Goal: Task Accomplishment & Management: Manage account settings

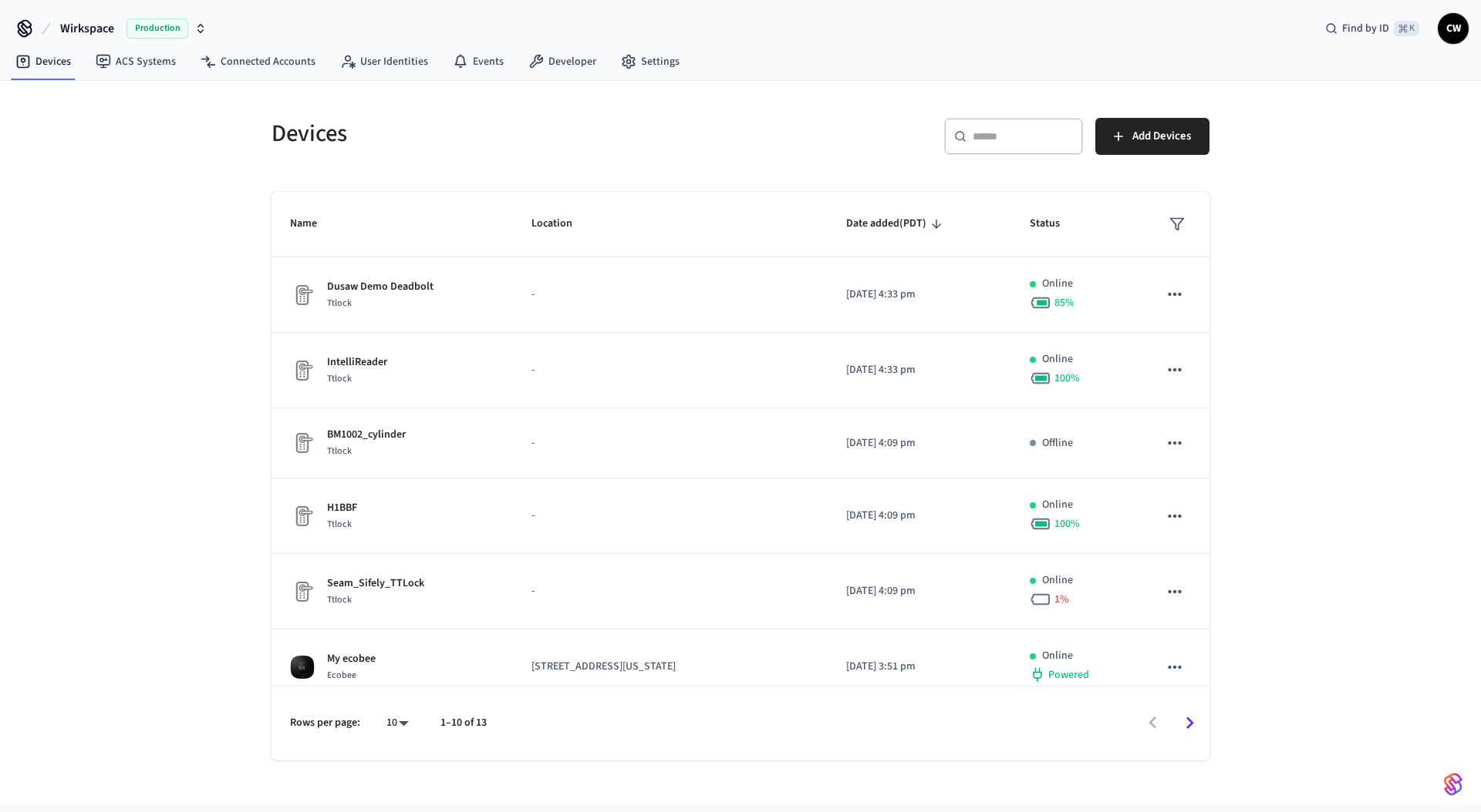
click at [110, 27] on span "Wirkspace" at bounding box center [87, 29] width 54 height 19
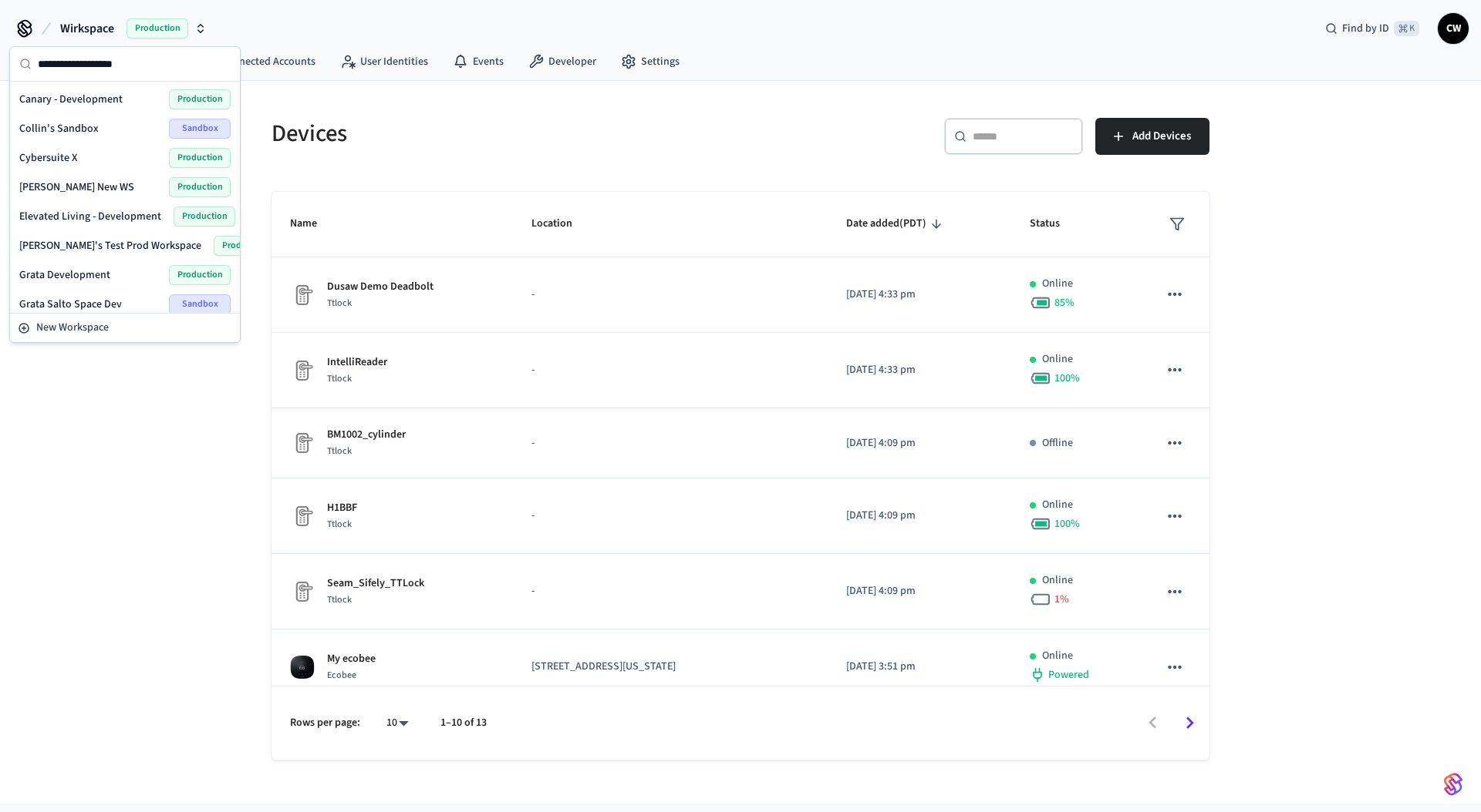
click at [110, 27] on span "Wirkspace" at bounding box center [87, 29] width 54 height 19
click at [296, 183] on div "Devices ​ ​ Add Devices Name Location Date added (PDT) Status Dusaw Demo Deadbo…" at bounding box center [740, 430] width 962 height 661
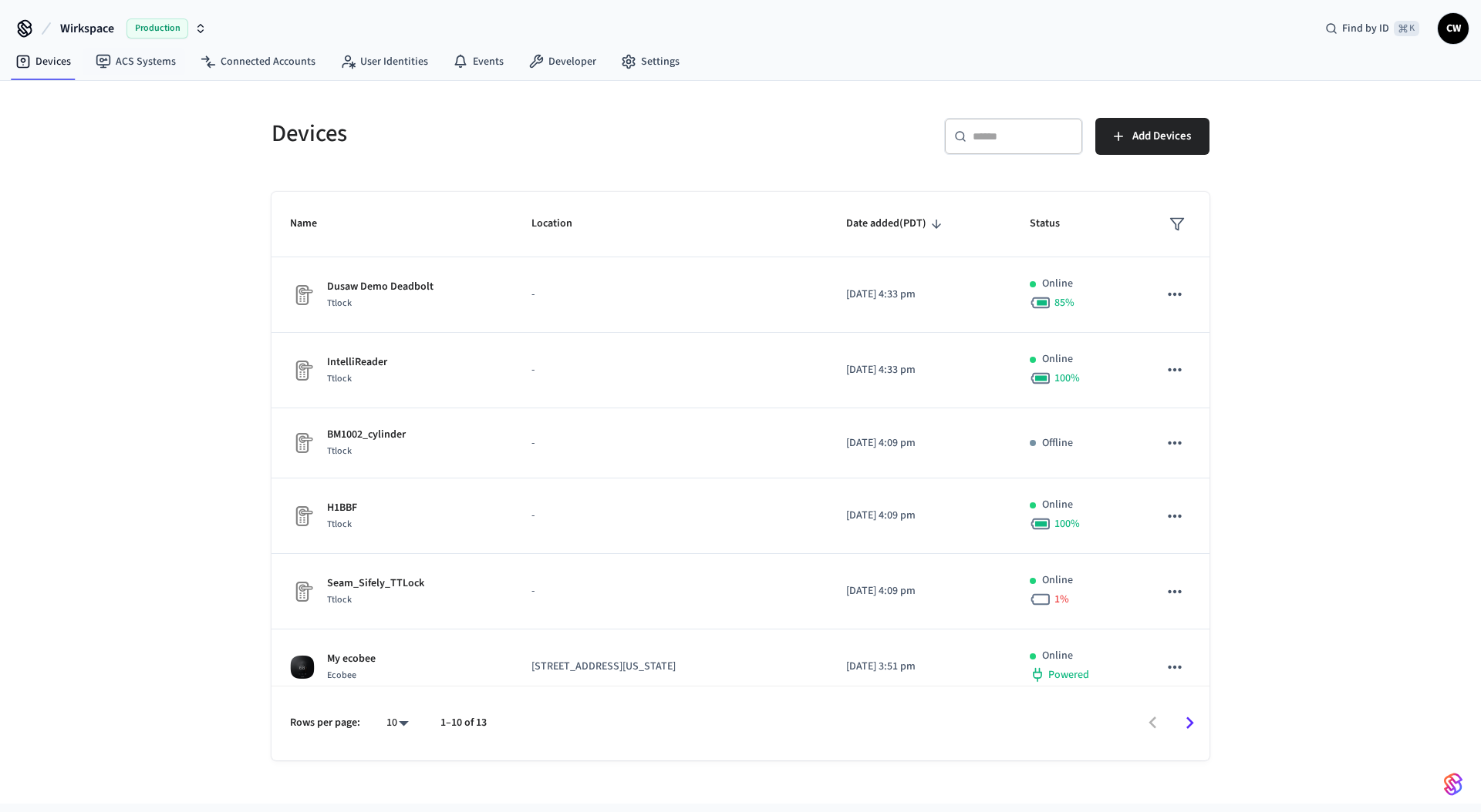
click at [110, 30] on span "Wirkspace" at bounding box center [87, 29] width 54 height 19
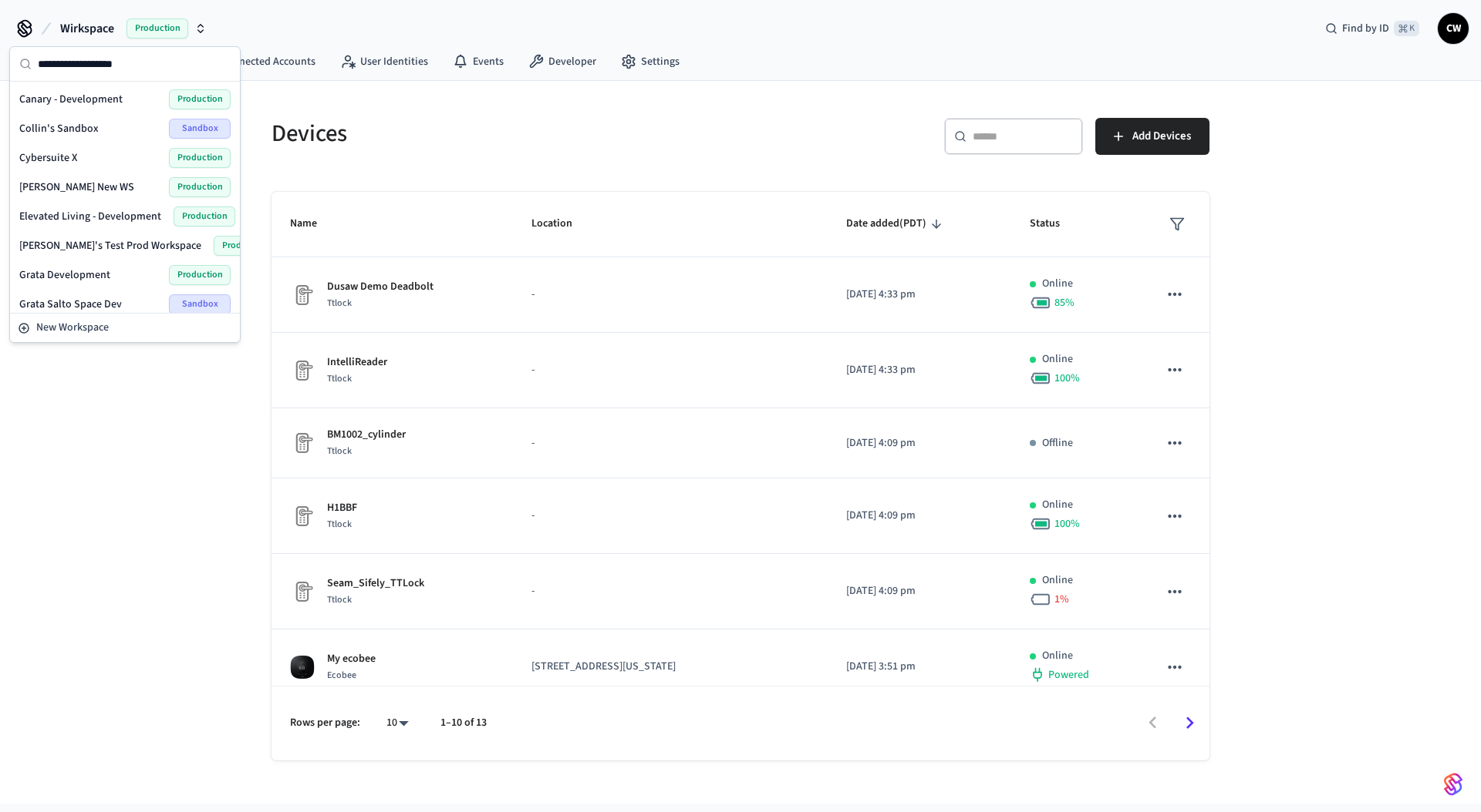
scroll to position [654, 0]
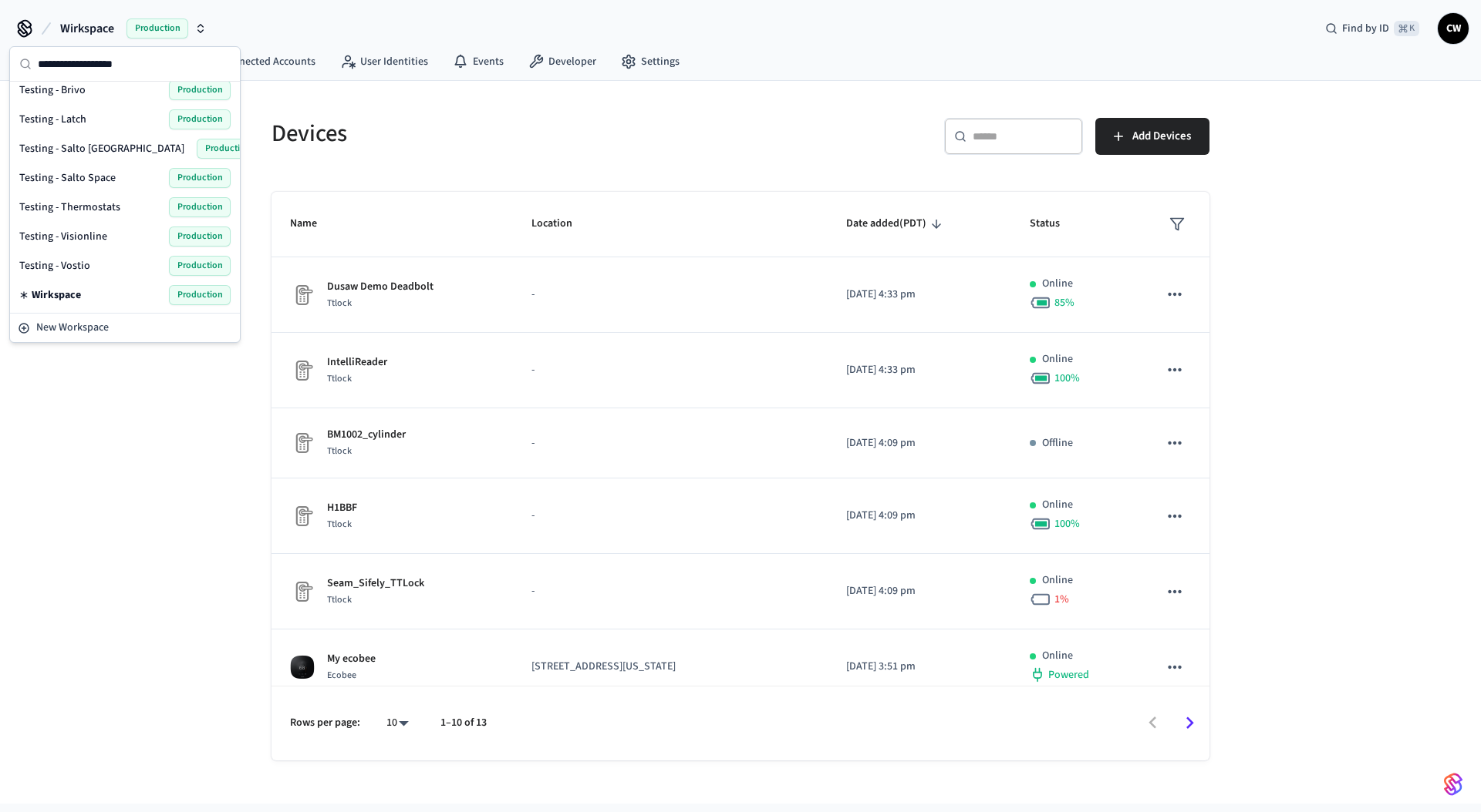
click at [105, 175] on span "Testing - Salto Space" at bounding box center [68, 178] width 97 height 16
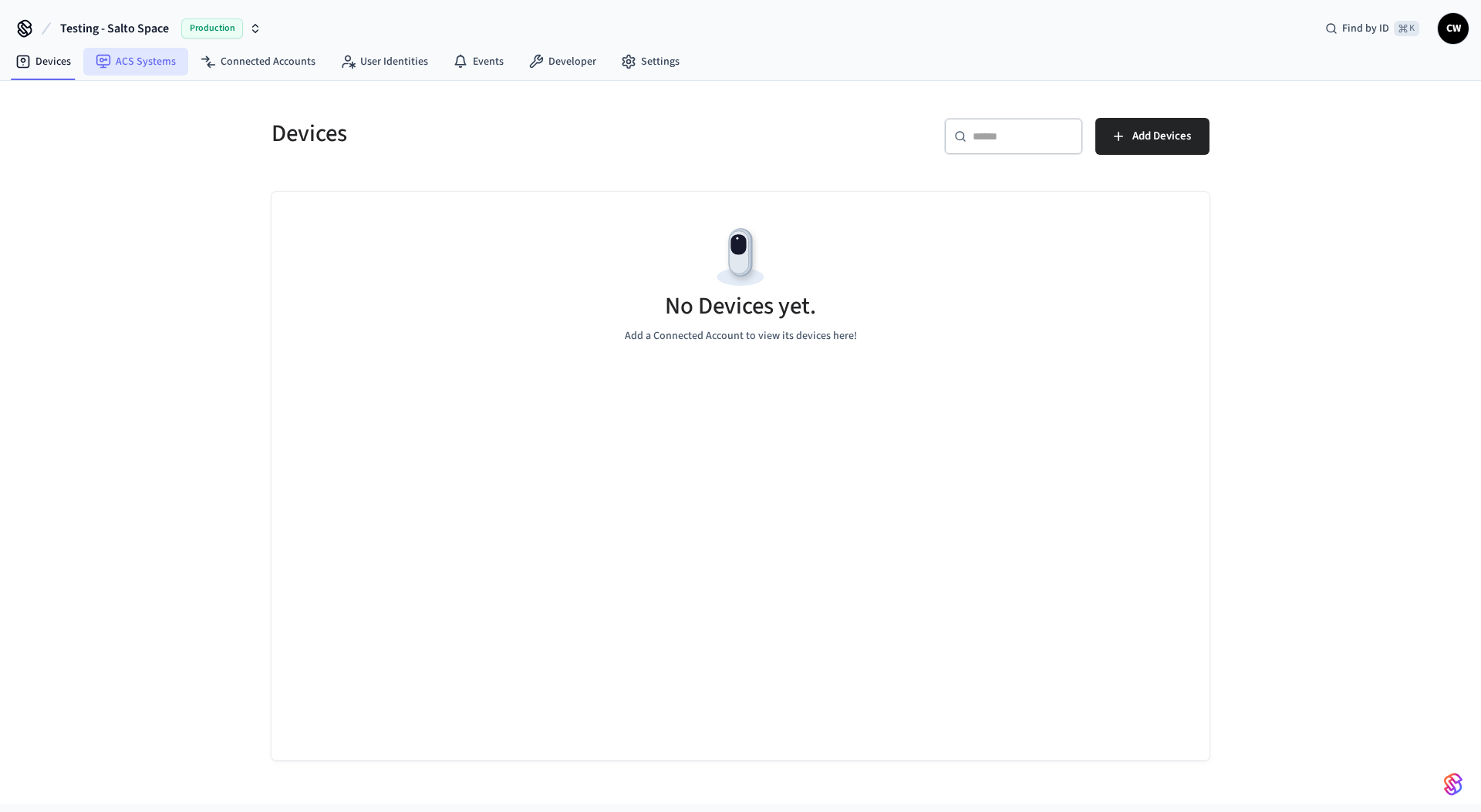
click at [136, 51] on link "ACS Systems" at bounding box center [136, 62] width 104 height 28
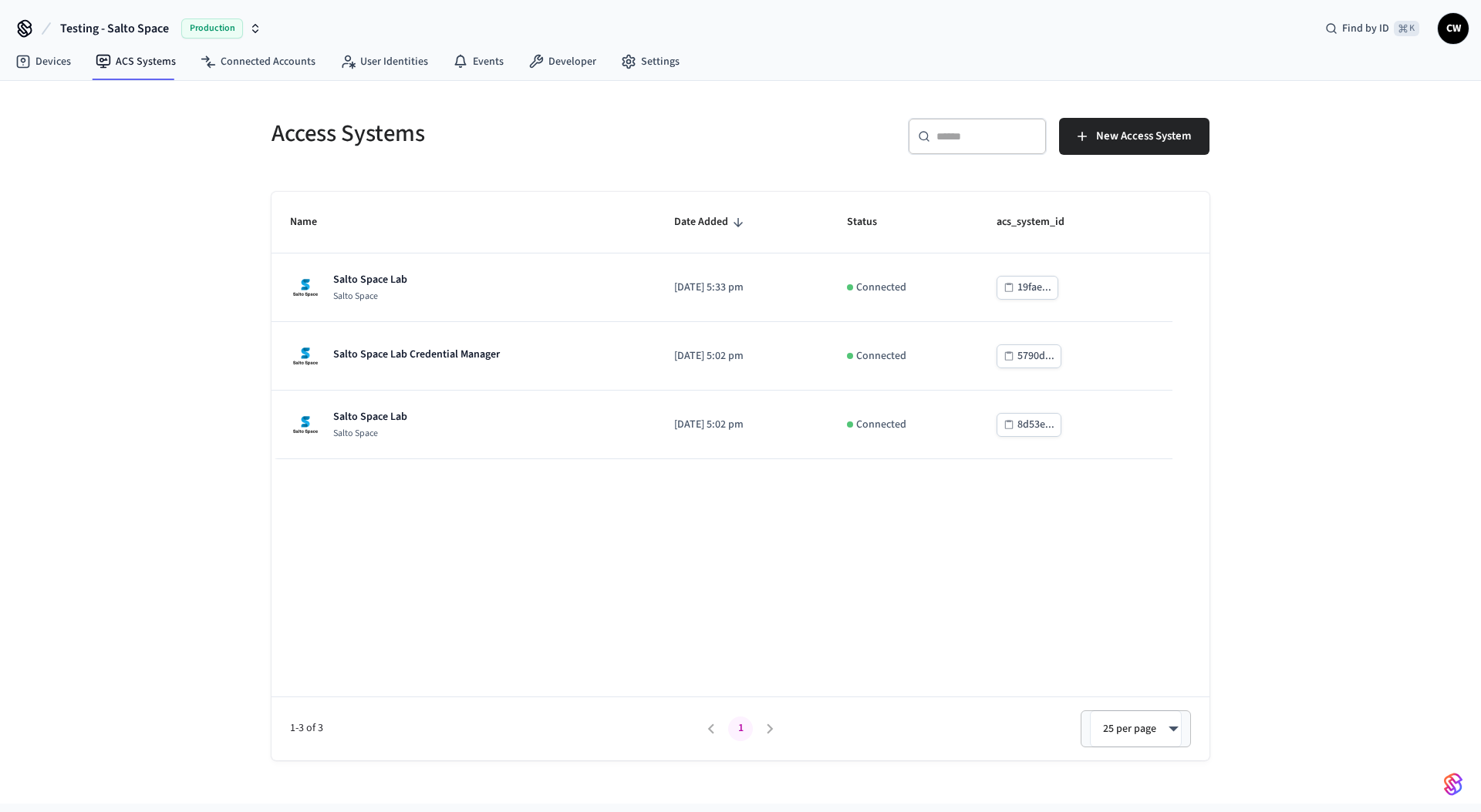
click at [155, 417] on div "Access Systems ​ ​ New Access System Name Date Added Status acs_system_id Salto…" at bounding box center [740, 442] width 1481 height 723
click at [181, 406] on div "Access Systems ​ ​ New Access System Name Date Added Status acs_system_id Salto…" at bounding box center [740, 442] width 1481 height 723
drag, startPoint x: 176, startPoint y: 147, endPoint x: 170, endPoint y: 163, distance: 17.1
click at [176, 146] on div "Access Systems ​ ​ New Access System Name Date Added Status acs_system_id Salto…" at bounding box center [740, 442] width 1481 height 723
click at [144, 25] on span "Testing - Salto Space" at bounding box center [114, 29] width 108 height 19
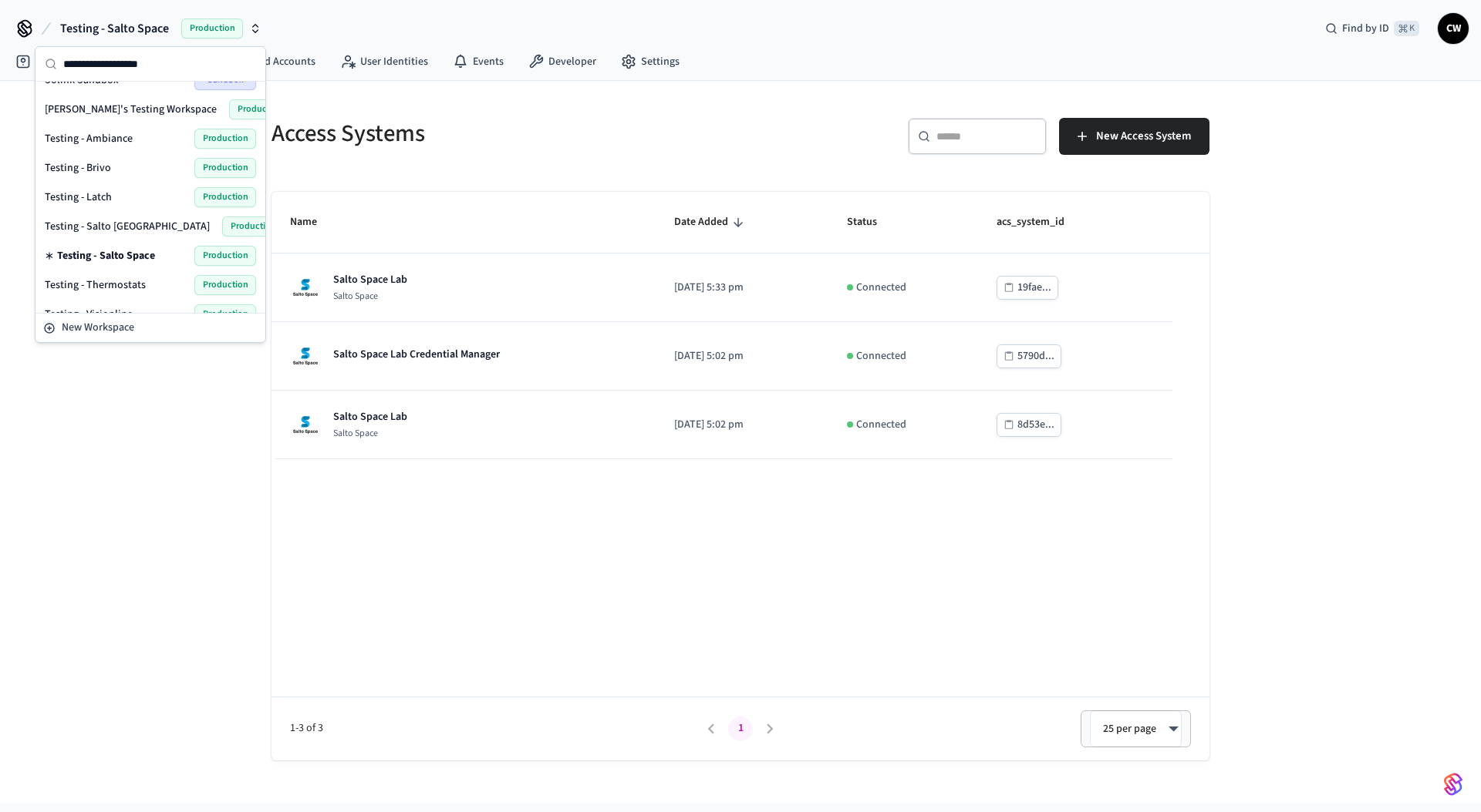
scroll to position [534, 0]
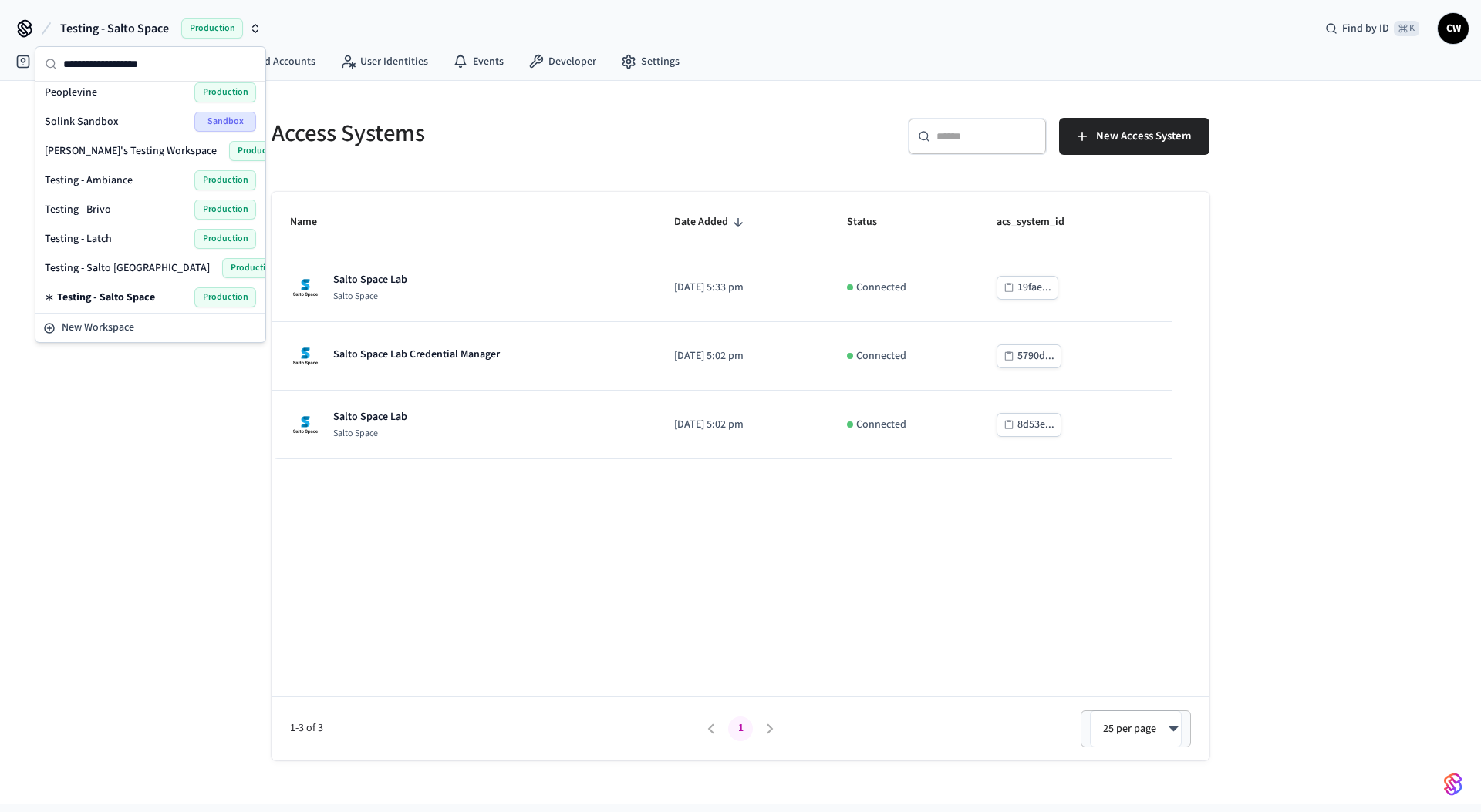
click at [361, 168] on div "Access Systems ​ ​ New Access System Name Date Added Status acs_system_id Salto…" at bounding box center [740, 430] width 962 height 661
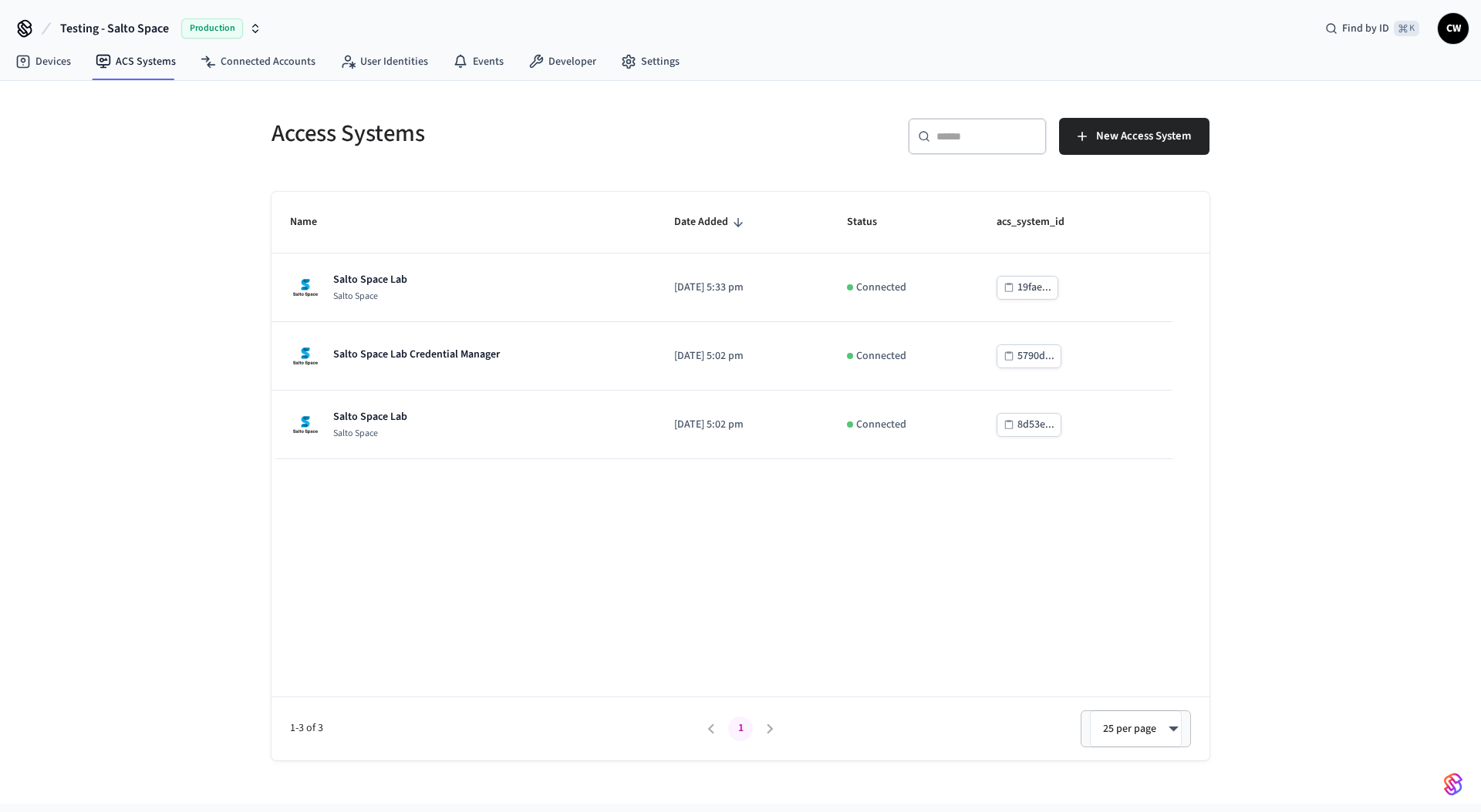
click at [167, 281] on div "Access Systems ​ ​ New Access System Name Date Added Status acs_system_id Salto…" at bounding box center [740, 442] width 1481 height 723
click at [208, 258] on div "Access Systems ​ ​ New Access System Name Date Added Status acs_system_id Salto…" at bounding box center [740, 442] width 1481 height 723
click at [144, 31] on span "Testing - Salto Space" at bounding box center [114, 29] width 108 height 19
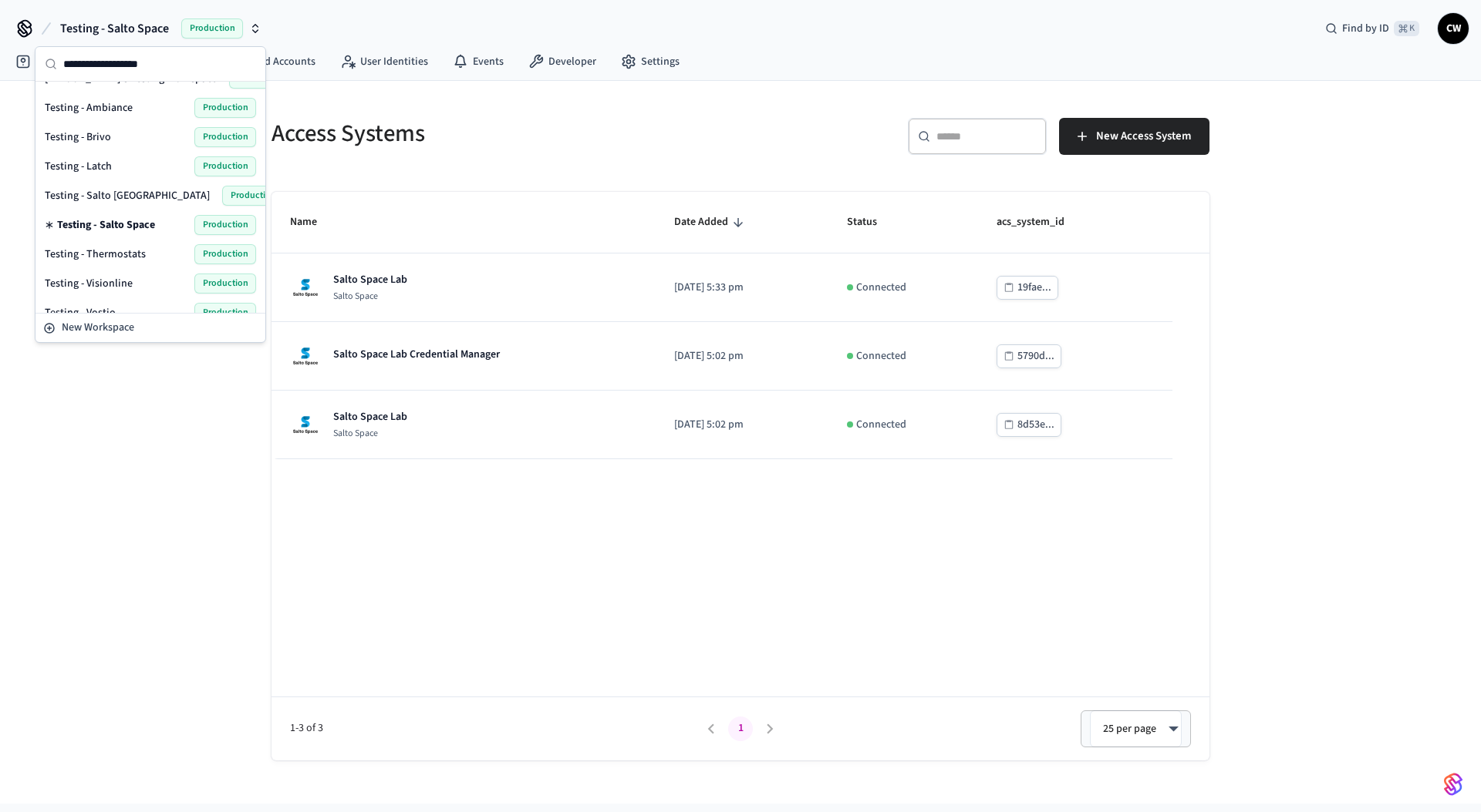
scroll to position [0, 0]
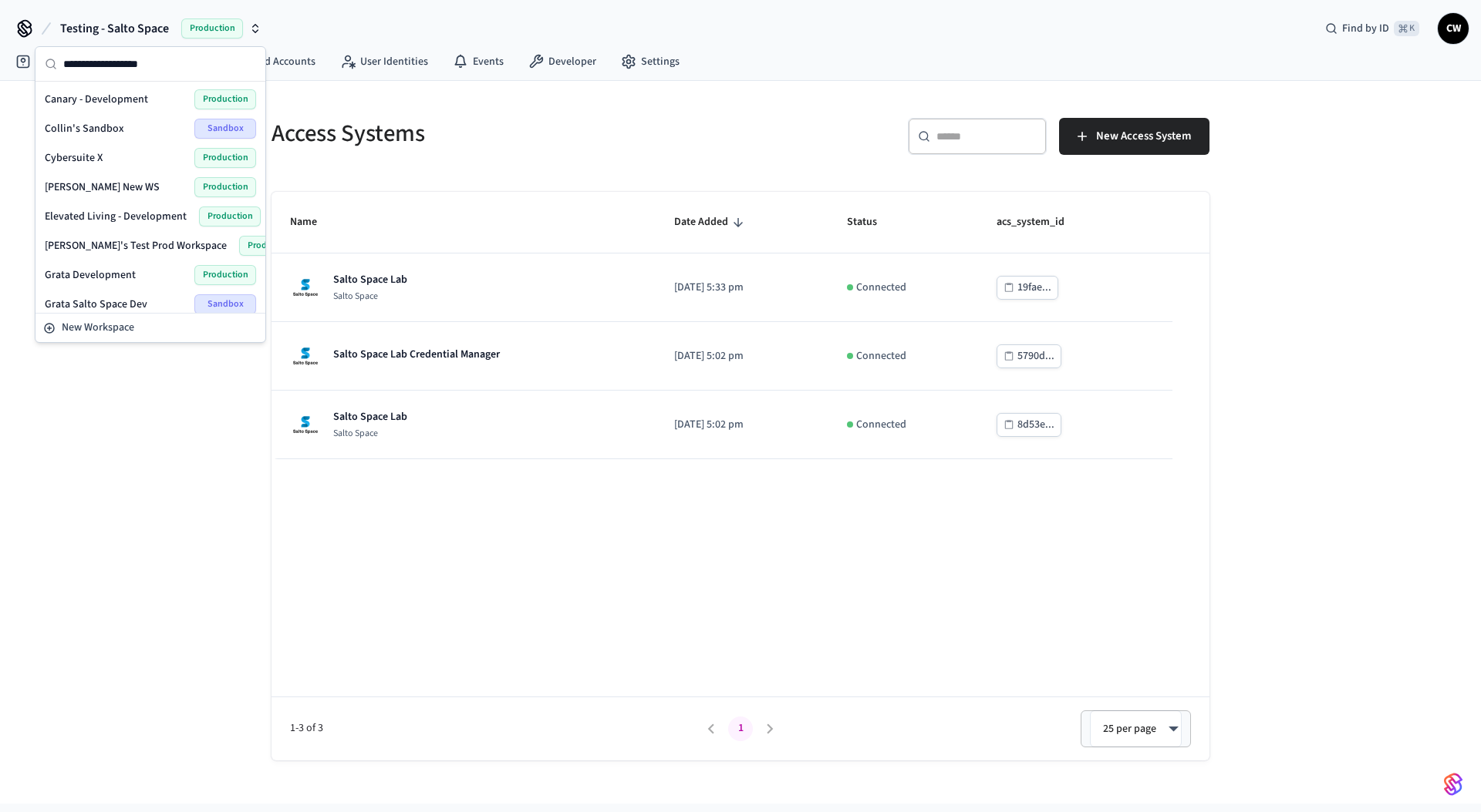
click at [189, 430] on div "Access Systems ​ ​ New Access System Name Date Added Status acs_system_id Salto…" at bounding box center [740, 442] width 1481 height 723
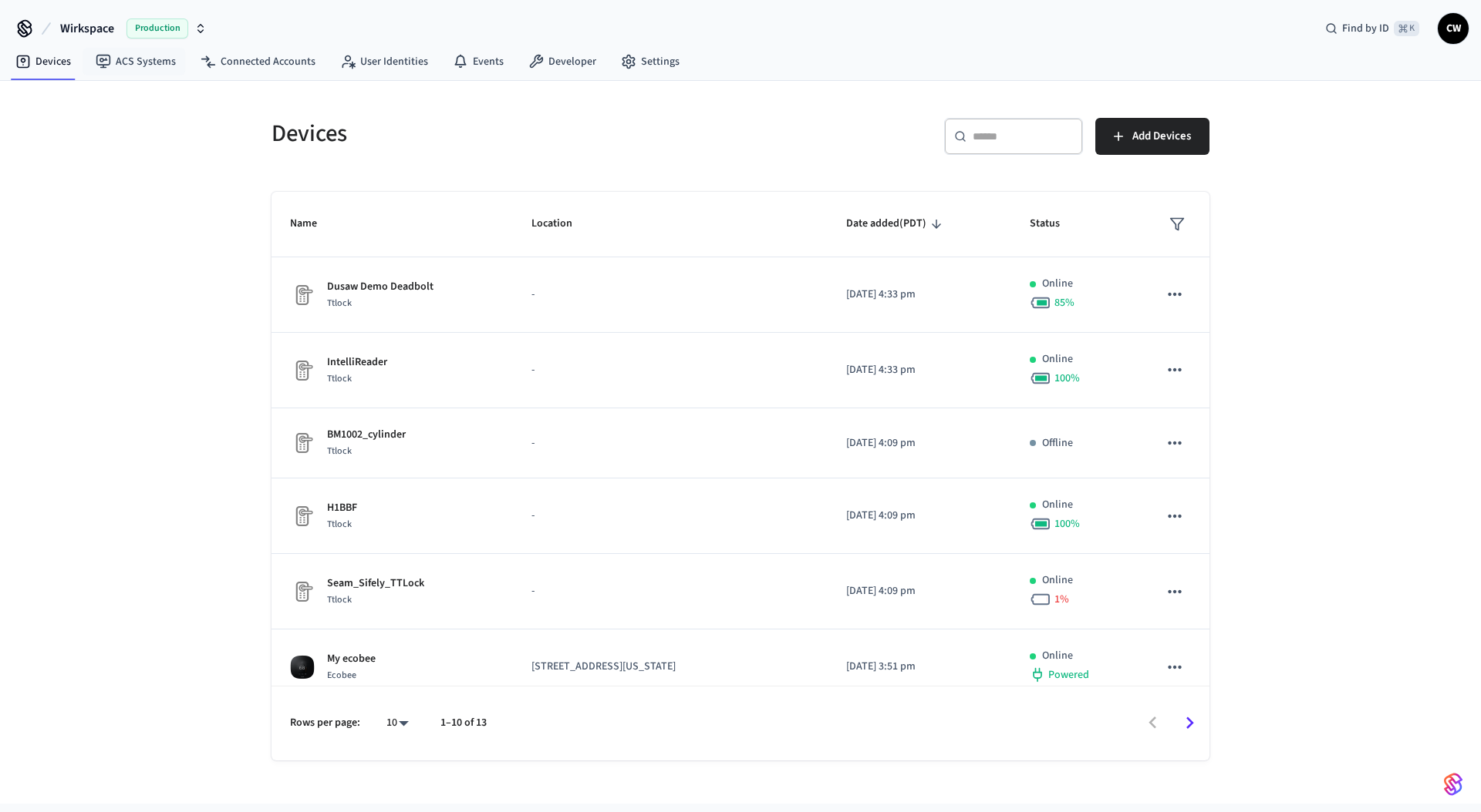
click at [111, 21] on span "Wirkspace" at bounding box center [87, 29] width 54 height 19
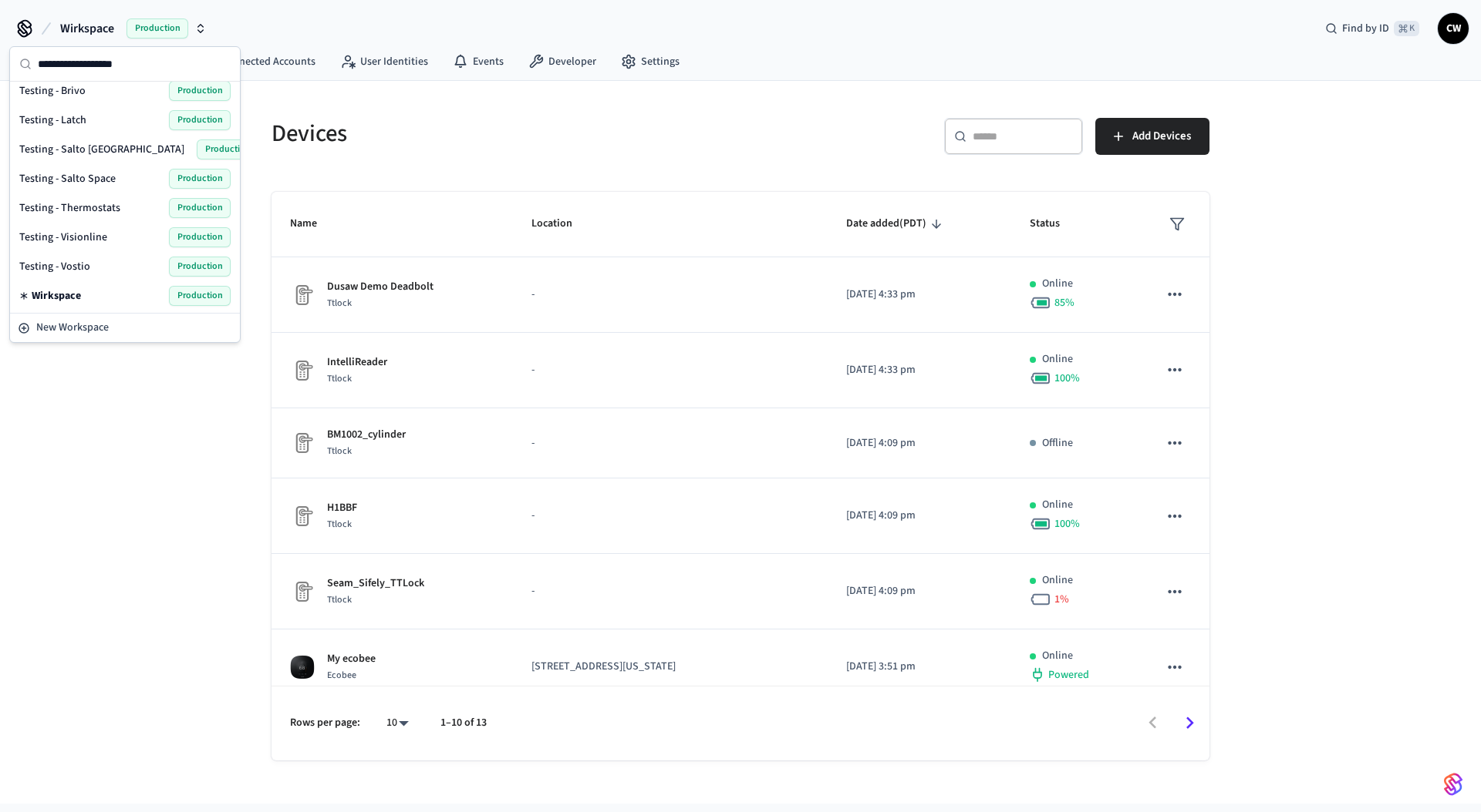
scroll to position [654, 0]
click at [110, 181] on span "Testing - Salto Space" at bounding box center [68, 178] width 97 height 16
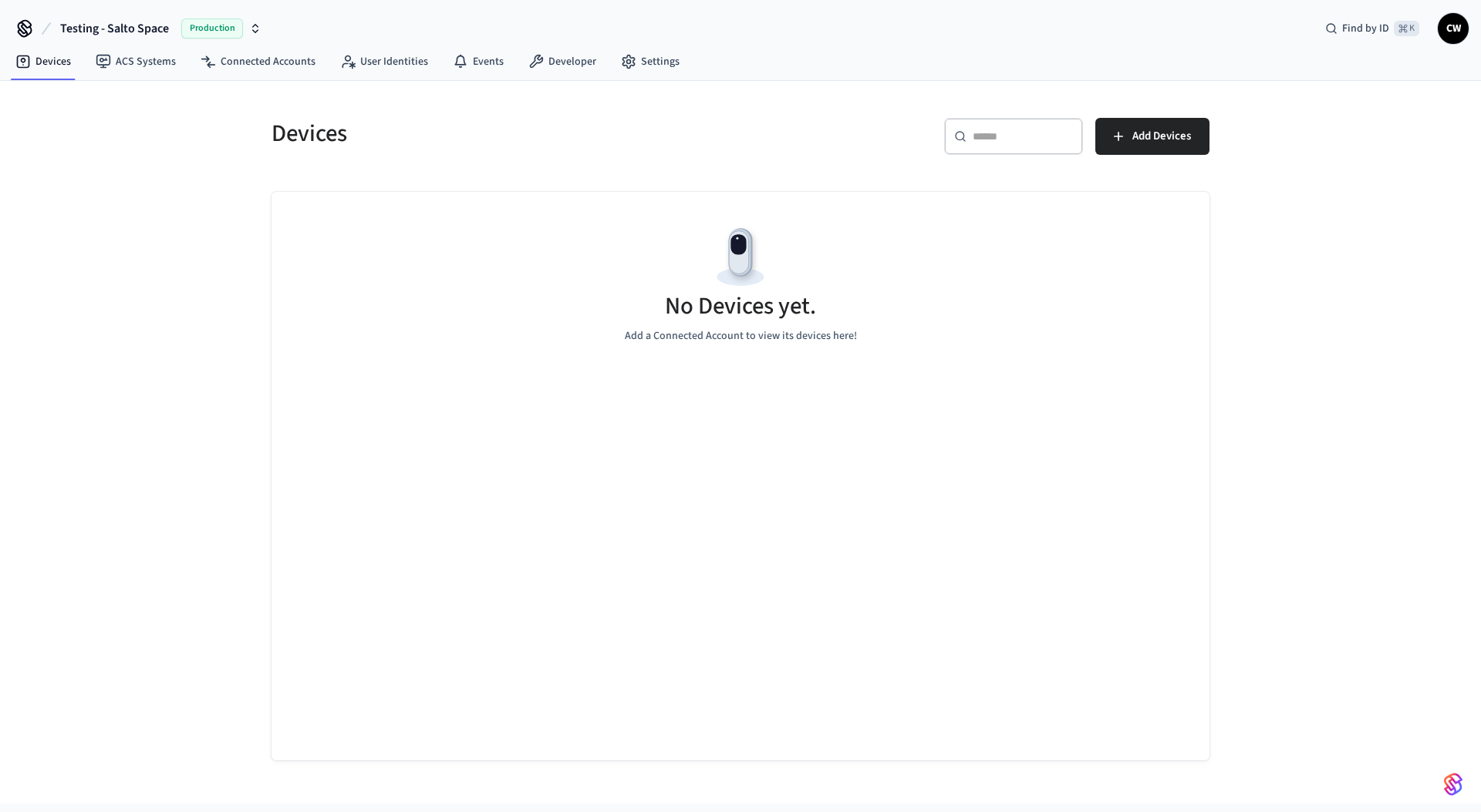
click at [160, 322] on div "Devices ​ ​ Add Devices No Devices yet. Add a Connected Account to view its dev…" at bounding box center [740, 442] width 1481 height 723
click at [136, 55] on link "ACS Systems" at bounding box center [136, 62] width 104 height 28
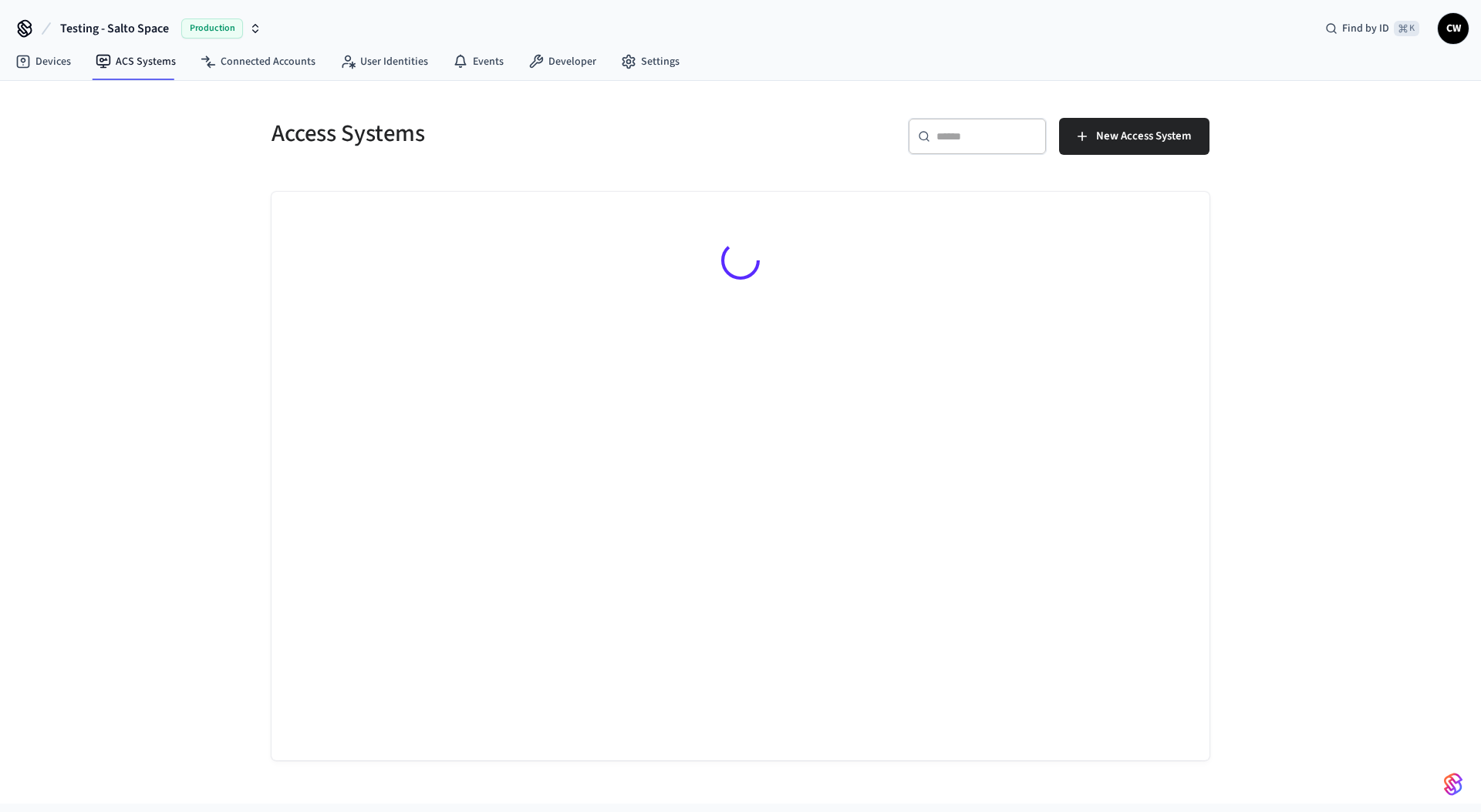
click at [106, 315] on div "Access Systems ​ ​ New Access System" at bounding box center [740, 442] width 1481 height 723
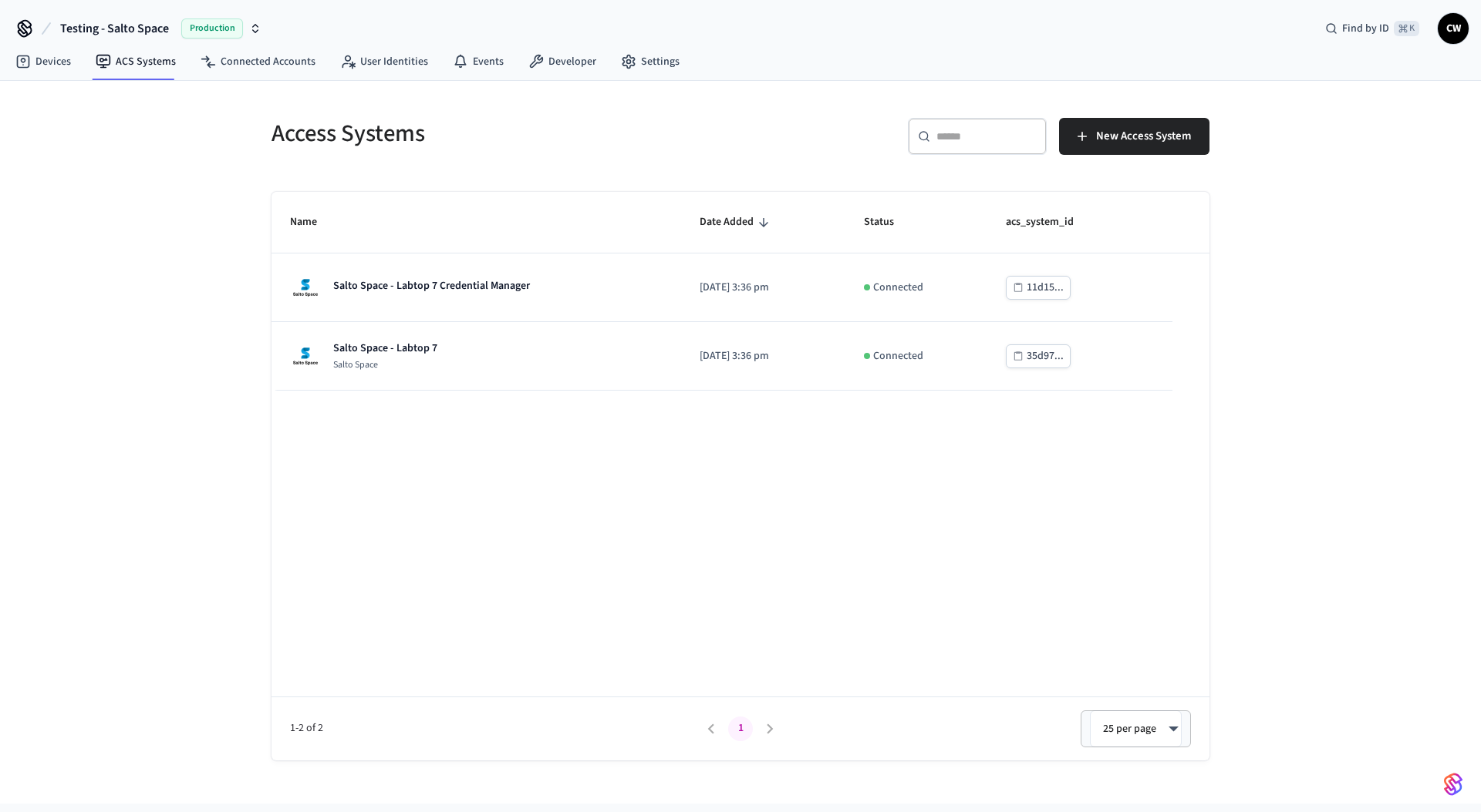
click at [426, 508] on div "Name Date Added Status acs_system_id Salto Space - Labtop 7 Credential Manager …" at bounding box center [740, 476] width 937 height 569
click at [210, 473] on div "Access Systems ​ ​ New Access System Name Date Added Status acs_system_id Salto…" at bounding box center [740, 442] width 1481 height 723
click at [130, 27] on span "Testing - Salto Space" at bounding box center [114, 29] width 108 height 19
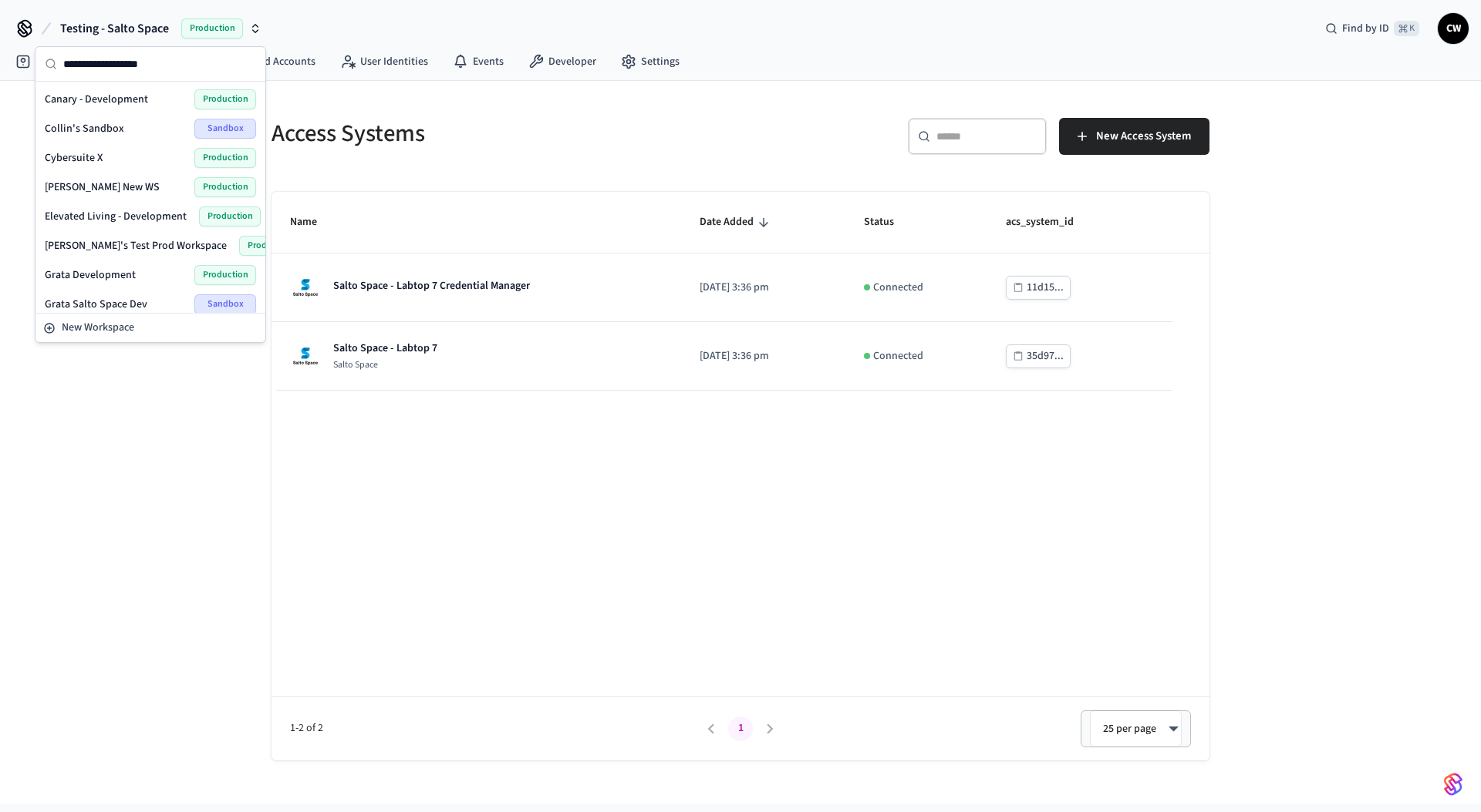
scroll to position [654, 0]
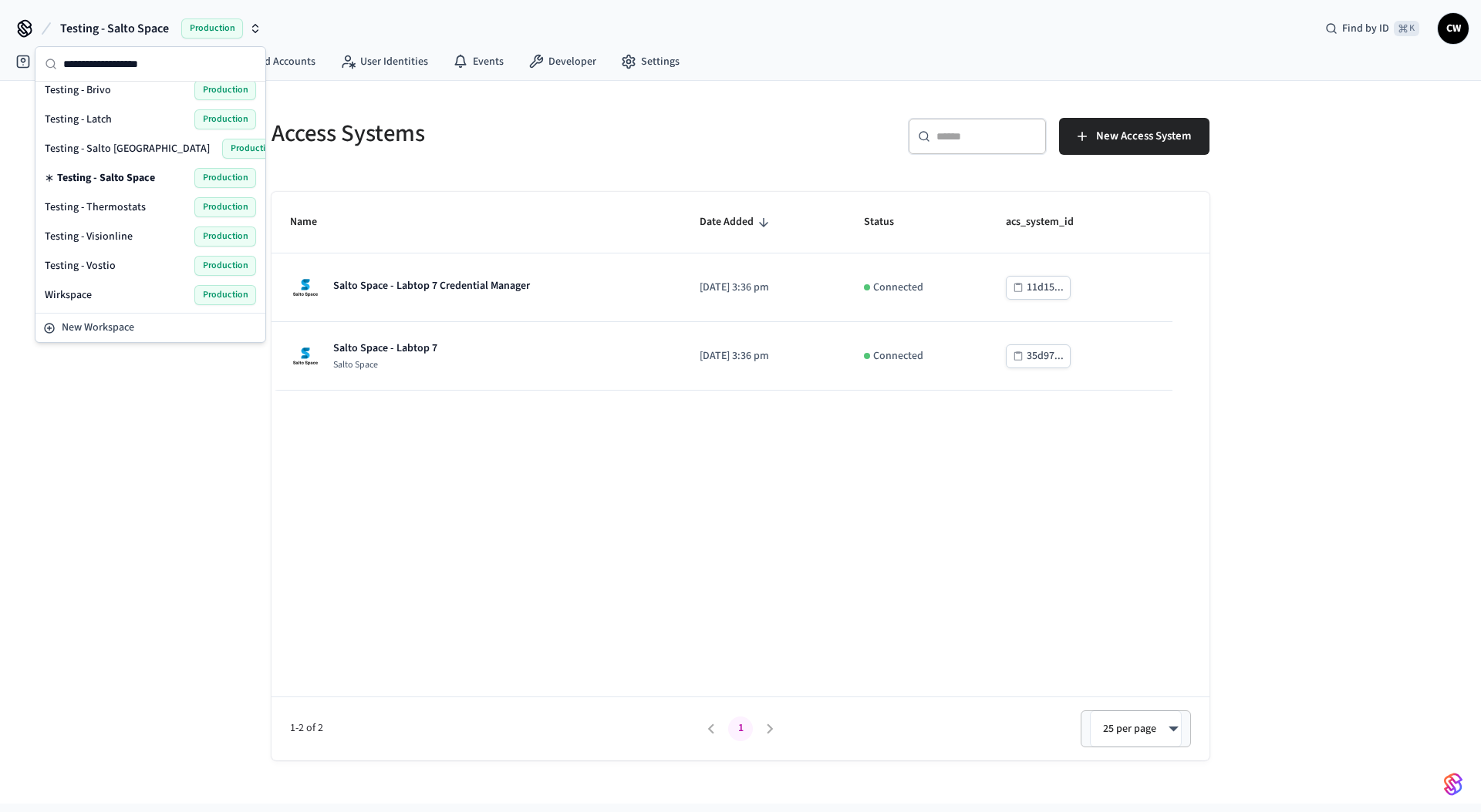
click at [115, 289] on div "Wirkspace Production" at bounding box center [150, 295] width 212 height 20
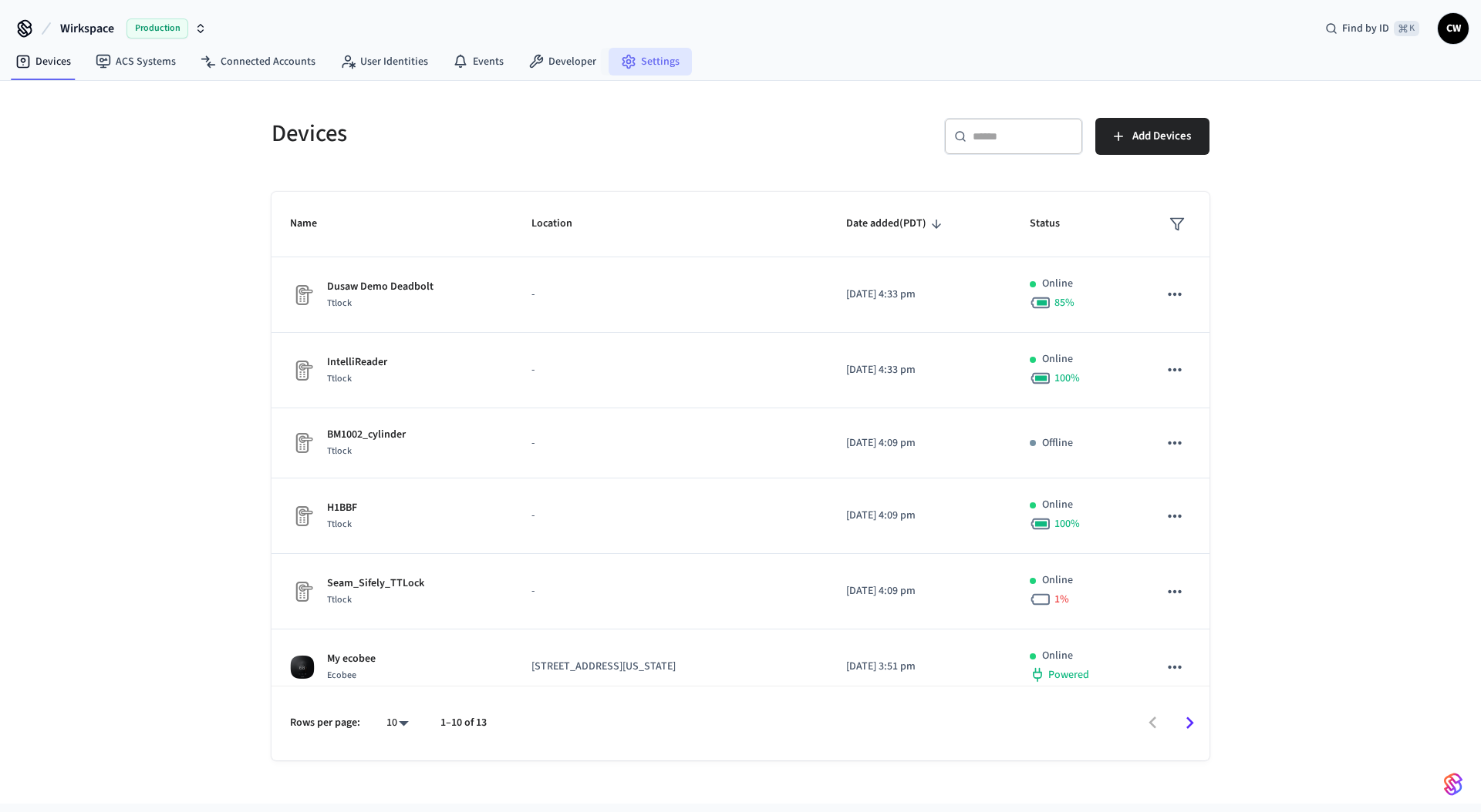
click at [634, 51] on link "Settings" at bounding box center [650, 62] width 84 height 28
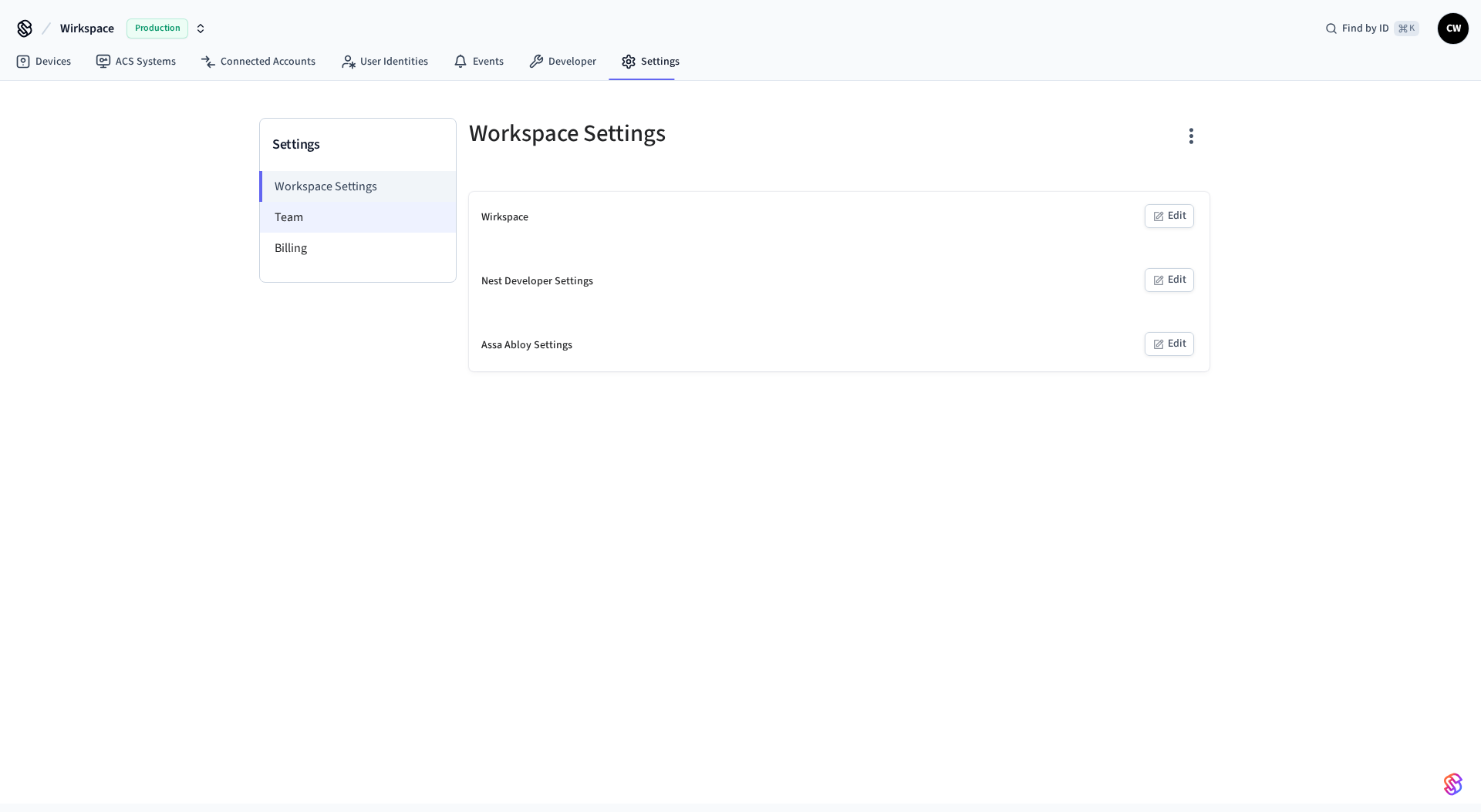
click at [347, 209] on li "Team" at bounding box center [357, 217] width 196 height 31
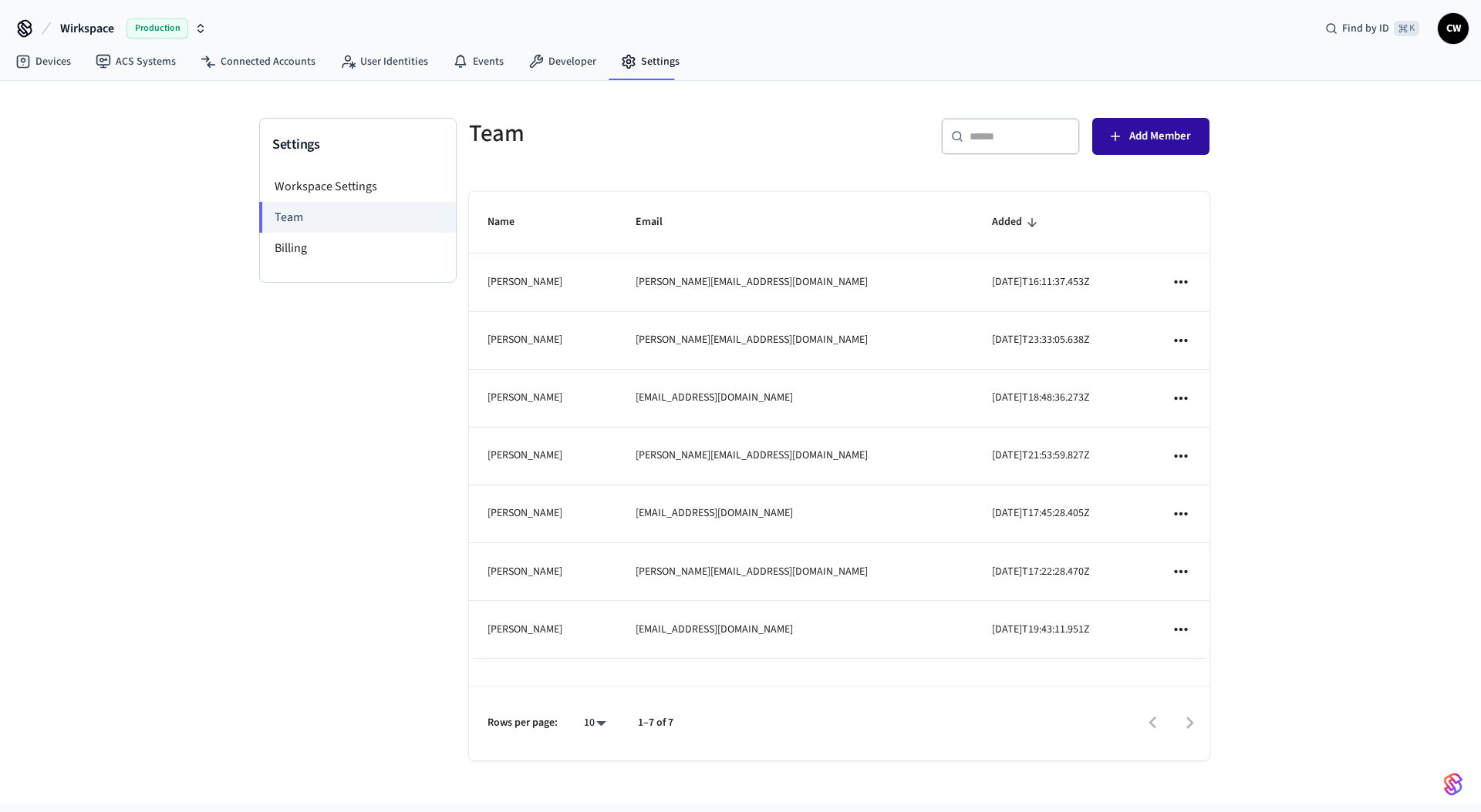
click at [1133, 133] on span "Add Member" at bounding box center [1159, 136] width 62 height 20
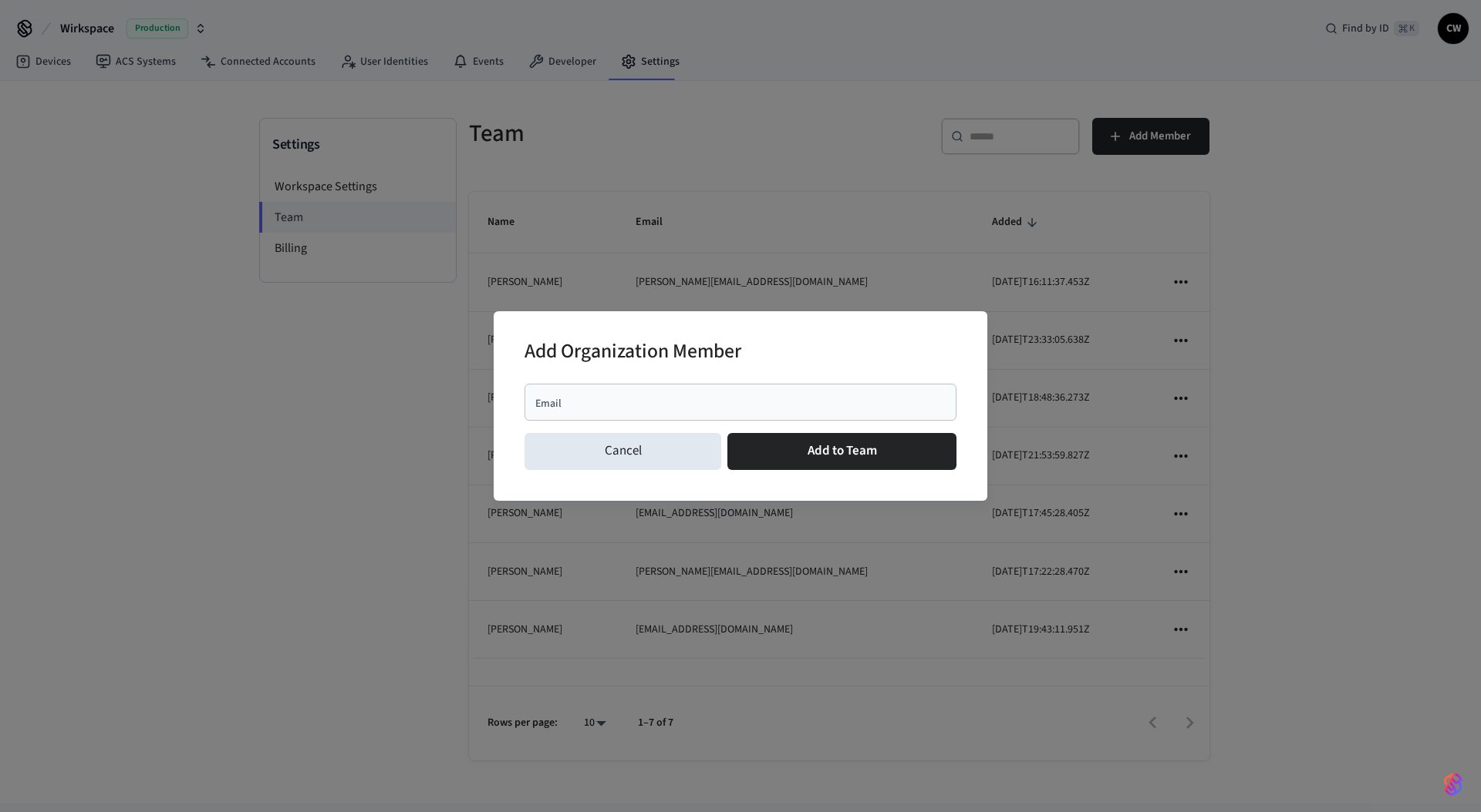
click at [761, 406] on input "Email" at bounding box center [740, 403] width 414 height 16
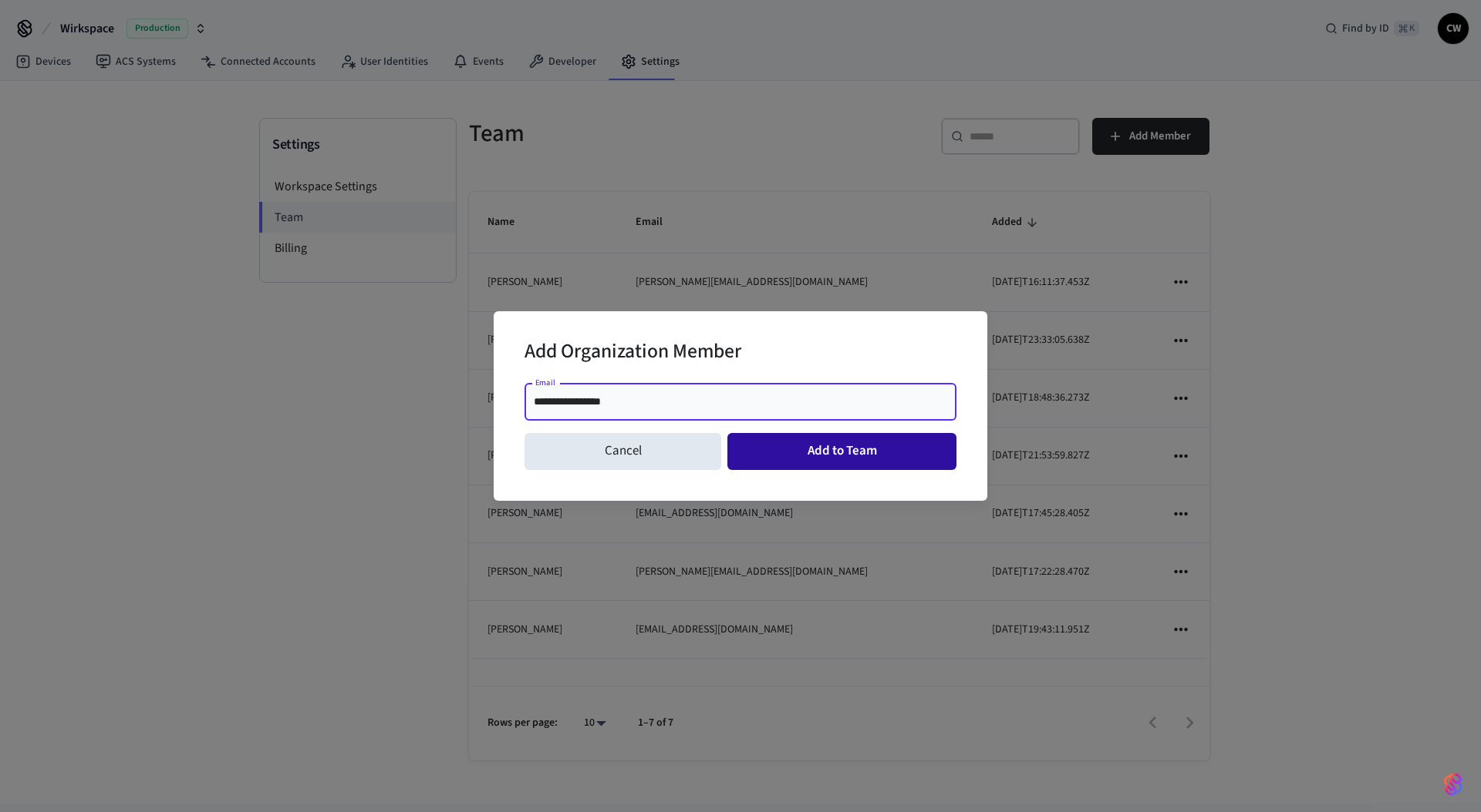
type input "**********"
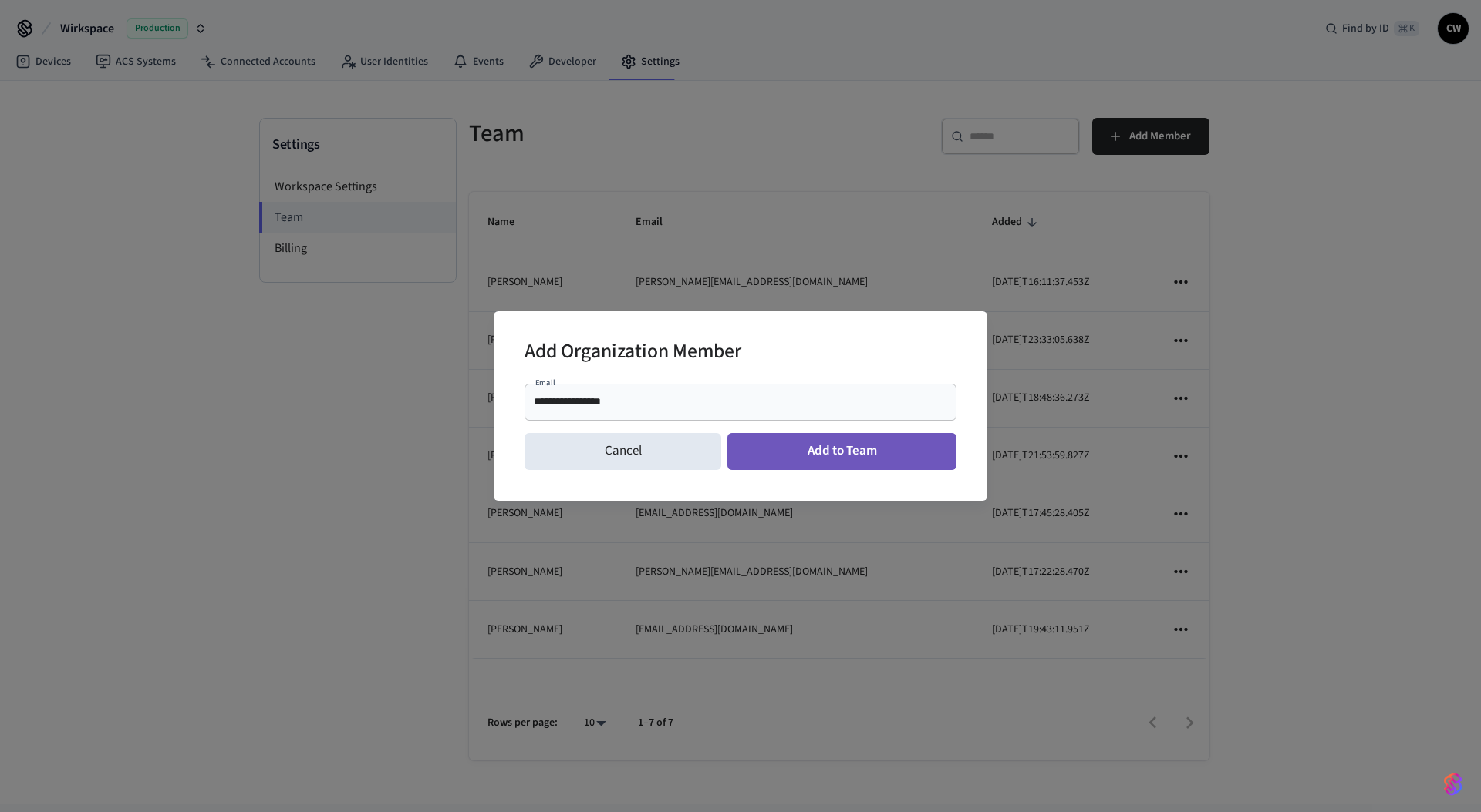
click at [866, 448] on button "Add to Team" at bounding box center [841, 452] width 229 height 37
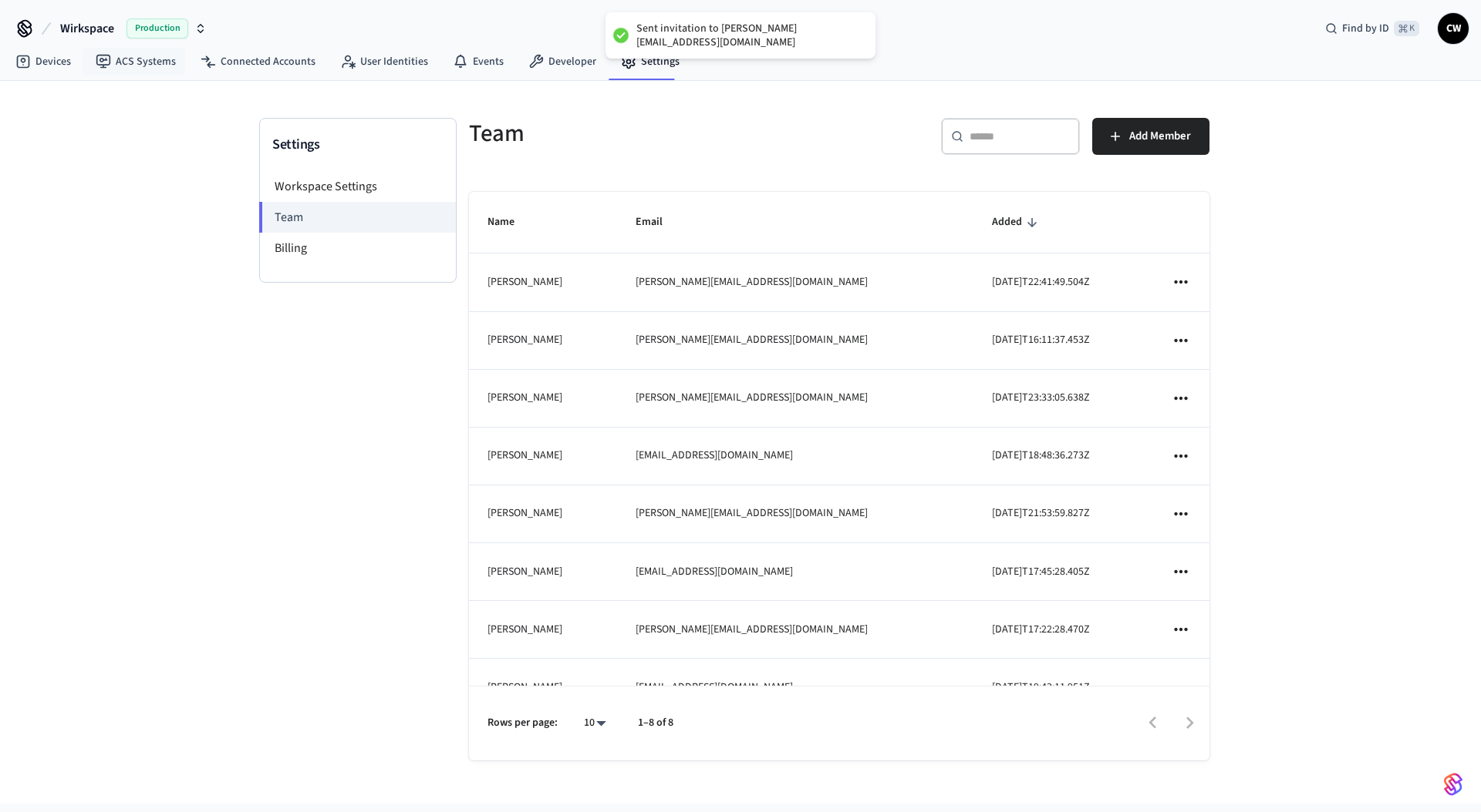
click at [108, 30] on span "Wirkspace" at bounding box center [87, 29] width 54 height 19
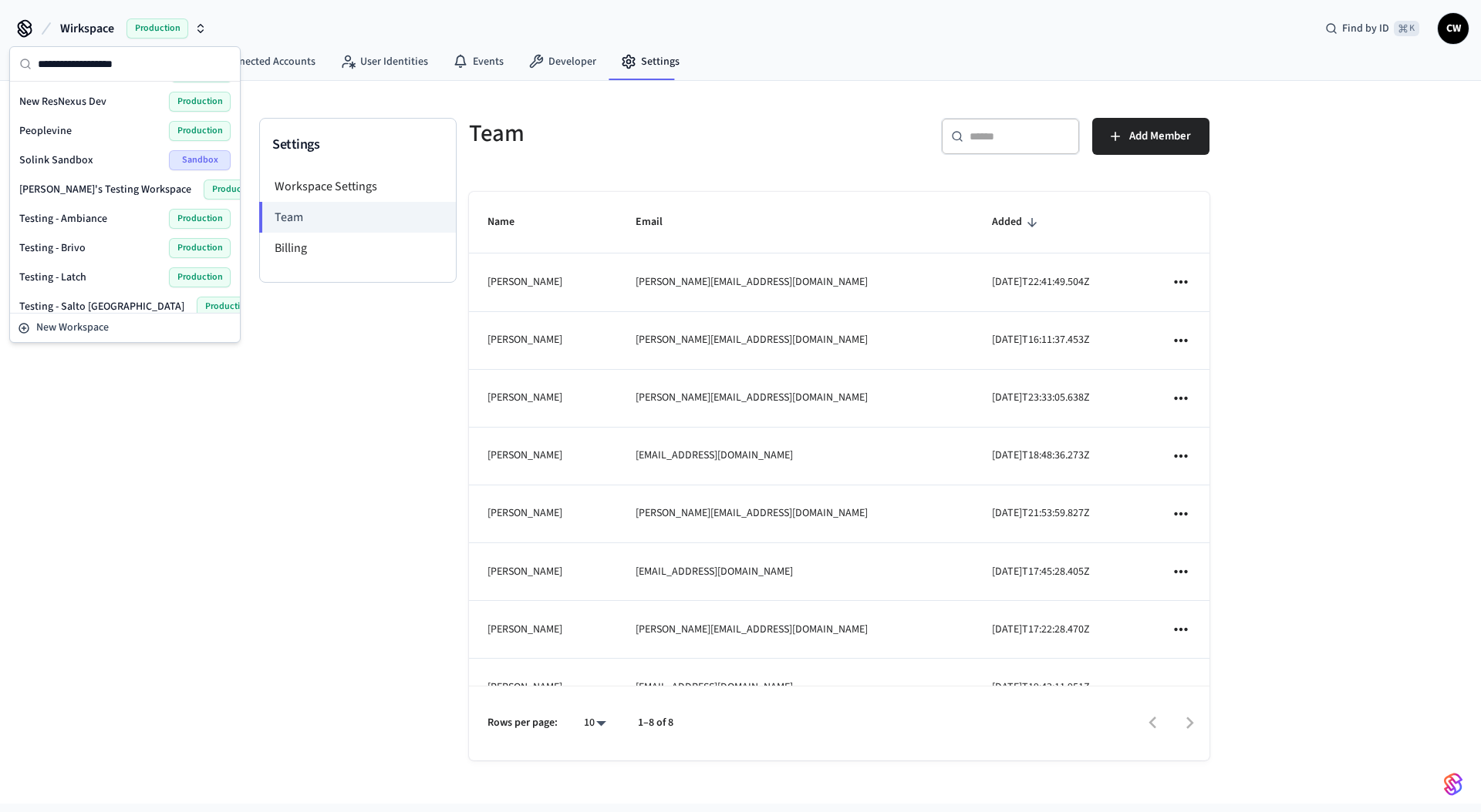
scroll to position [499, 0]
click at [176, 422] on div "Settings Workspace Settings Team Billing Team ​ ​ Add Member Name Email Added L…" at bounding box center [740, 442] width 1481 height 723
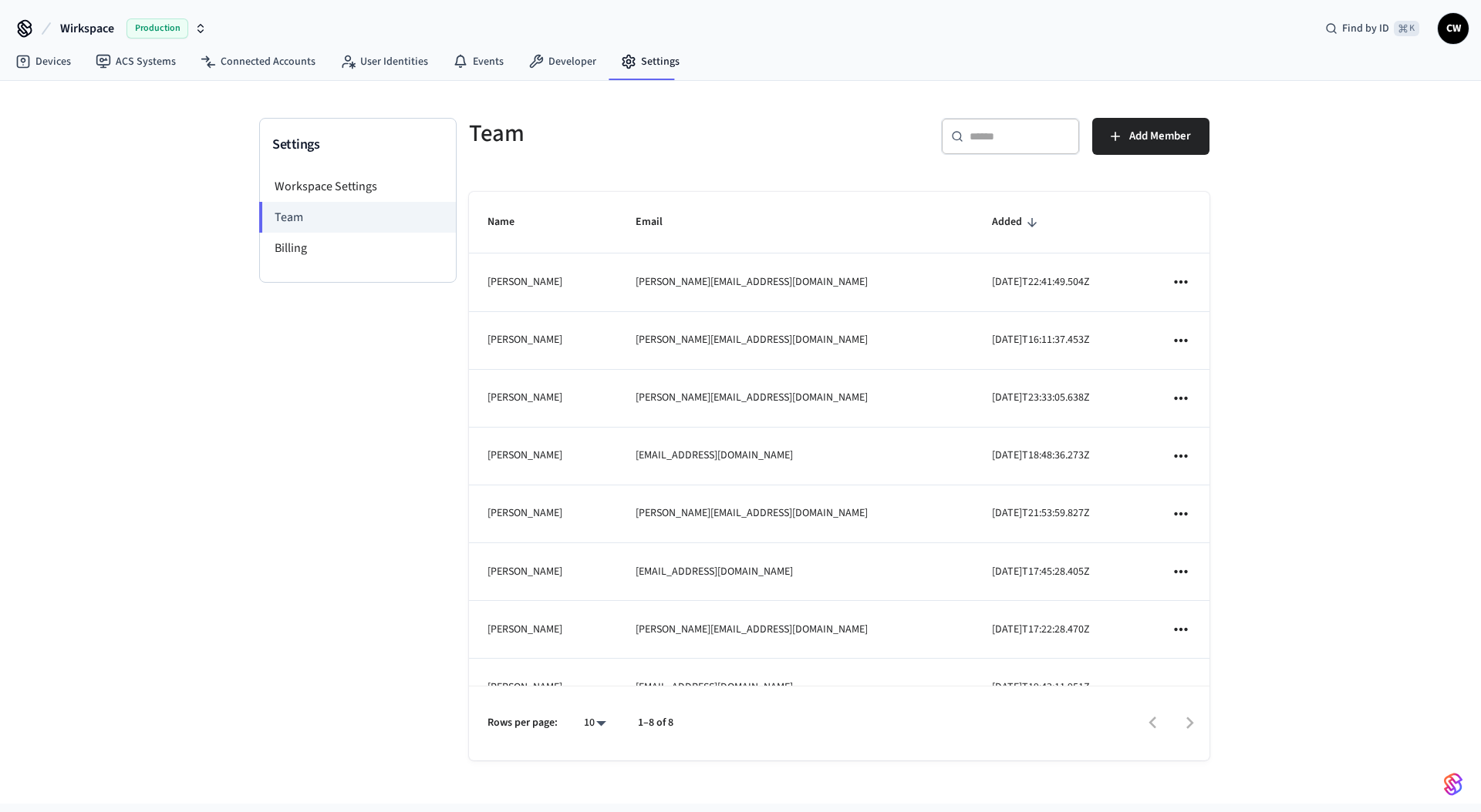
click at [337, 466] on div "Settings Workspace Settings Team Billing" at bounding box center [357, 455] width 197 height 673
click at [130, 215] on div "Settings Workspace Settings Team Billing Team ​ ​ Add Member Name Email Added L…" at bounding box center [740, 442] width 1481 height 723
click at [118, 219] on div "Settings Workspace Settings Team Billing Team ​ ​ Add Member Name Email Added L…" at bounding box center [740, 442] width 1481 height 723
click at [108, 37] on span "Wirkspace" at bounding box center [87, 29] width 54 height 19
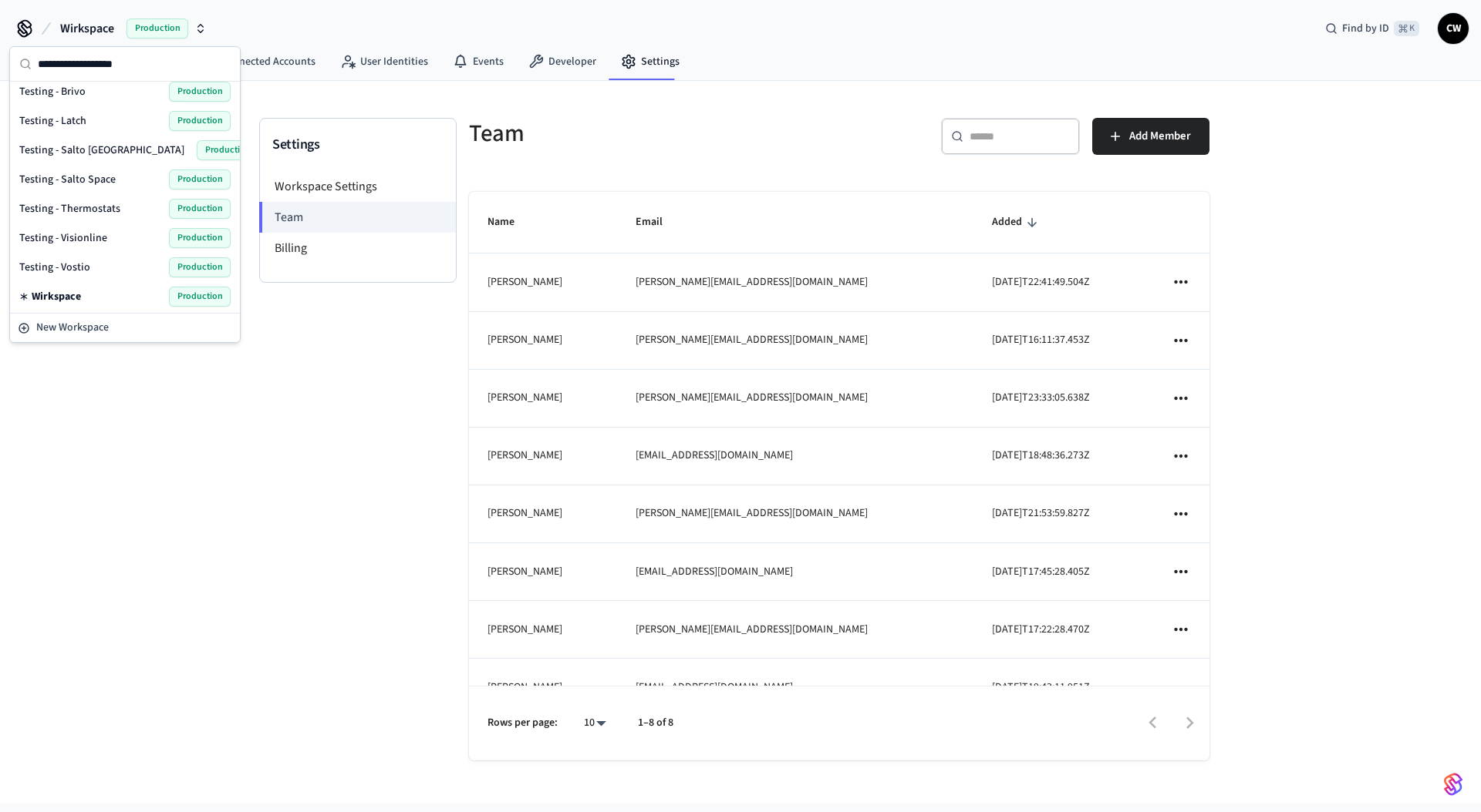
scroll to position [654, 0]
click at [151, 406] on div "Settings Workspace Settings Team Billing Team ​ ​ Add Member Name Email Added L…" at bounding box center [740, 442] width 1481 height 723
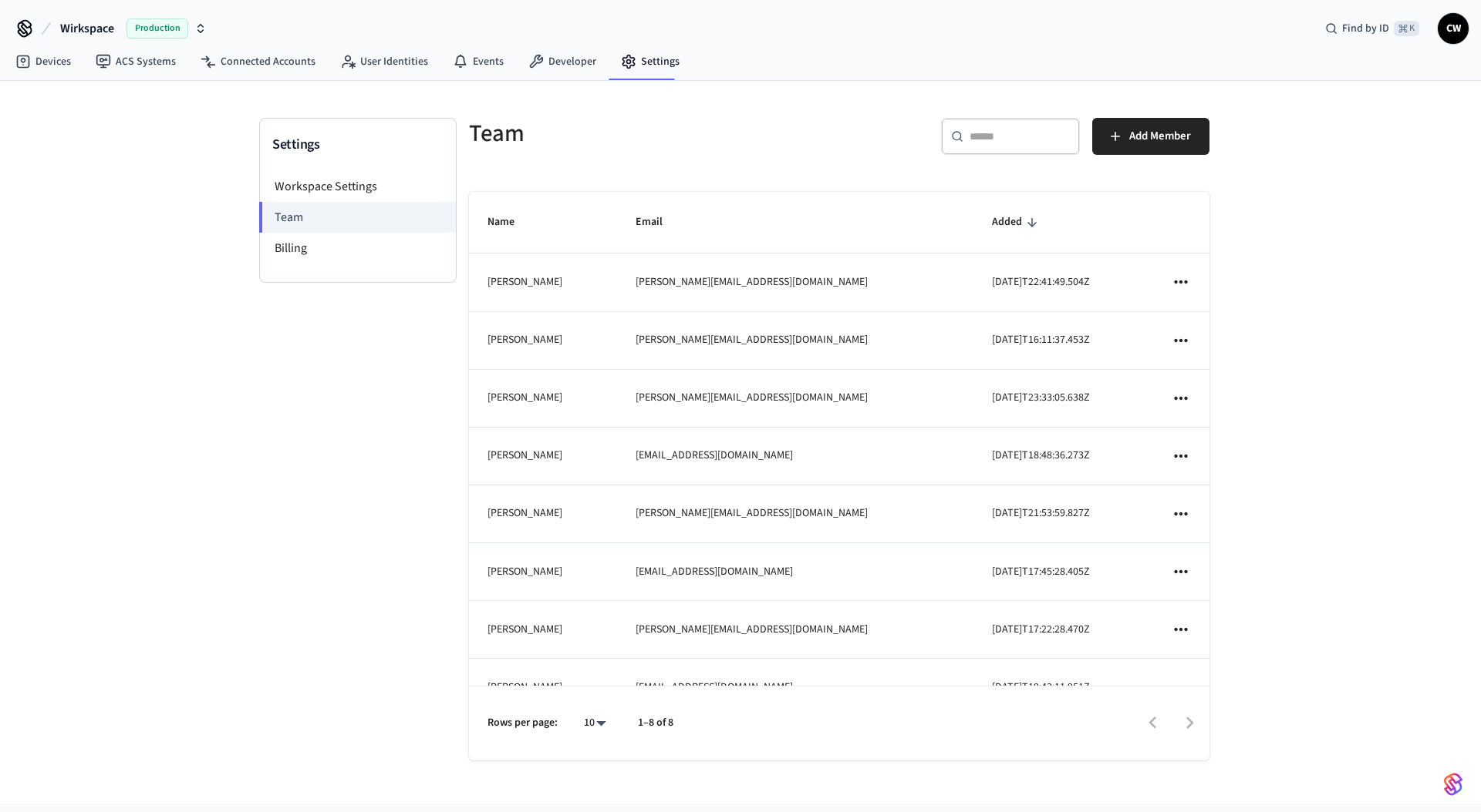
click at [318, 428] on div "Settings Workspace Settings Team Billing" at bounding box center [357, 455] width 197 height 673
click at [139, 59] on link "ACS Systems" at bounding box center [136, 62] width 104 height 28
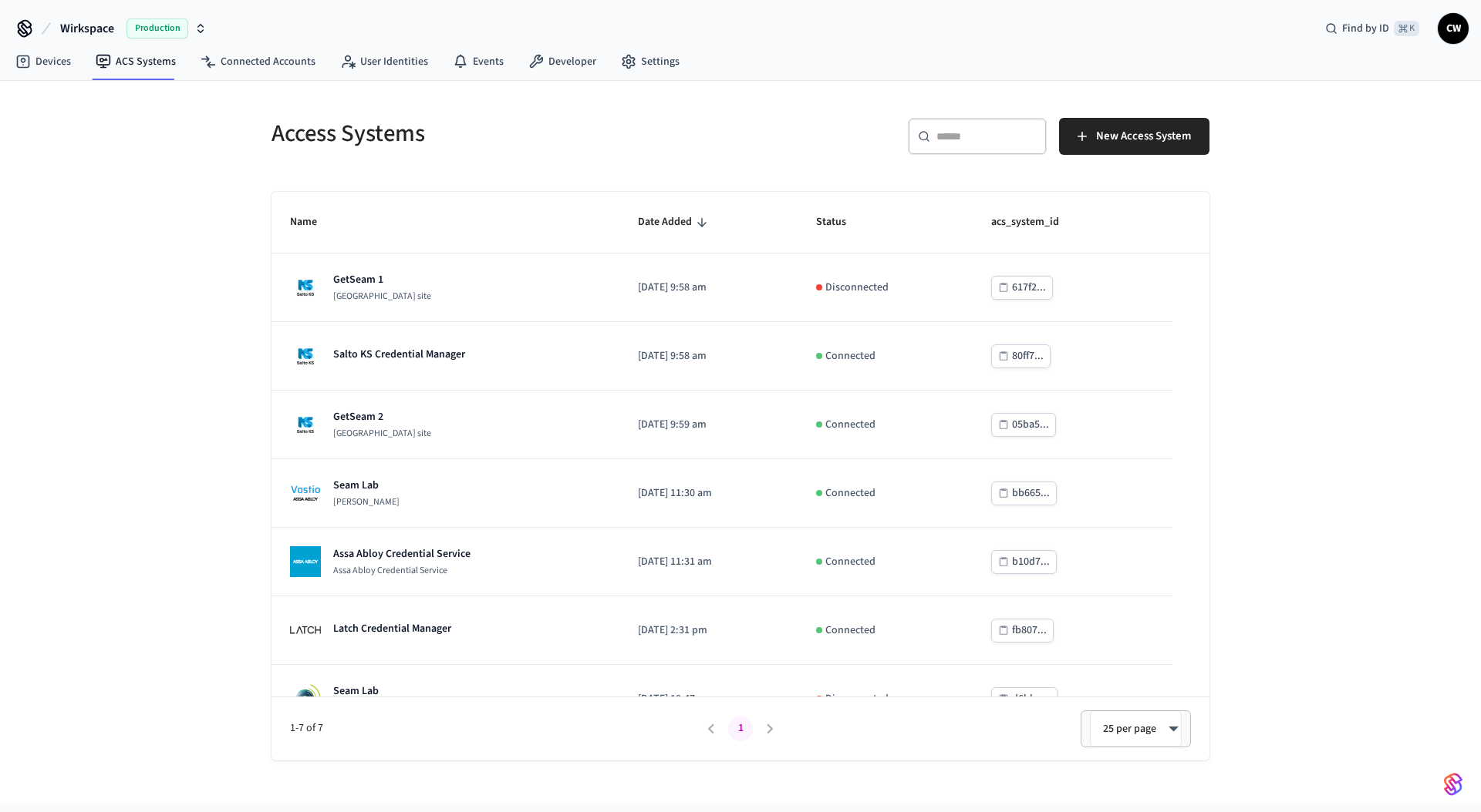
click at [172, 481] on div "Access Systems ​ ​ New Access System Name Date Added Status acs_system_id GetSe…" at bounding box center [740, 442] width 1481 height 723
click at [158, 315] on div "Access Systems ​ ​ New Access System Name Date Added Status acs_system_id GetSe…" at bounding box center [740, 442] width 1481 height 723
click at [26, 59] on icon at bounding box center [24, 62] width 16 height 16
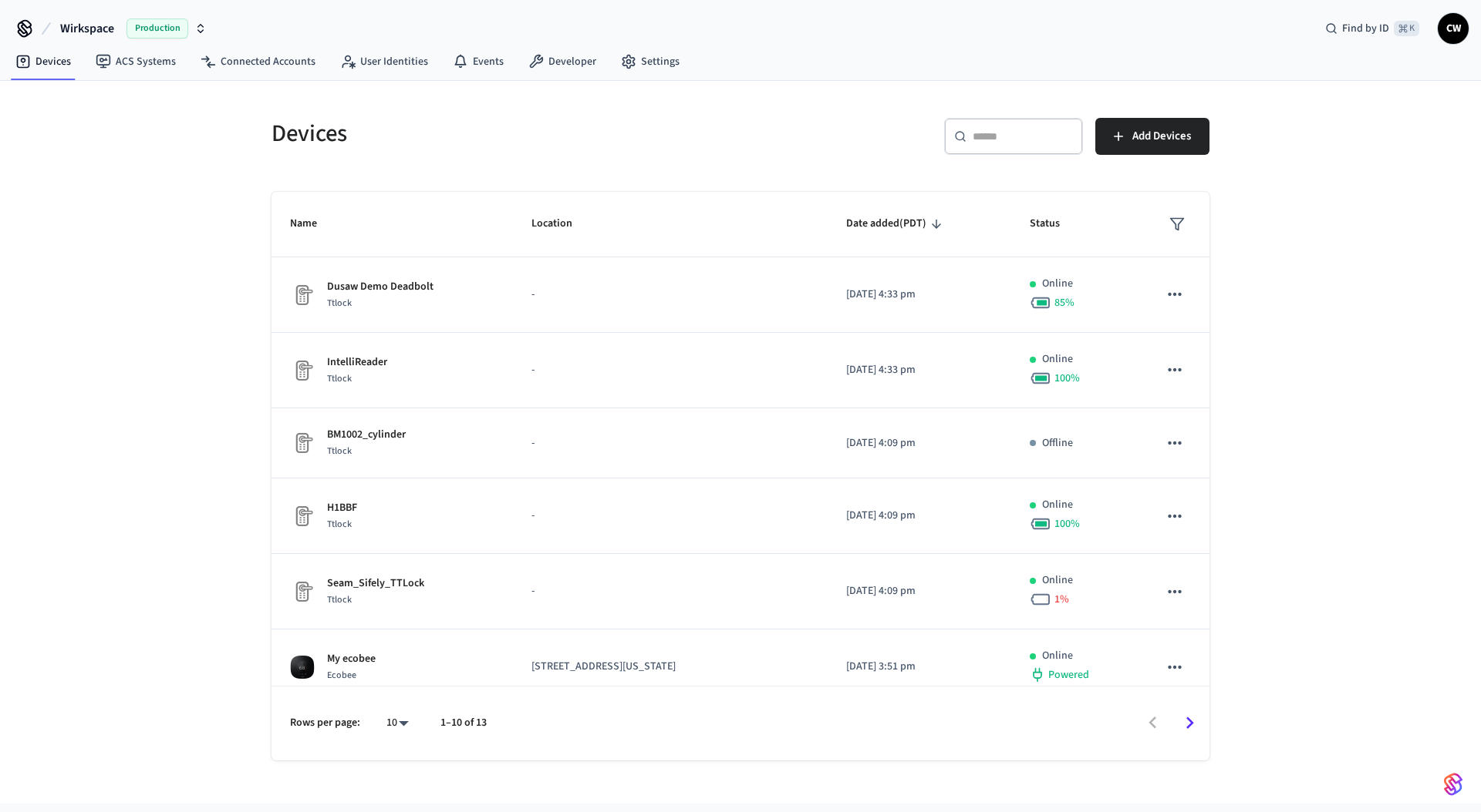
click at [179, 281] on div "Devices ​ ​ Add Devices Name Location Date added (PDT) Status Dusaw Demo Deadbo…" at bounding box center [740, 442] width 1481 height 723
click at [148, 513] on div "Devices ​ ​ Add Devices Name Location Date added (PDT) Status Dusaw Demo Deadbo…" at bounding box center [740, 442] width 1481 height 723
click at [177, 423] on div "Devices ​ ​ Add Devices Name Location Date added (PDT) Status Dusaw Demo Deadbo…" at bounding box center [740, 442] width 1481 height 723
click at [183, 199] on div "Devices ​ ​ Add Devices Name Location Date added (PDT) Status Dusaw Demo Deadbo…" at bounding box center [740, 442] width 1481 height 723
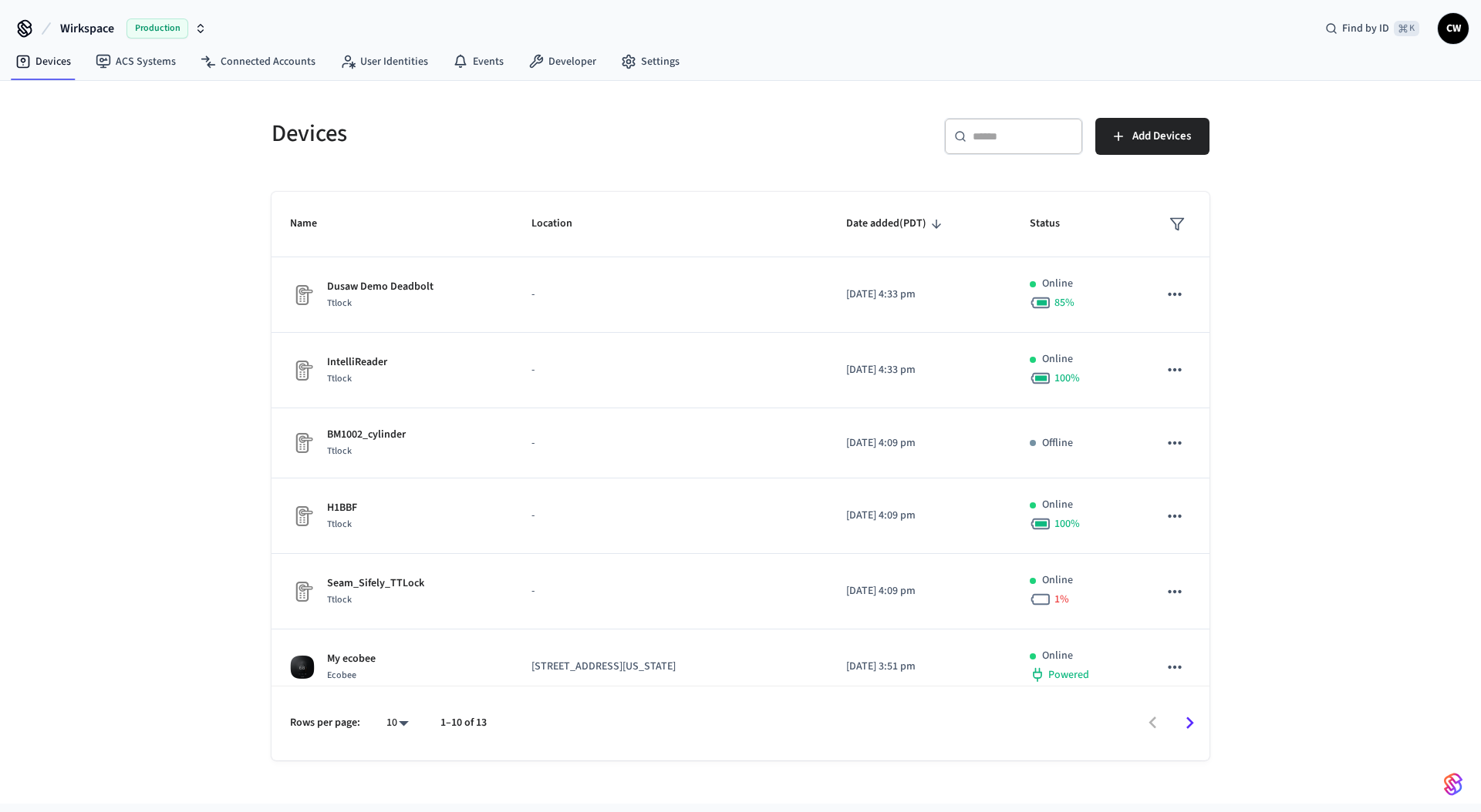
click at [202, 234] on div "Devices ​ ​ Add Devices Name Location Date added (PDT) Status Dusaw Demo Deadbo…" at bounding box center [740, 442] width 1481 height 723
click at [97, 27] on span "Wirkspace" at bounding box center [87, 29] width 54 height 19
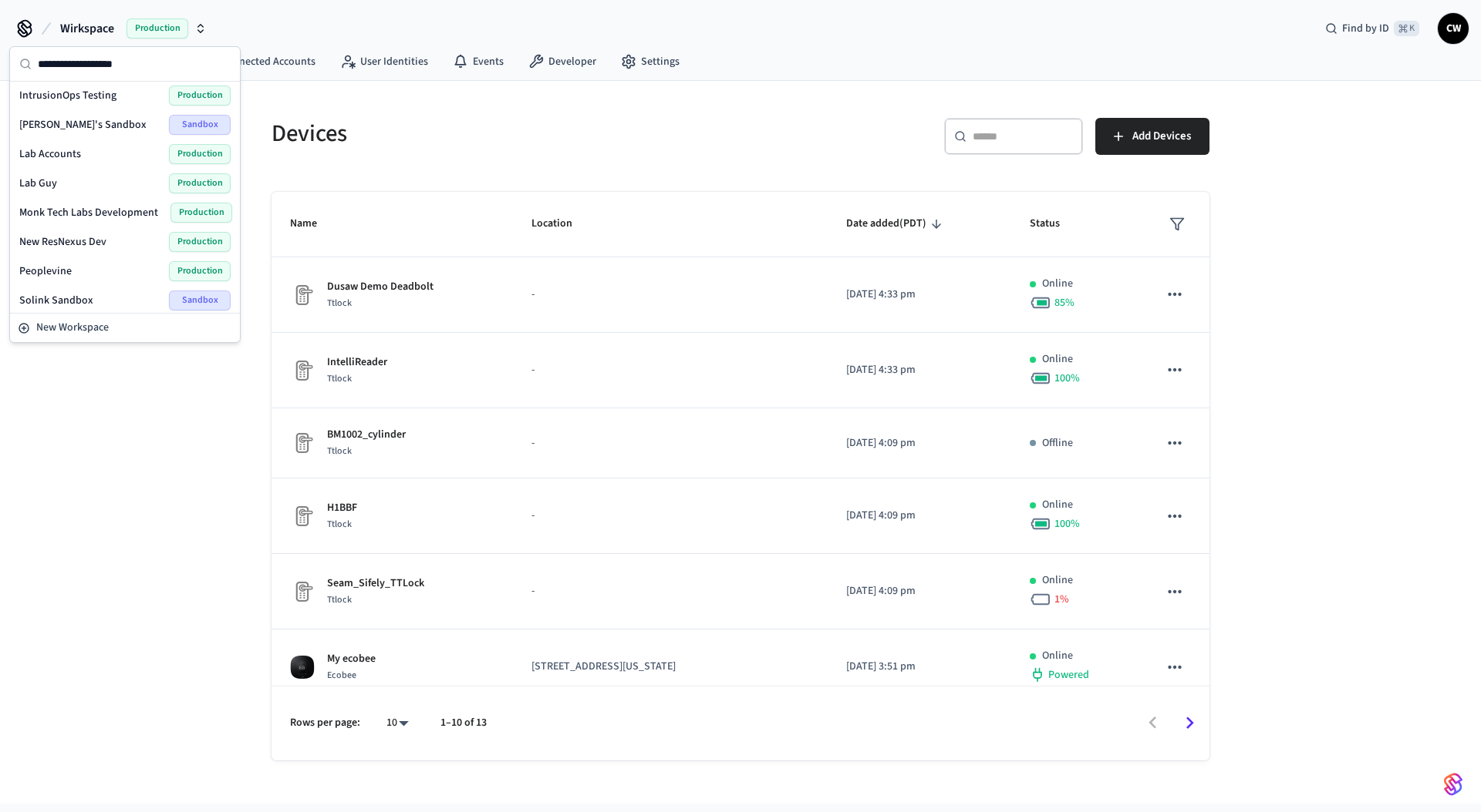
scroll to position [213, 0]
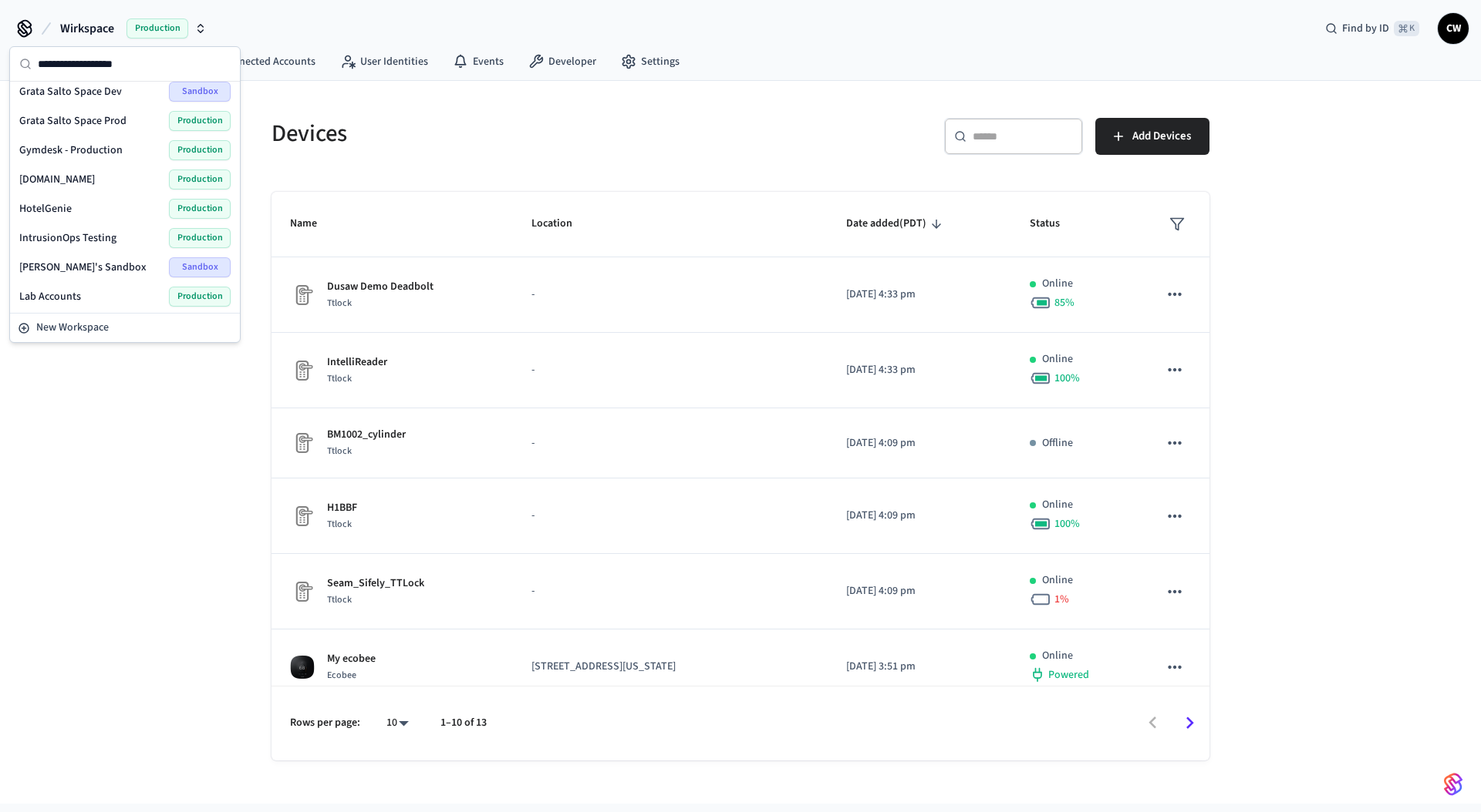
click at [68, 206] on span "HotelGenie" at bounding box center [45, 209] width 52 height 16
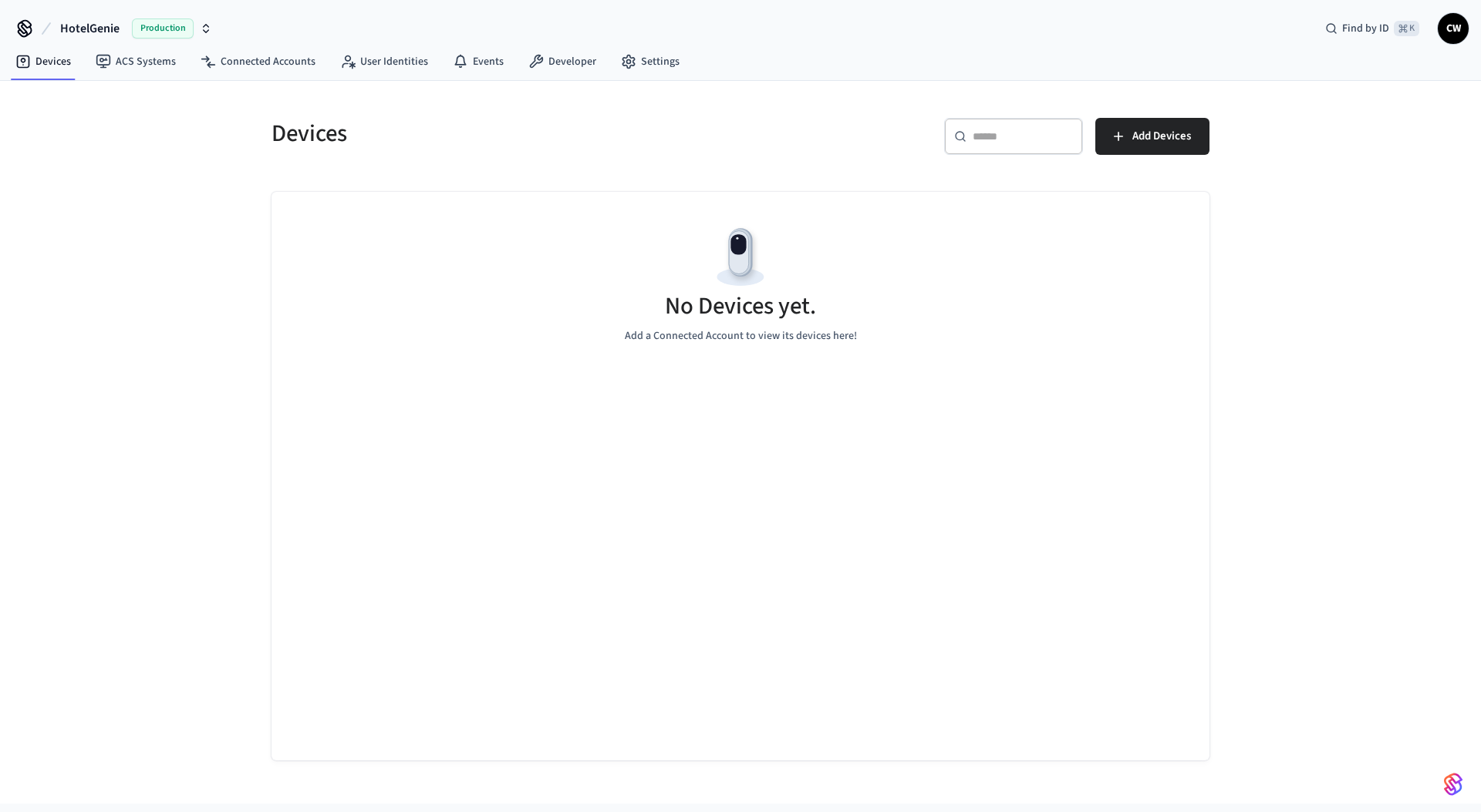
click at [148, 267] on div "Devices ​ ​ Add Devices No Devices yet. Add a Connected Account to view its dev…" at bounding box center [740, 442] width 1481 height 723
click at [623, 57] on icon at bounding box center [628, 62] width 16 height 16
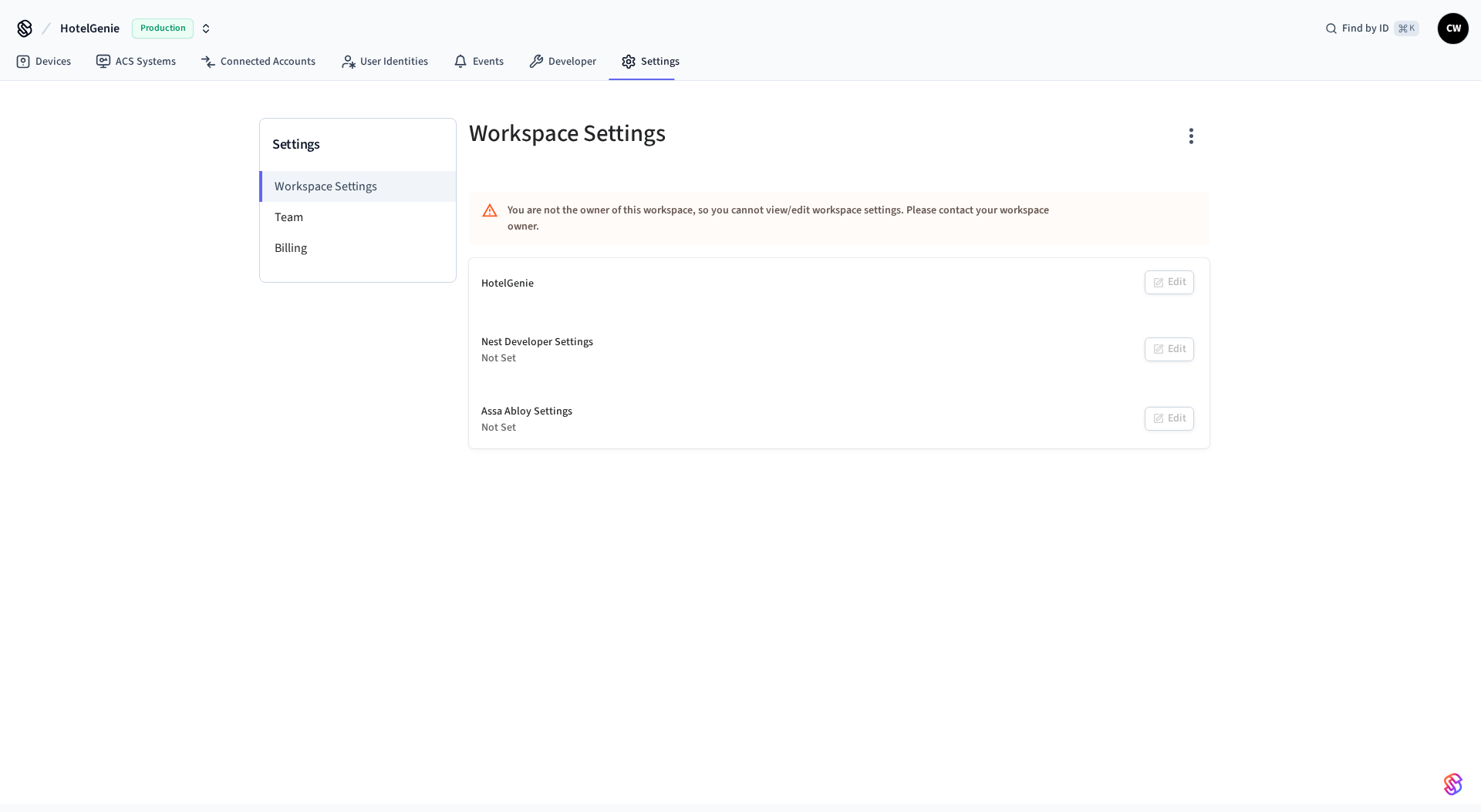
click at [199, 239] on div "Settings Workspace Settings Team Billing Workspace Settings You are not the own…" at bounding box center [740, 442] width 1481 height 723
click at [320, 219] on li "Team" at bounding box center [357, 217] width 196 height 31
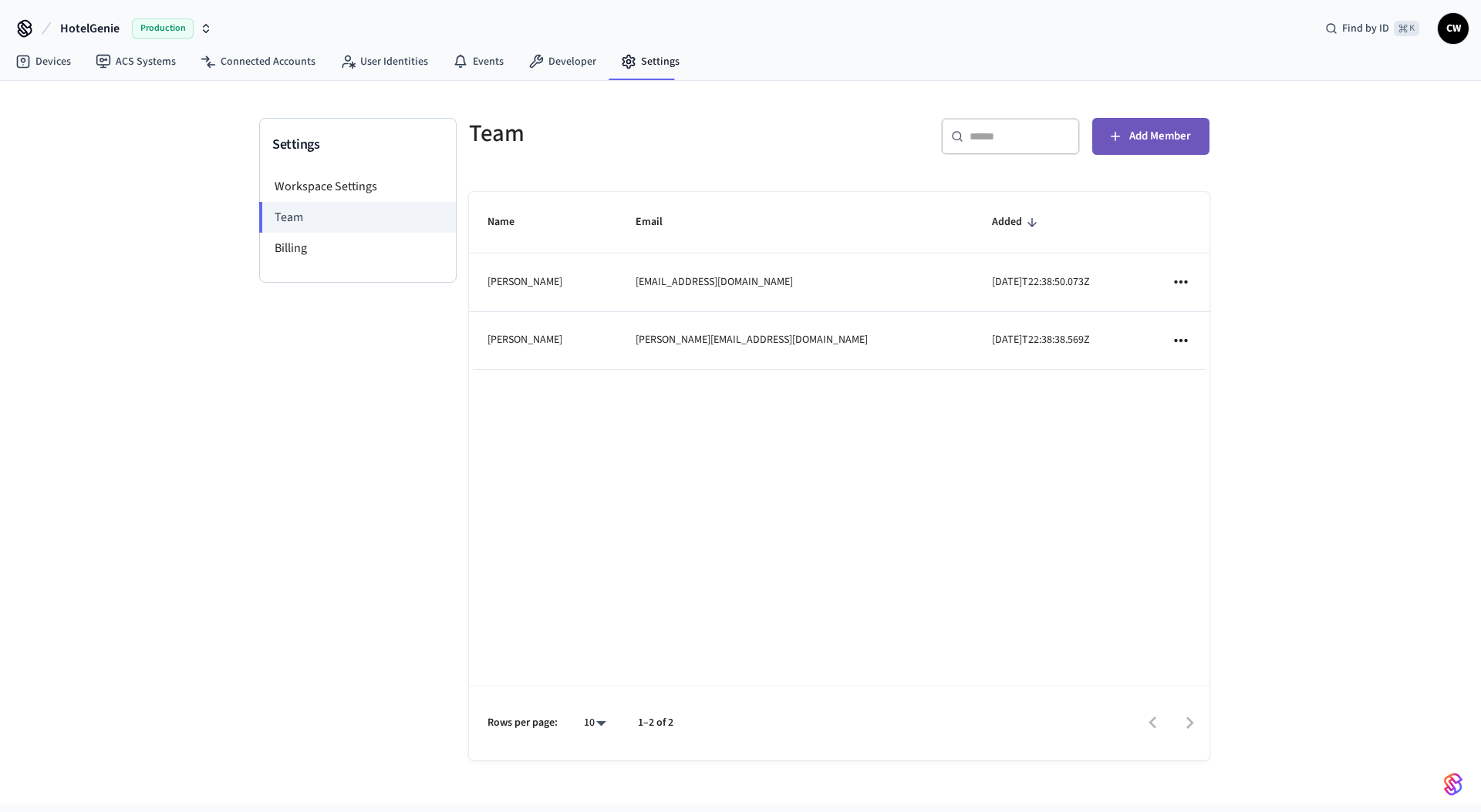
click at [1160, 123] on button "Add Member" at bounding box center [1150, 137] width 117 height 37
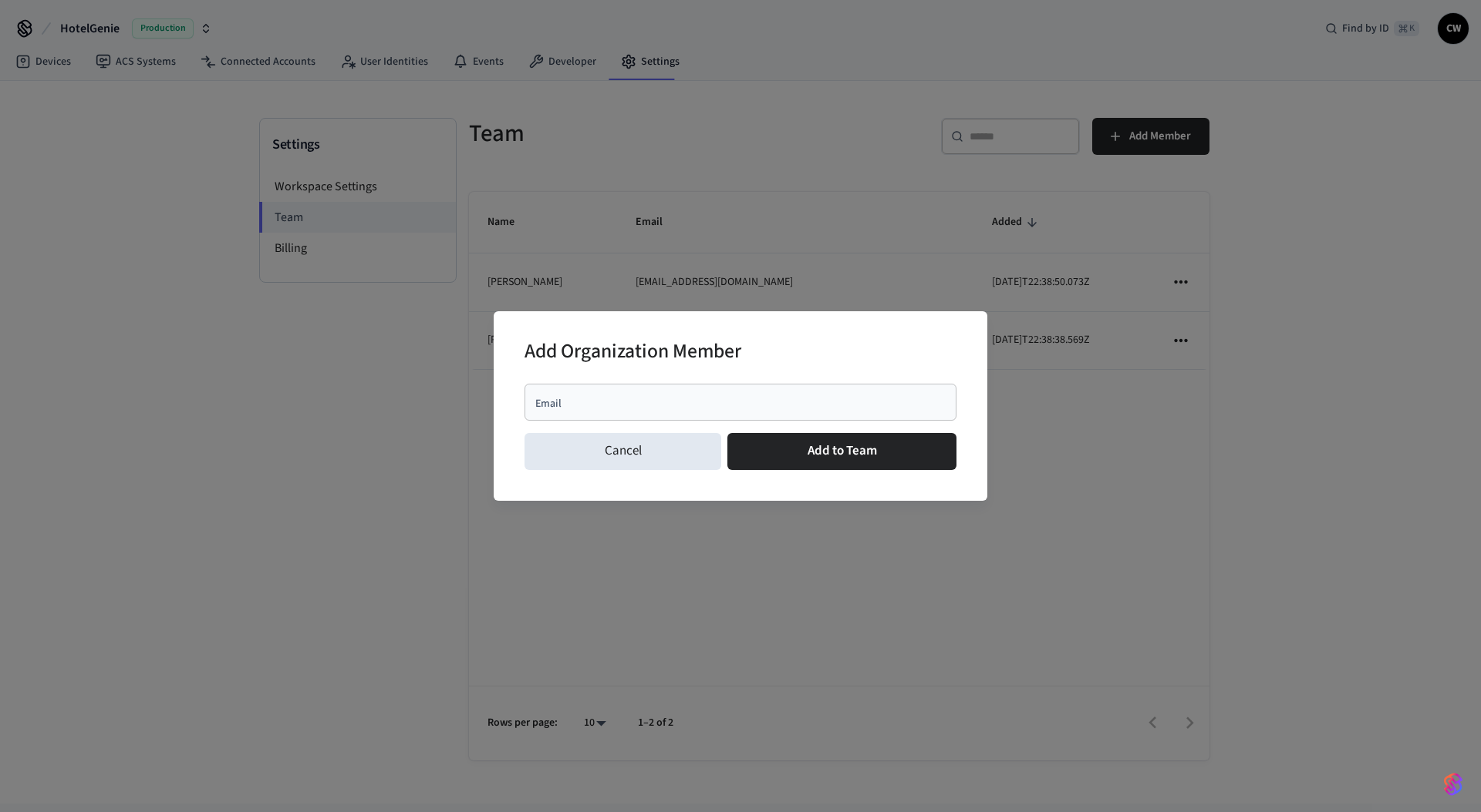
click at [782, 393] on div "Email" at bounding box center [740, 403] width 432 height 37
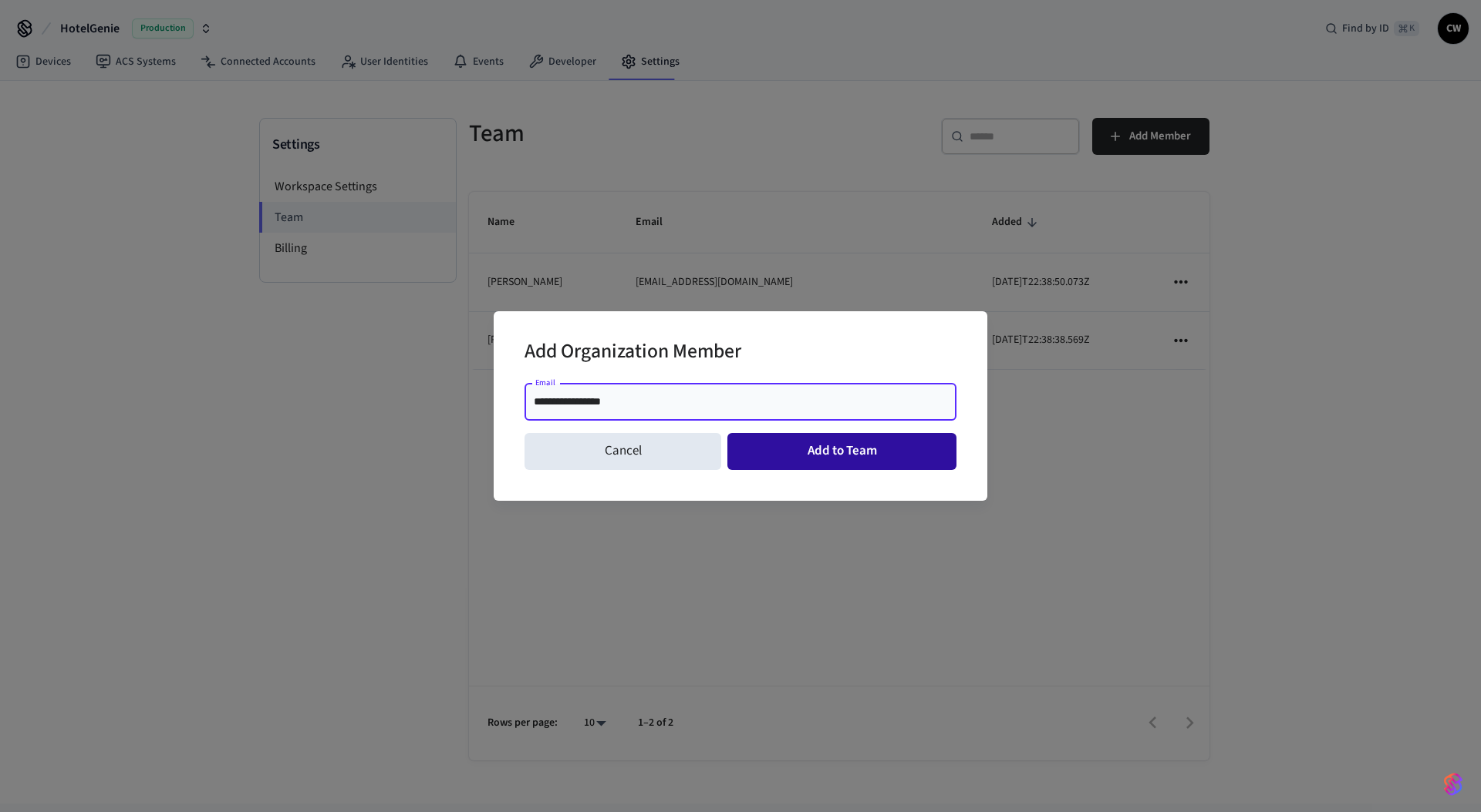
type input "**********"
click at [821, 448] on button "Add to Team" at bounding box center [841, 452] width 229 height 37
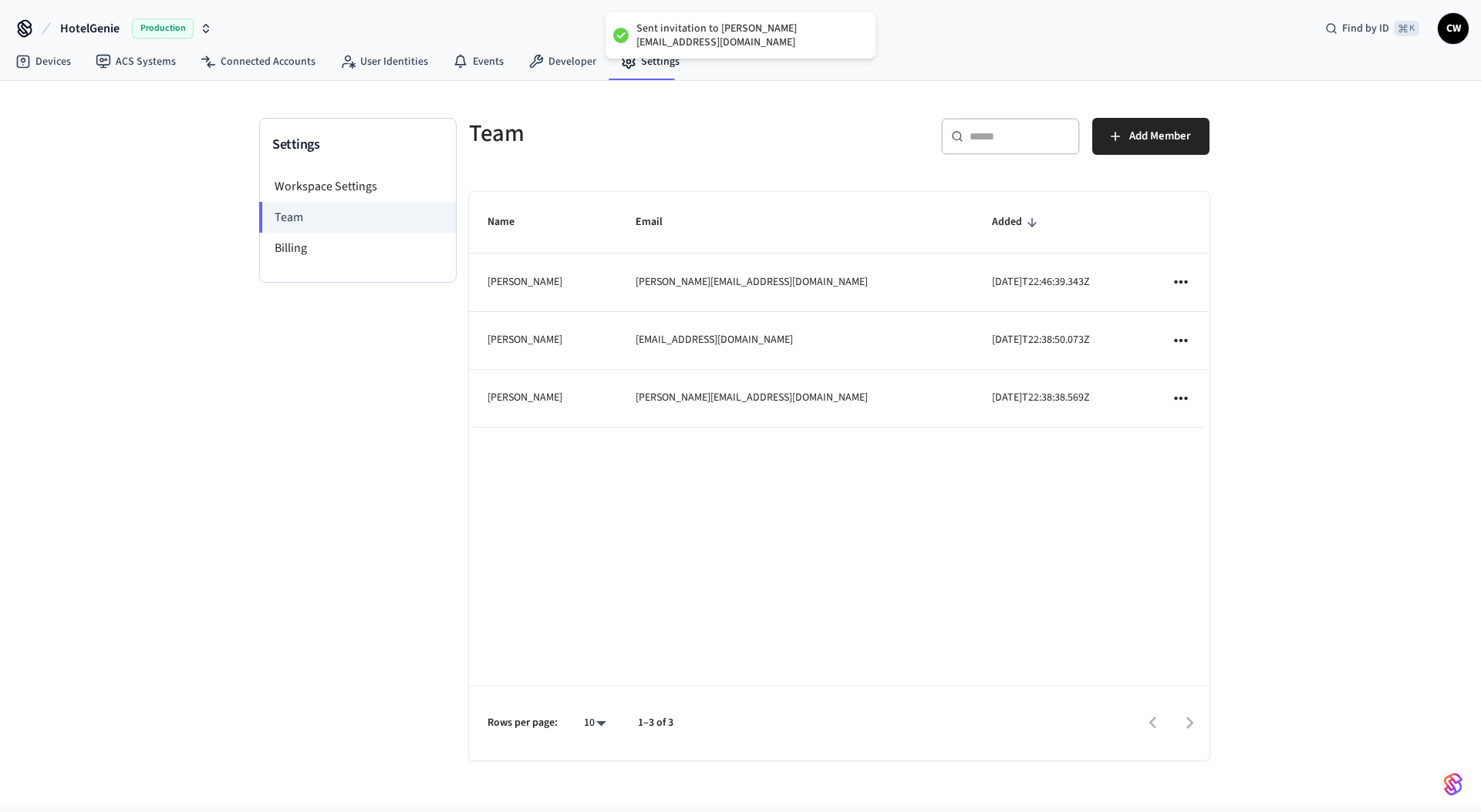
click at [316, 406] on div "Settings Workspace Settings Team Billing" at bounding box center [357, 455] width 197 height 673
click at [77, 25] on span "HotelGenie" at bounding box center [90, 29] width 59 height 19
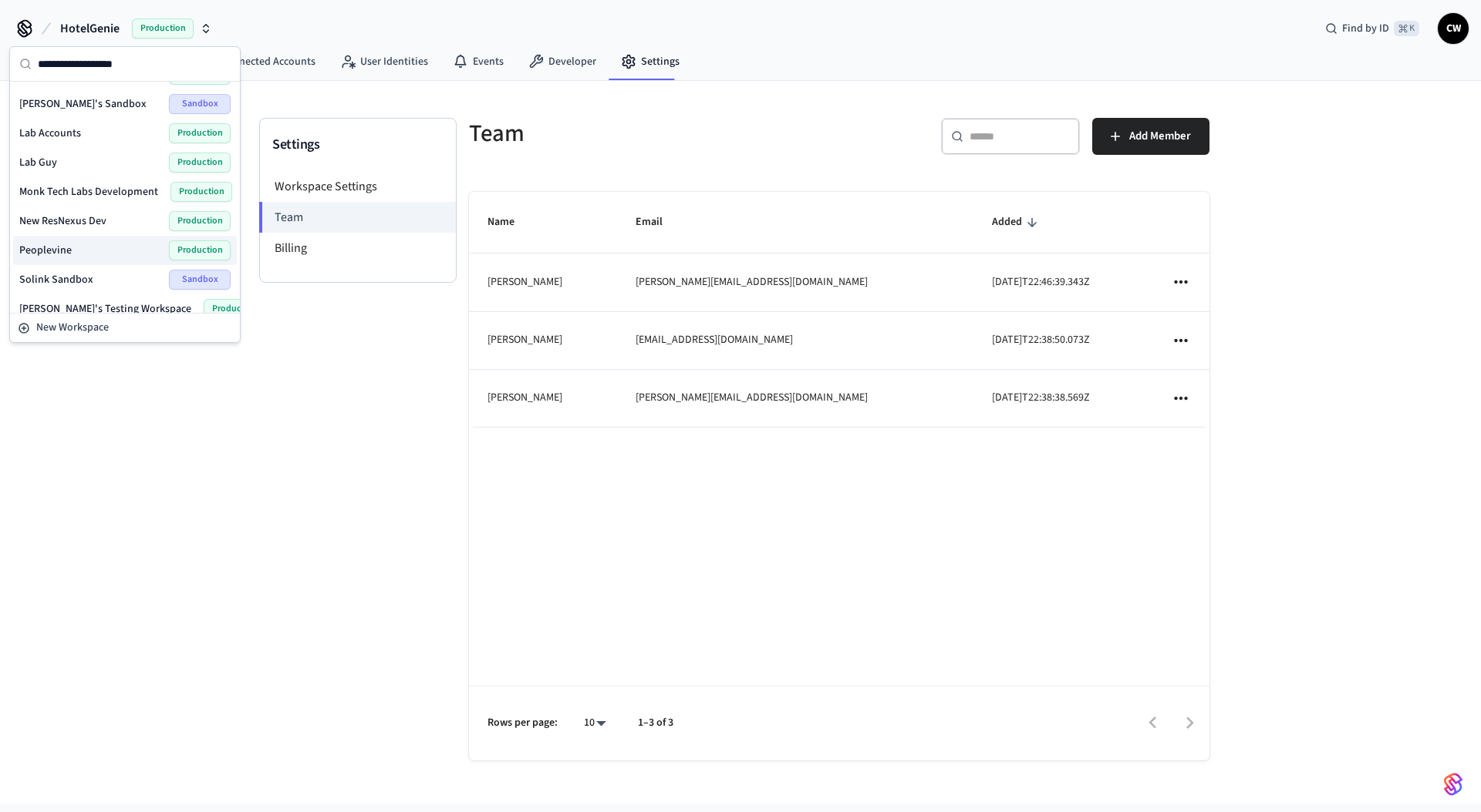
scroll to position [389, 0]
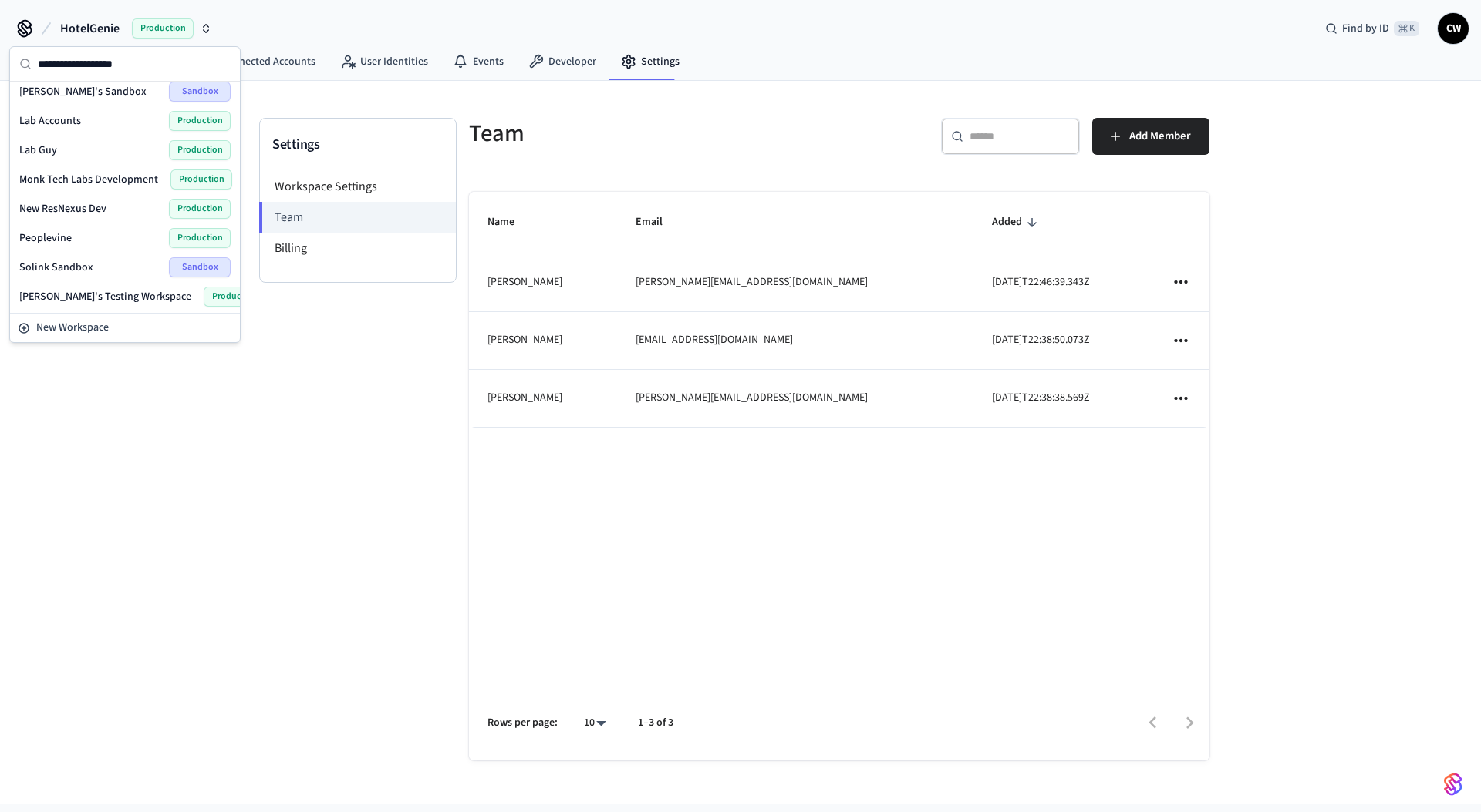
click at [76, 229] on div "Peoplevine Production" at bounding box center [125, 238] width 212 height 20
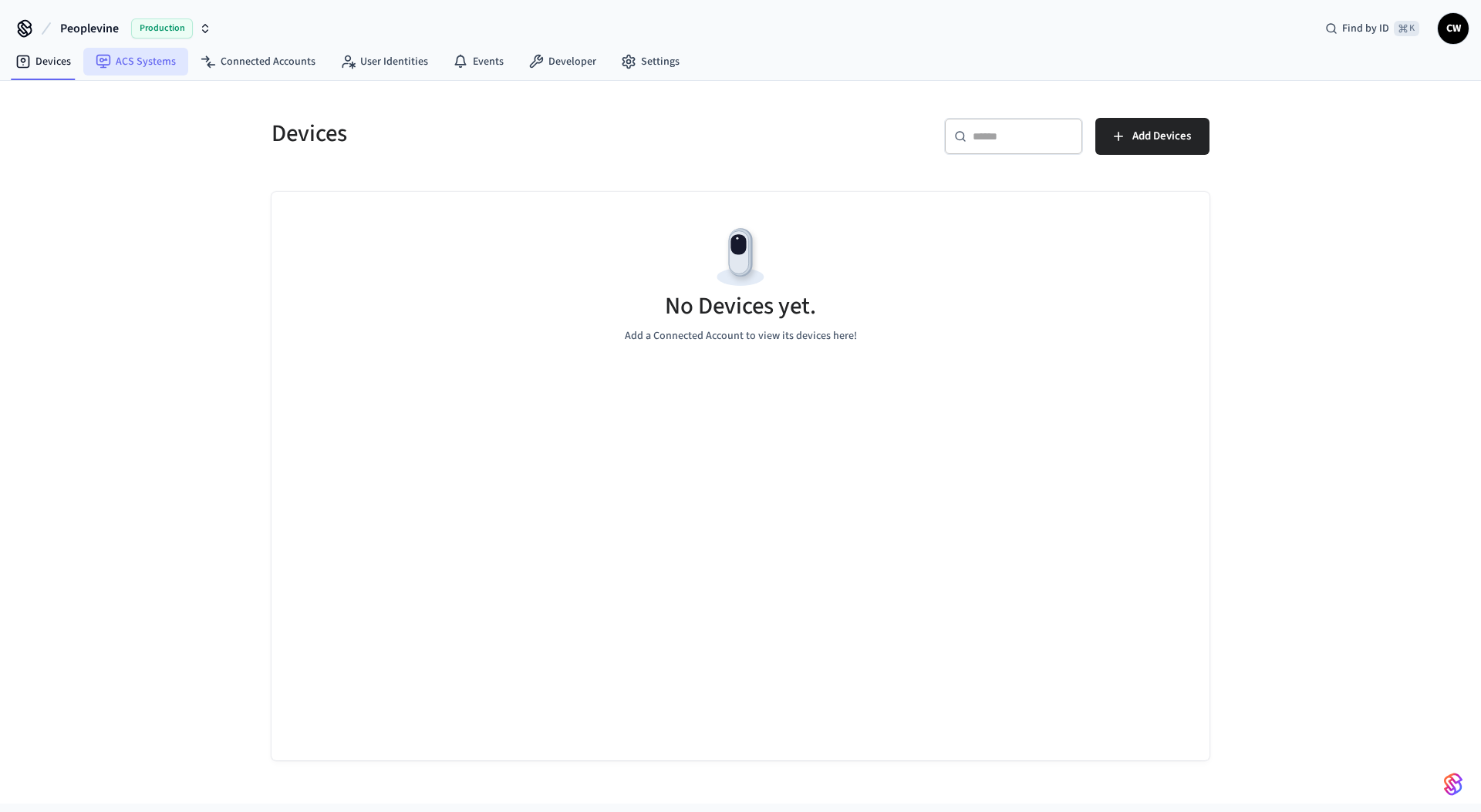
click at [160, 68] on link "ACS Systems" at bounding box center [136, 62] width 104 height 28
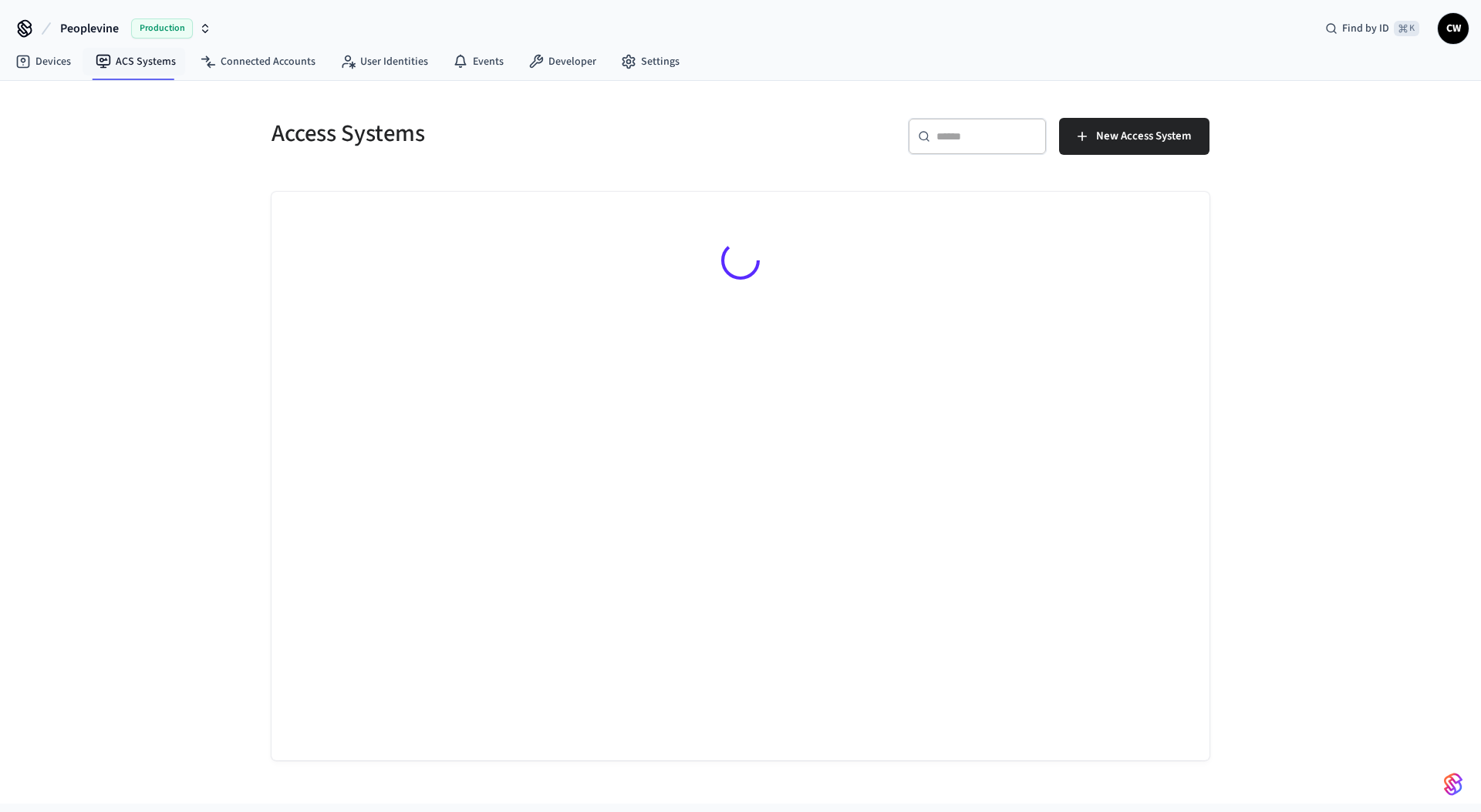
click at [183, 282] on div "Access Systems ​ ​ New Access System" at bounding box center [740, 442] width 1481 height 723
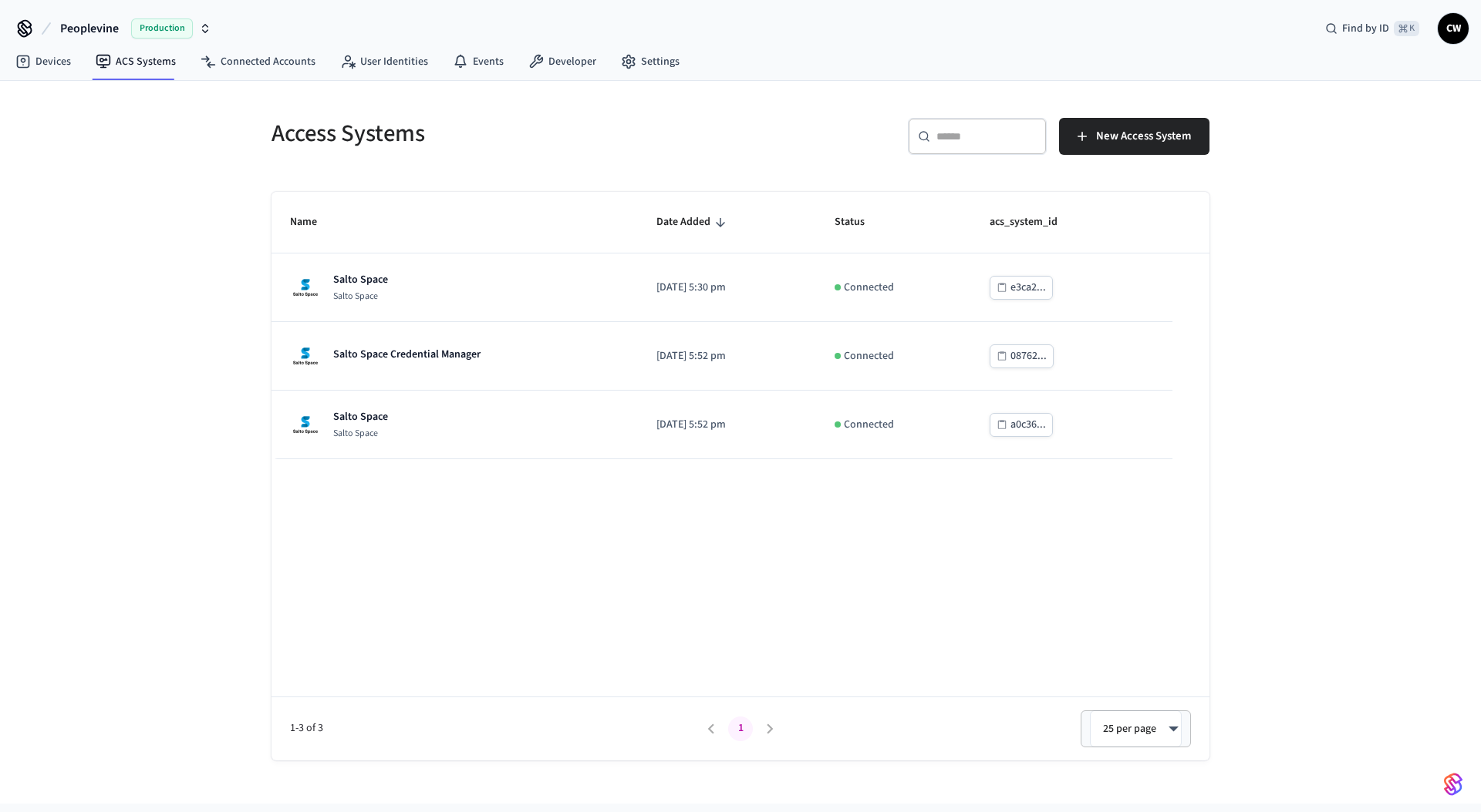
click at [781, 141] on div "​ ​ New Access System" at bounding box center [979, 143] width 460 height 49
click at [638, 58] on link "Settings" at bounding box center [650, 62] width 84 height 28
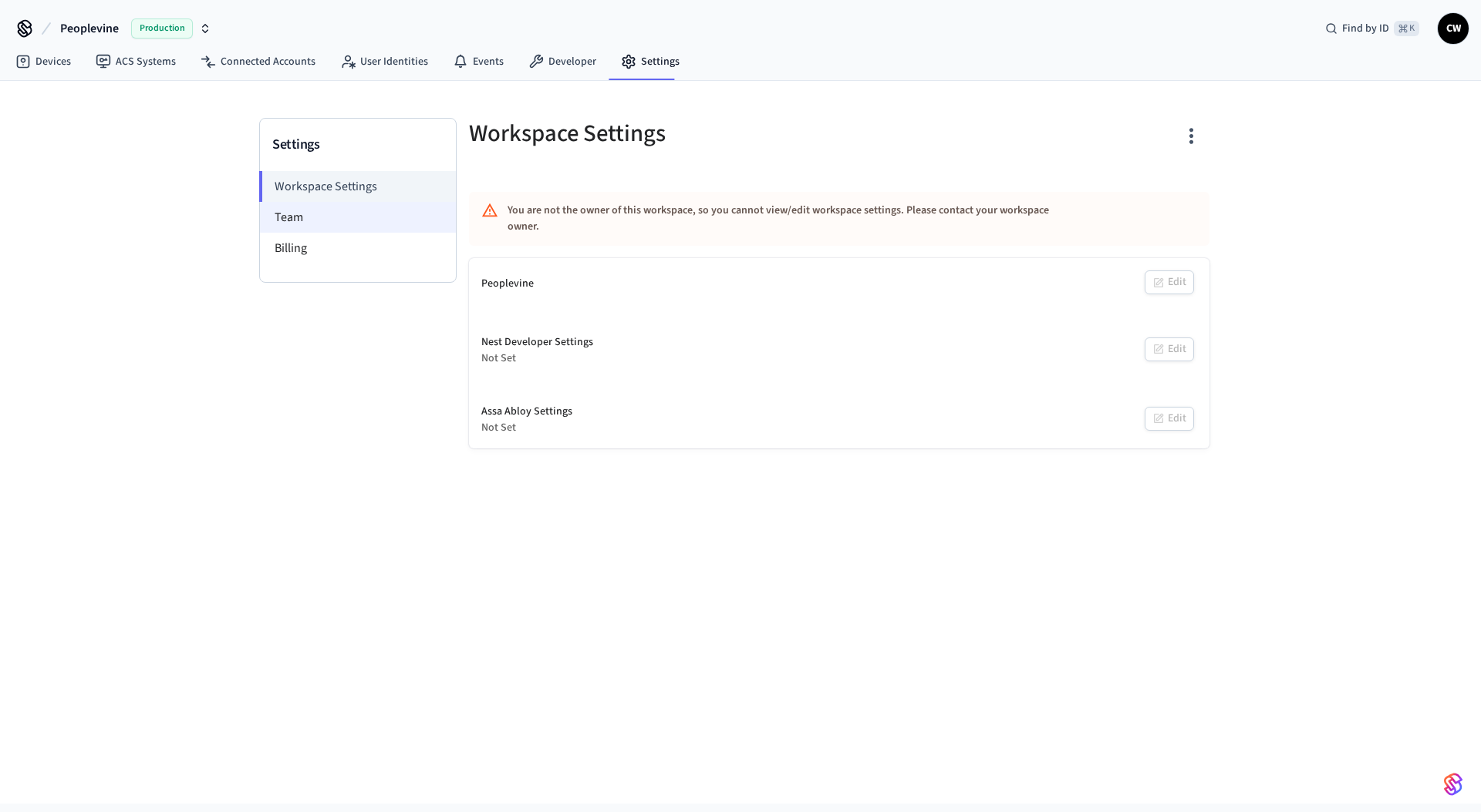
click at [312, 232] on li "Team" at bounding box center [357, 217] width 196 height 31
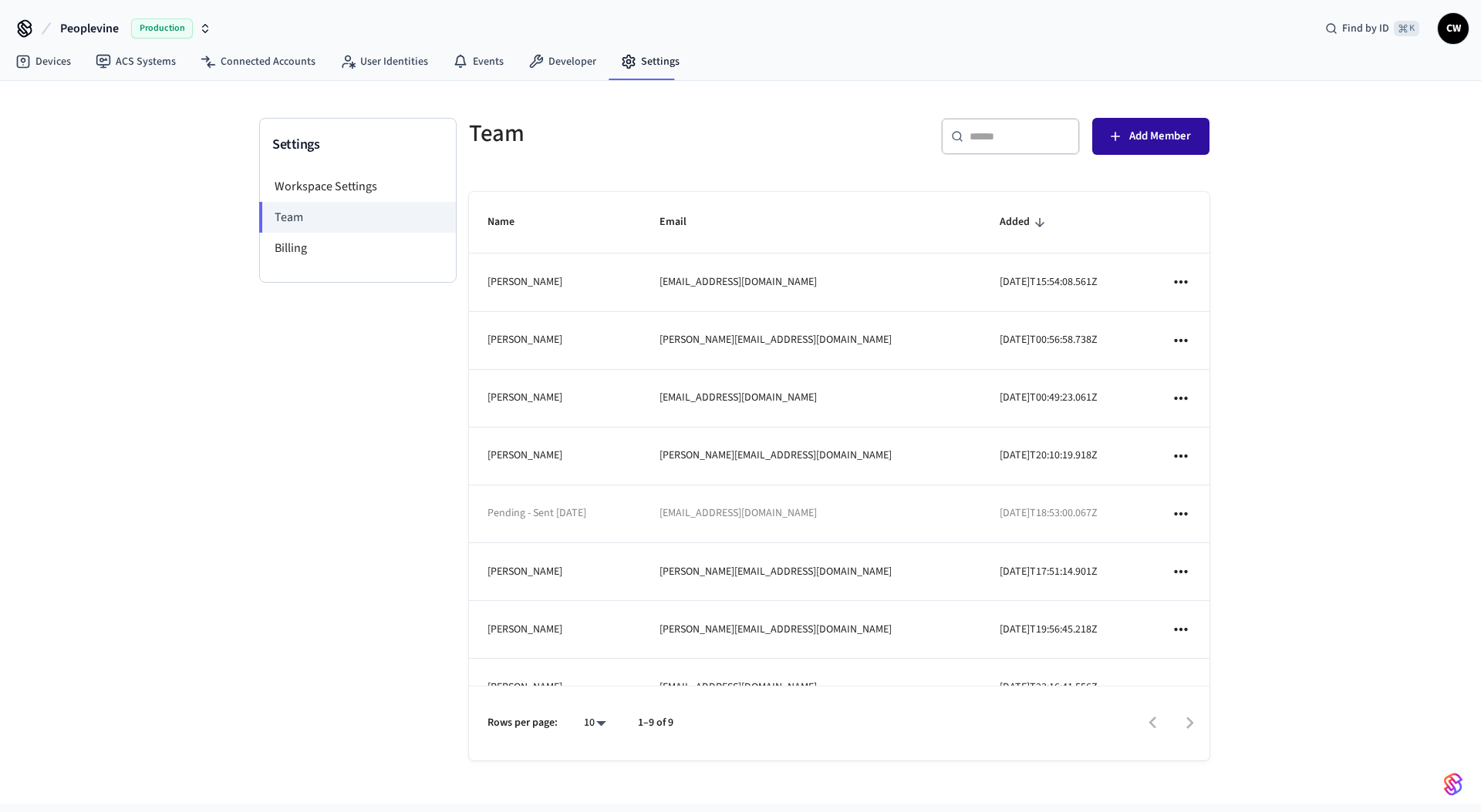
click at [1147, 137] on span "Add Member" at bounding box center [1159, 136] width 62 height 20
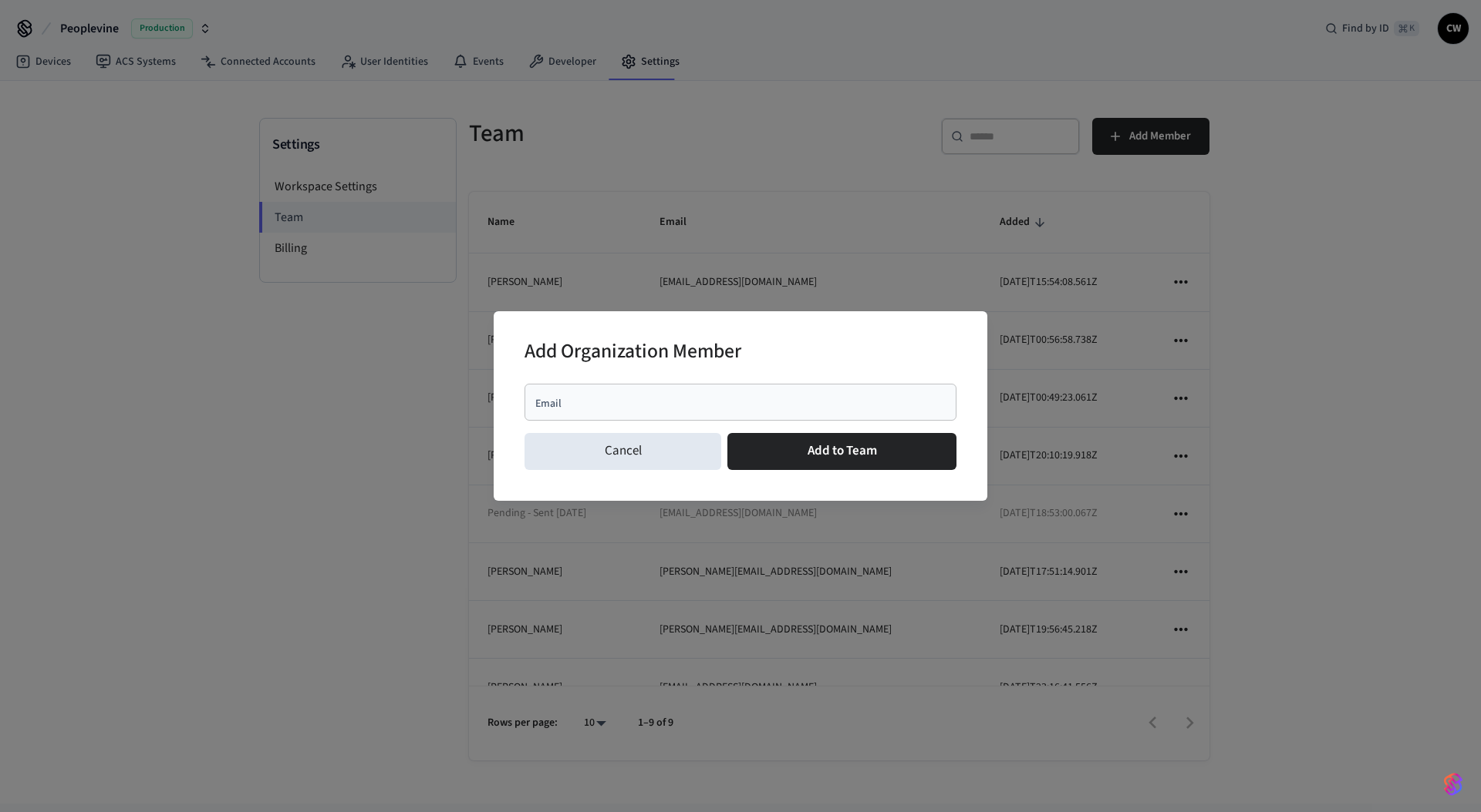
click at [731, 390] on div "Email" at bounding box center [740, 403] width 432 height 37
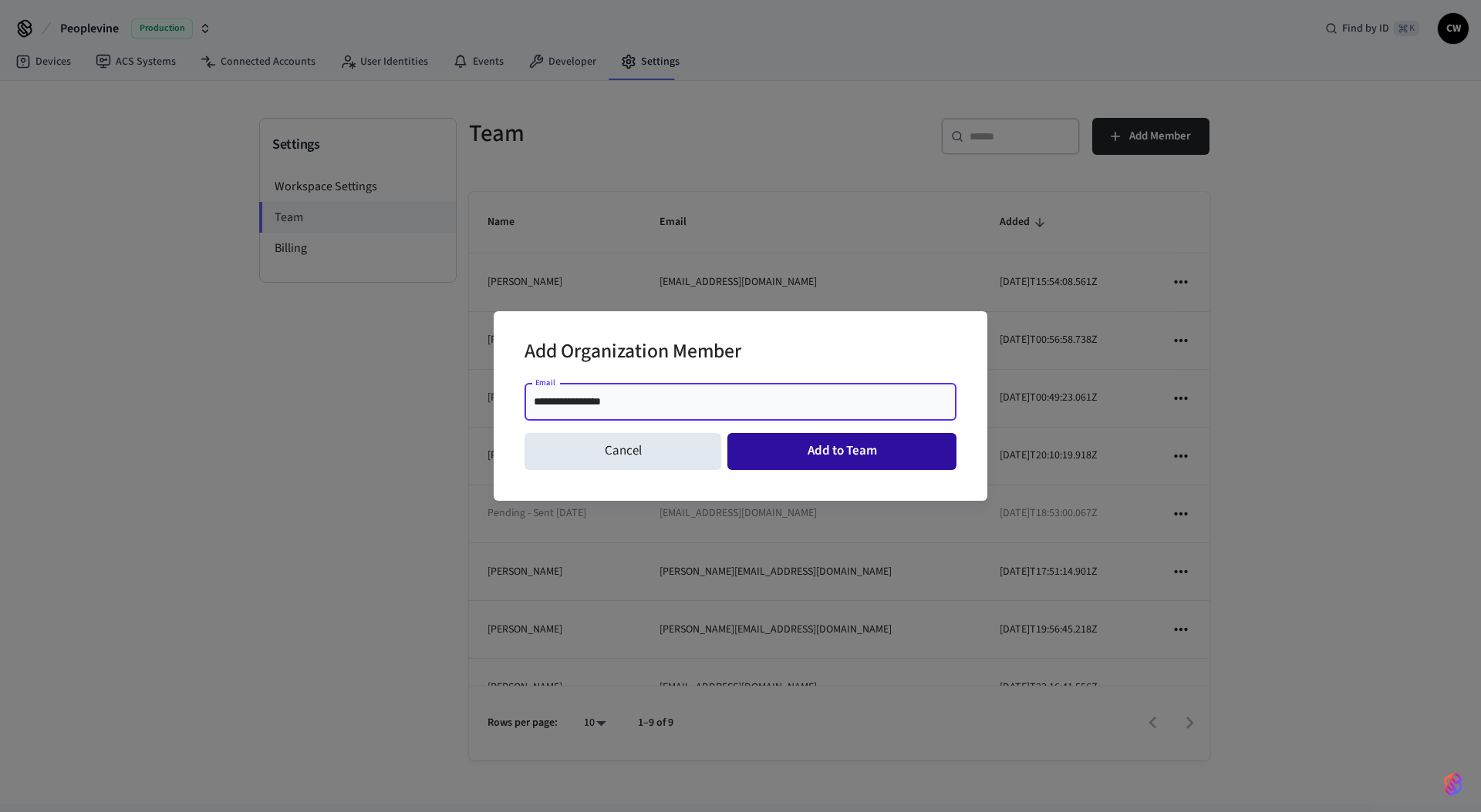
type input "**********"
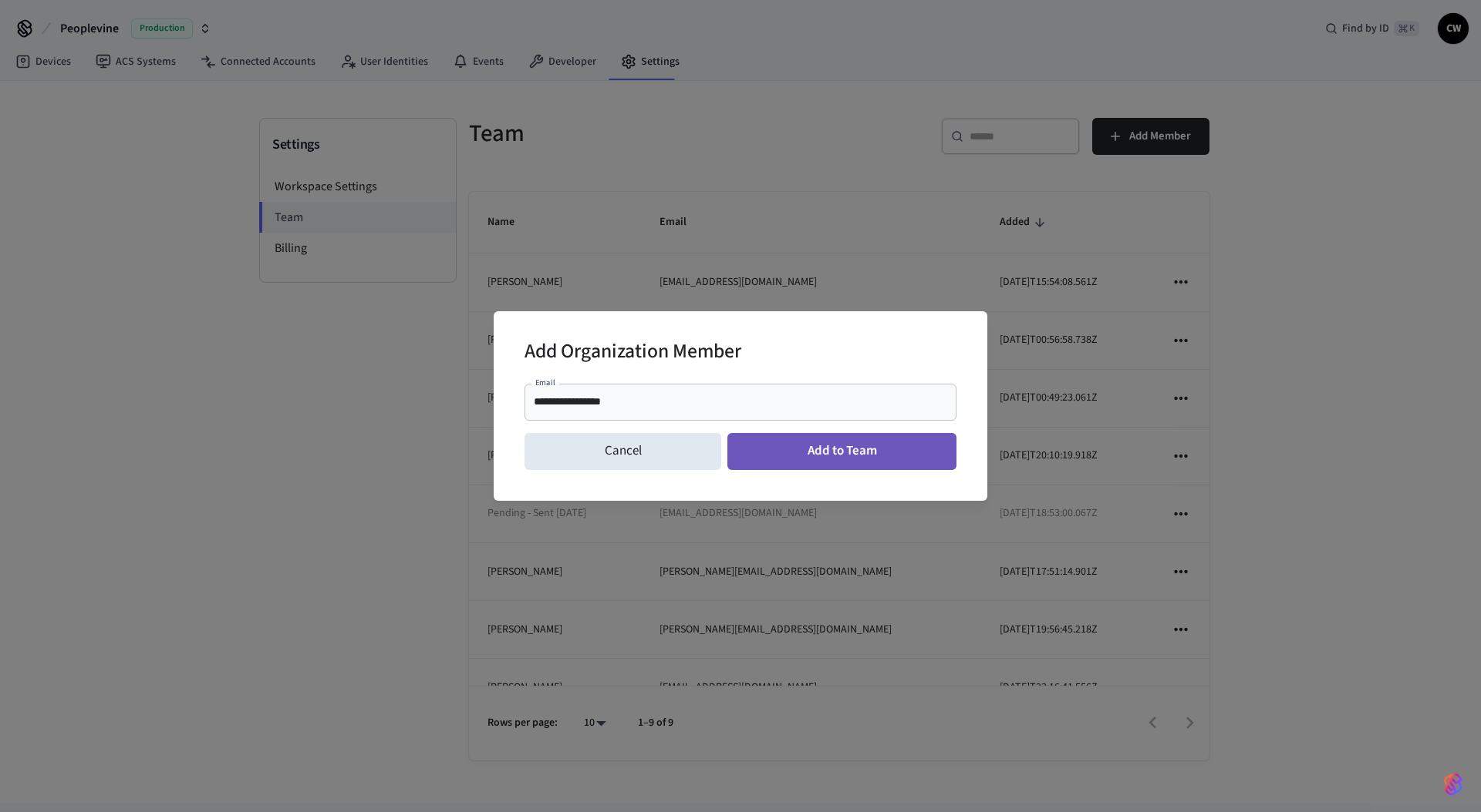
click at [851, 458] on button "Add to Team" at bounding box center [841, 452] width 229 height 37
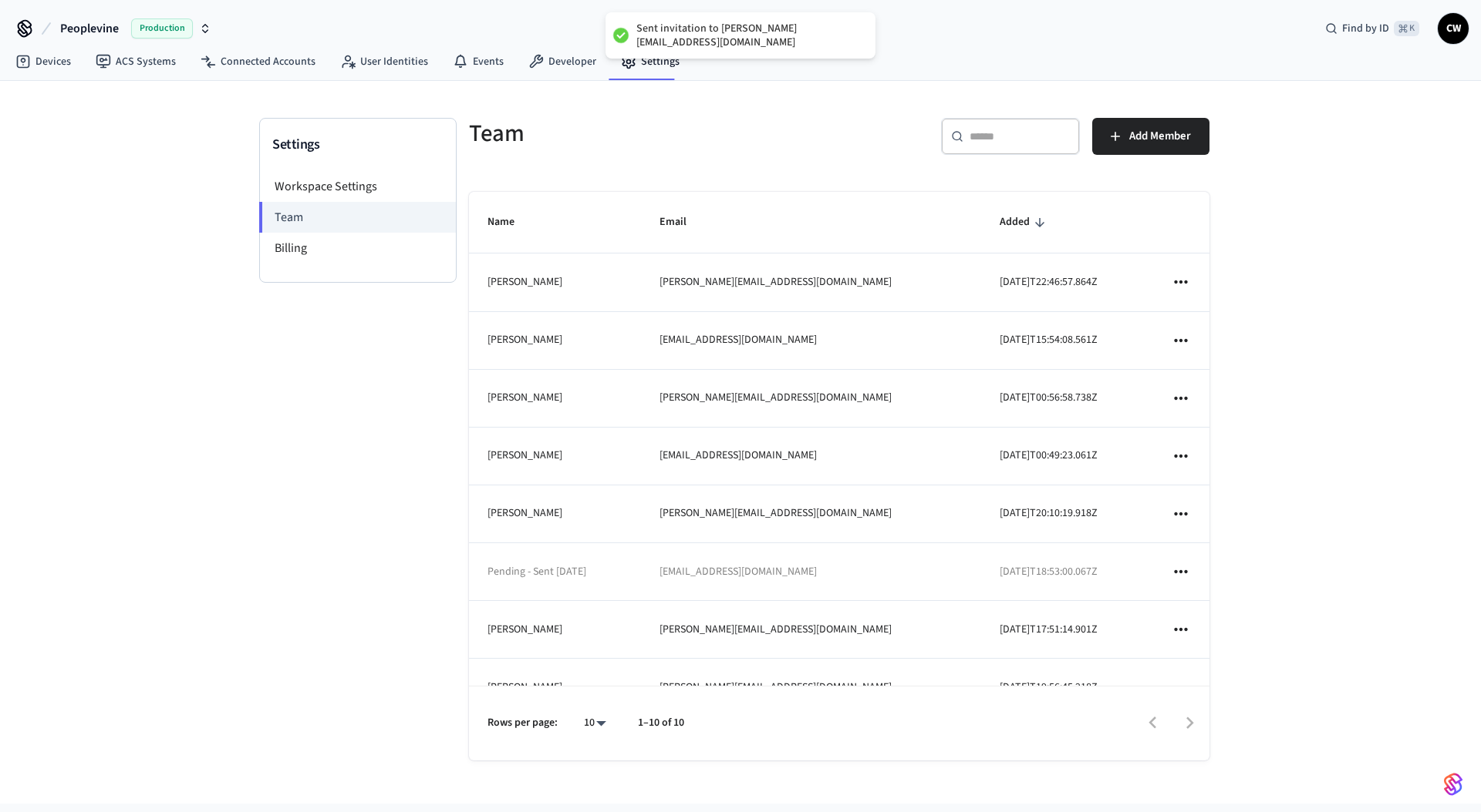
click at [1174, 571] on icon "sticky table" at bounding box center [1180, 571] width 13 height 3
click at [1232, 642] on li "Remove" at bounding box center [1228, 648] width 106 height 41
click at [1320, 491] on div at bounding box center [740, 406] width 1481 height 812
drag, startPoint x: 511, startPoint y: 281, endPoint x: 524, endPoint y: 280, distance: 13.0
click at [524, 280] on td "Louis Pre" at bounding box center [554, 282] width 172 height 58
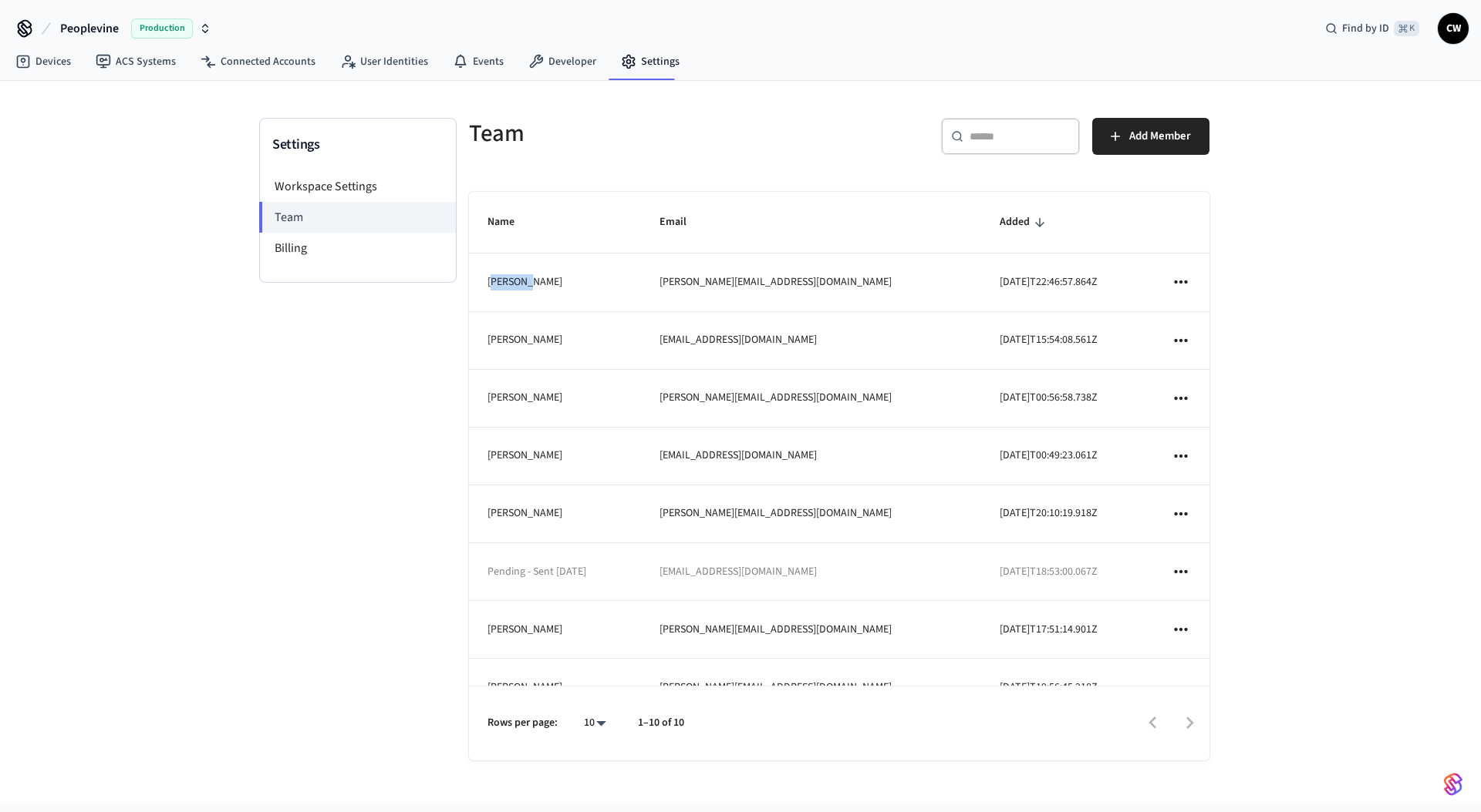
click at [524, 280] on td "Louis Pre" at bounding box center [554, 282] width 172 height 58
click at [287, 411] on div "Settings Workspace Settings Team Billing" at bounding box center [357, 455] width 197 height 673
click at [130, 66] on link "ACS Systems" at bounding box center [136, 62] width 104 height 28
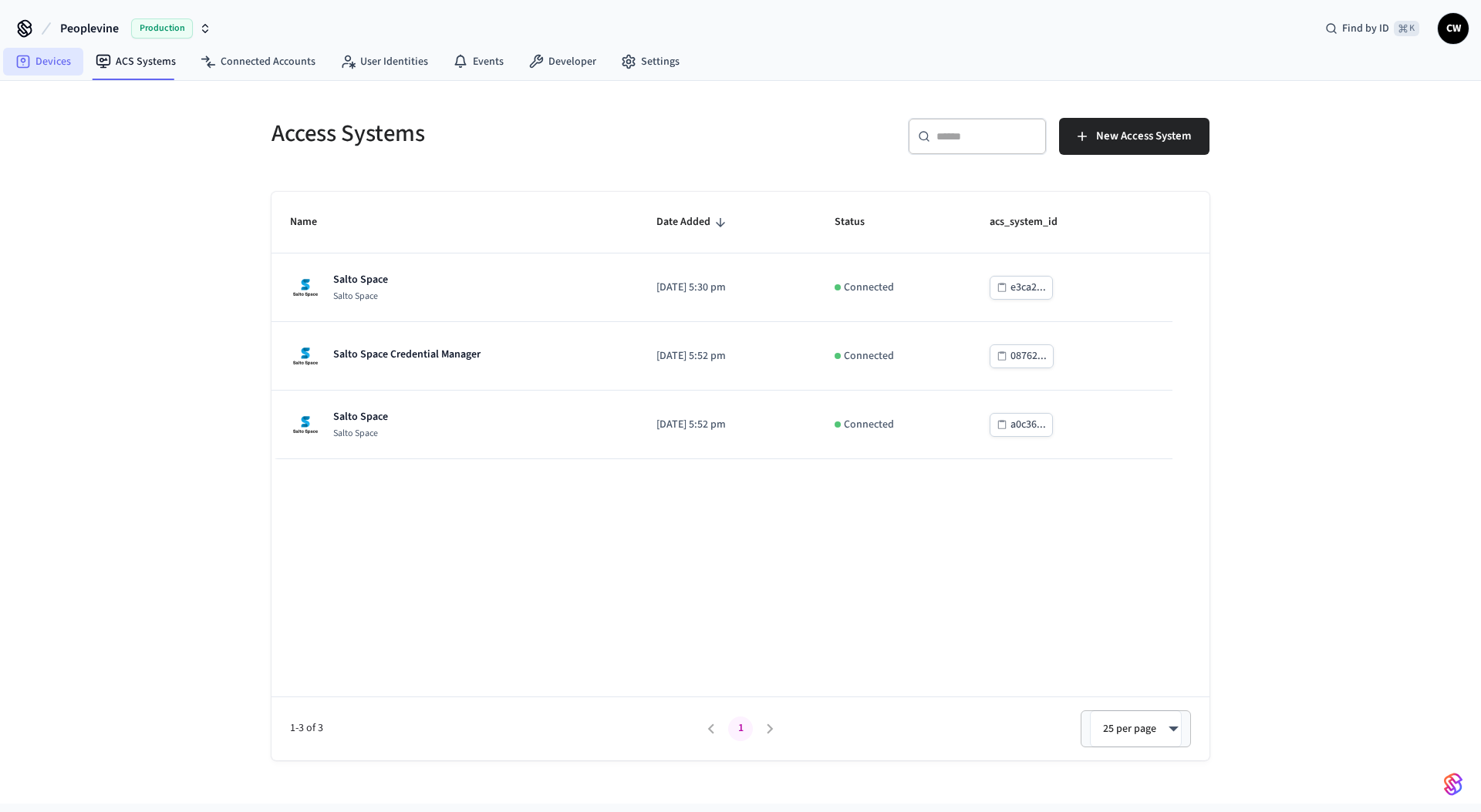
click at [33, 69] on link "Devices" at bounding box center [42, 62] width 80 height 28
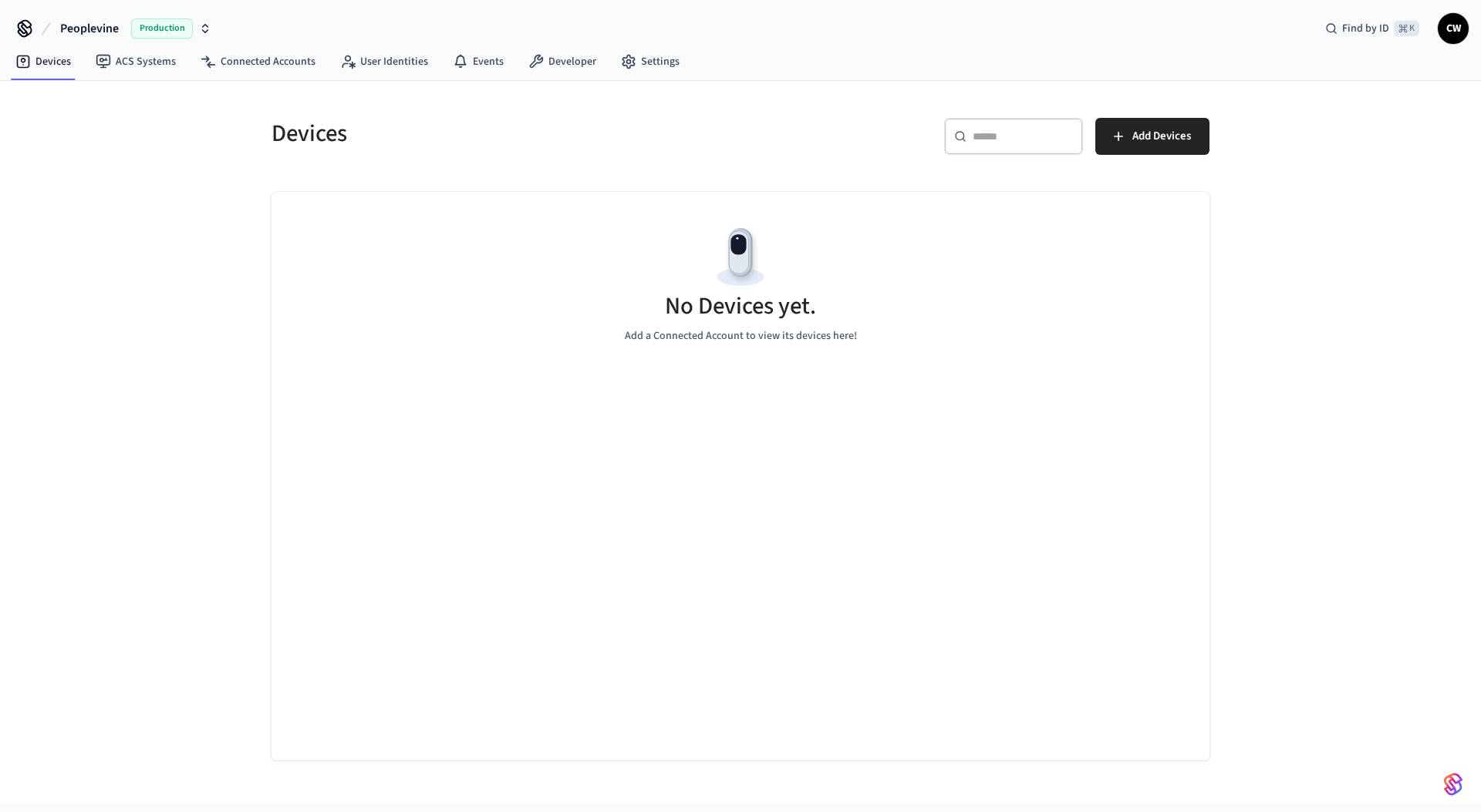
click at [137, 207] on div "Devices ​ ​ Add Devices No Devices yet. Add a Connected Account to view its dev…" at bounding box center [740, 442] width 1481 height 723
click at [133, 68] on link "ACS Systems" at bounding box center [136, 62] width 104 height 28
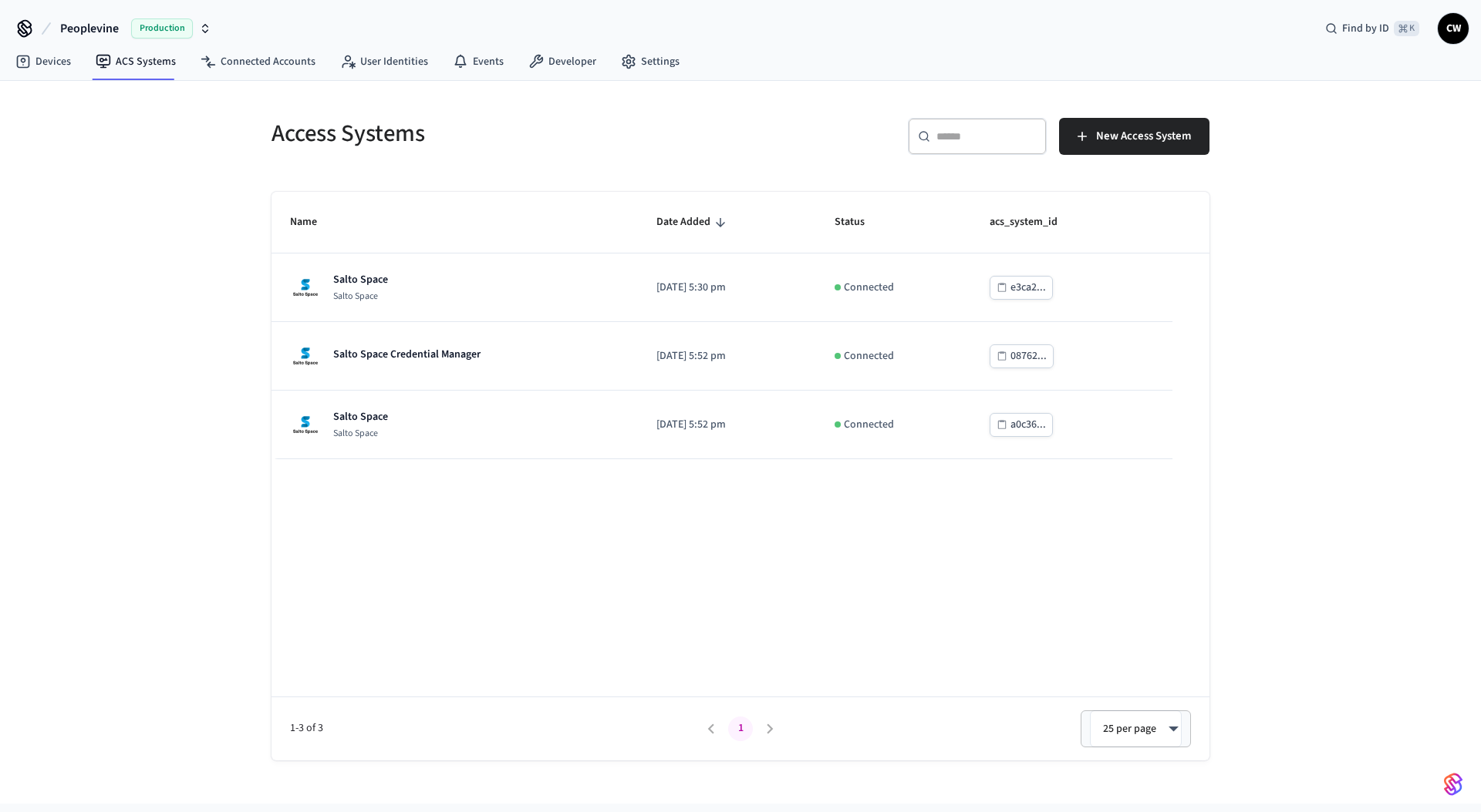
click at [102, 24] on span "Peoplevine" at bounding box center [90, 29] width 59 height 19
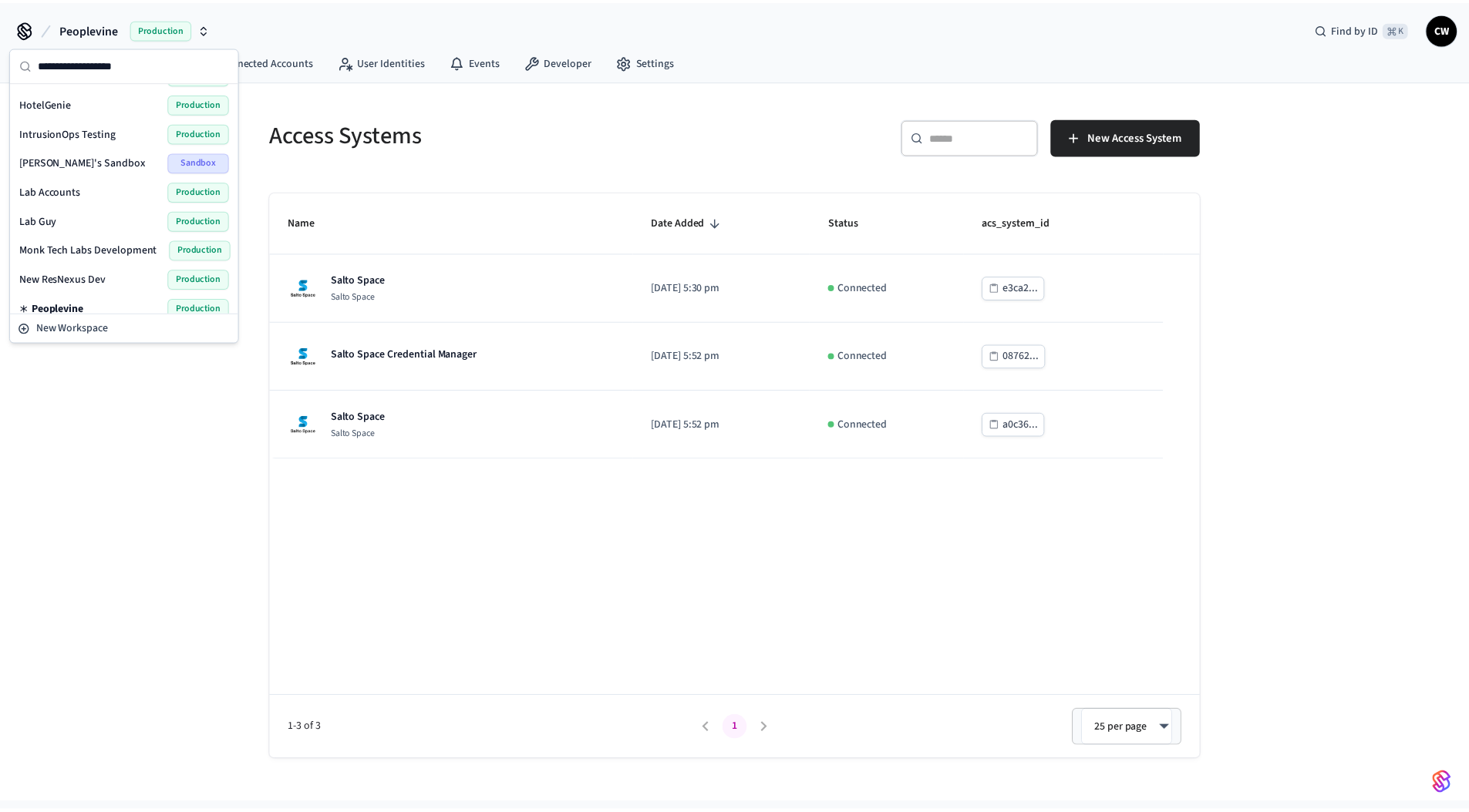
scroll to position [289, 0]
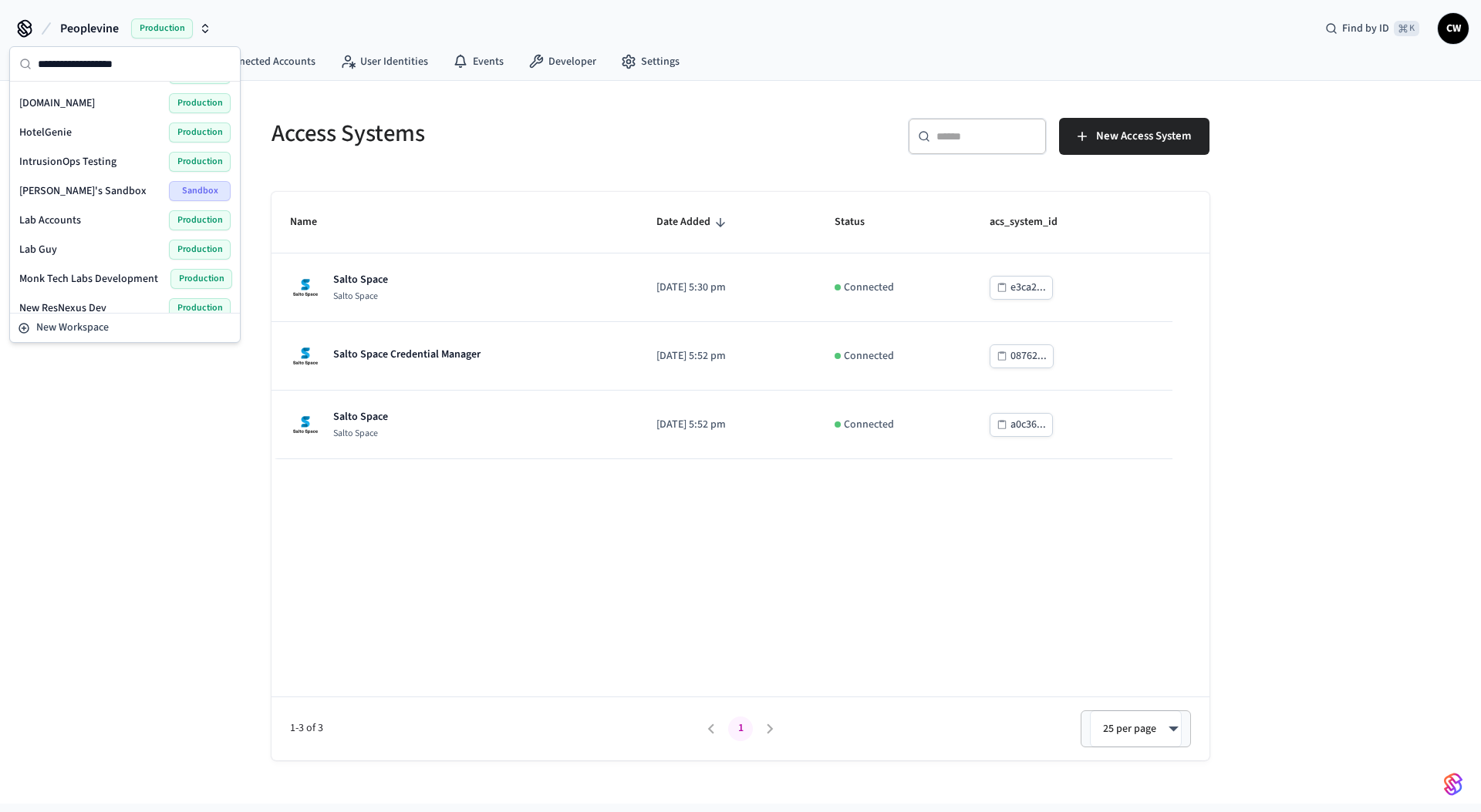
click at [68, 164] on span "IntrusionOps Testing" at bounding box center [68, 162] width 97 height 16
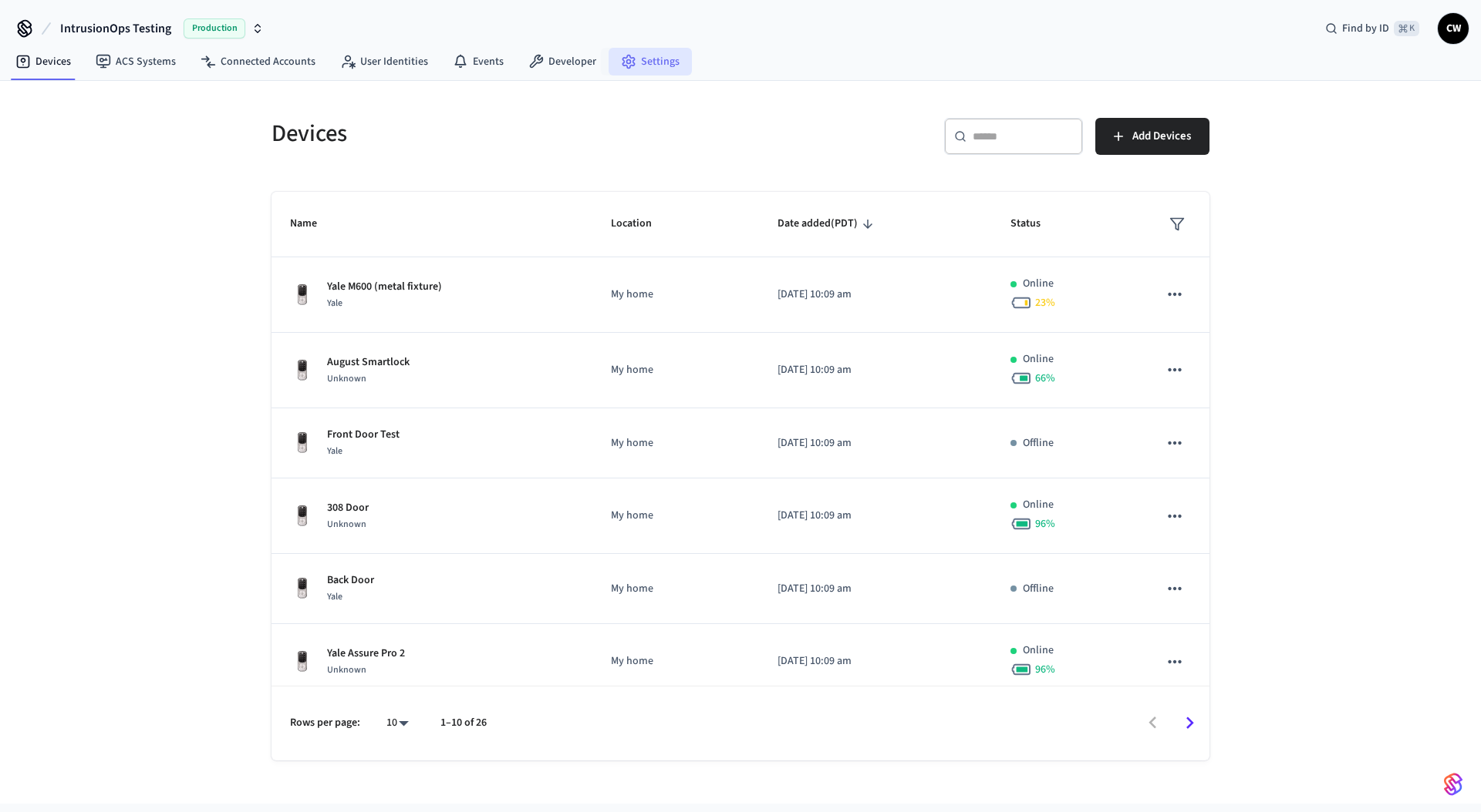
click at [648, 64] on link "Settings" at bounding box center [650, 62] width 84 height 28
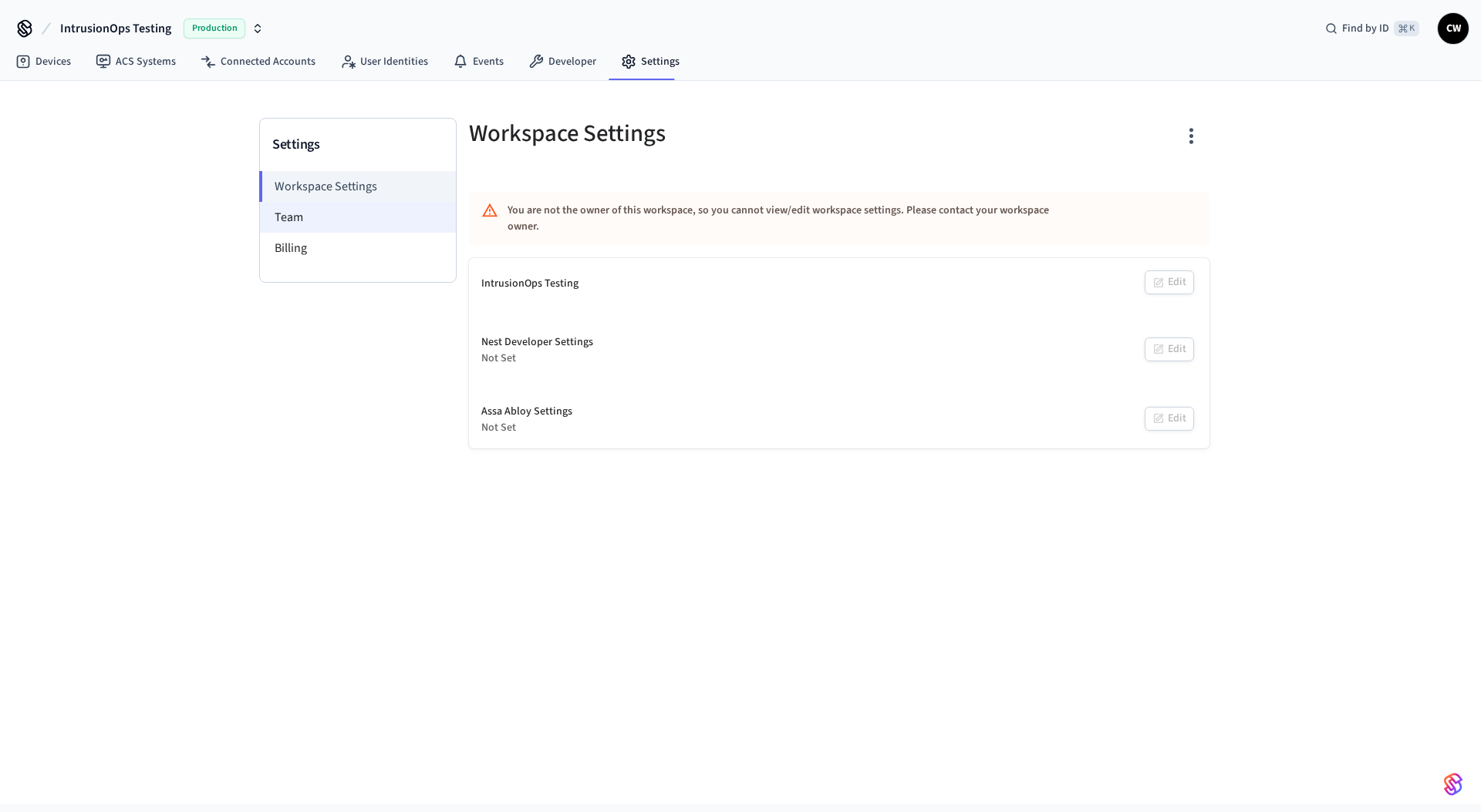
click at [293, 209] on li "Team" at bounding box center [357, 217] width 196 height 31
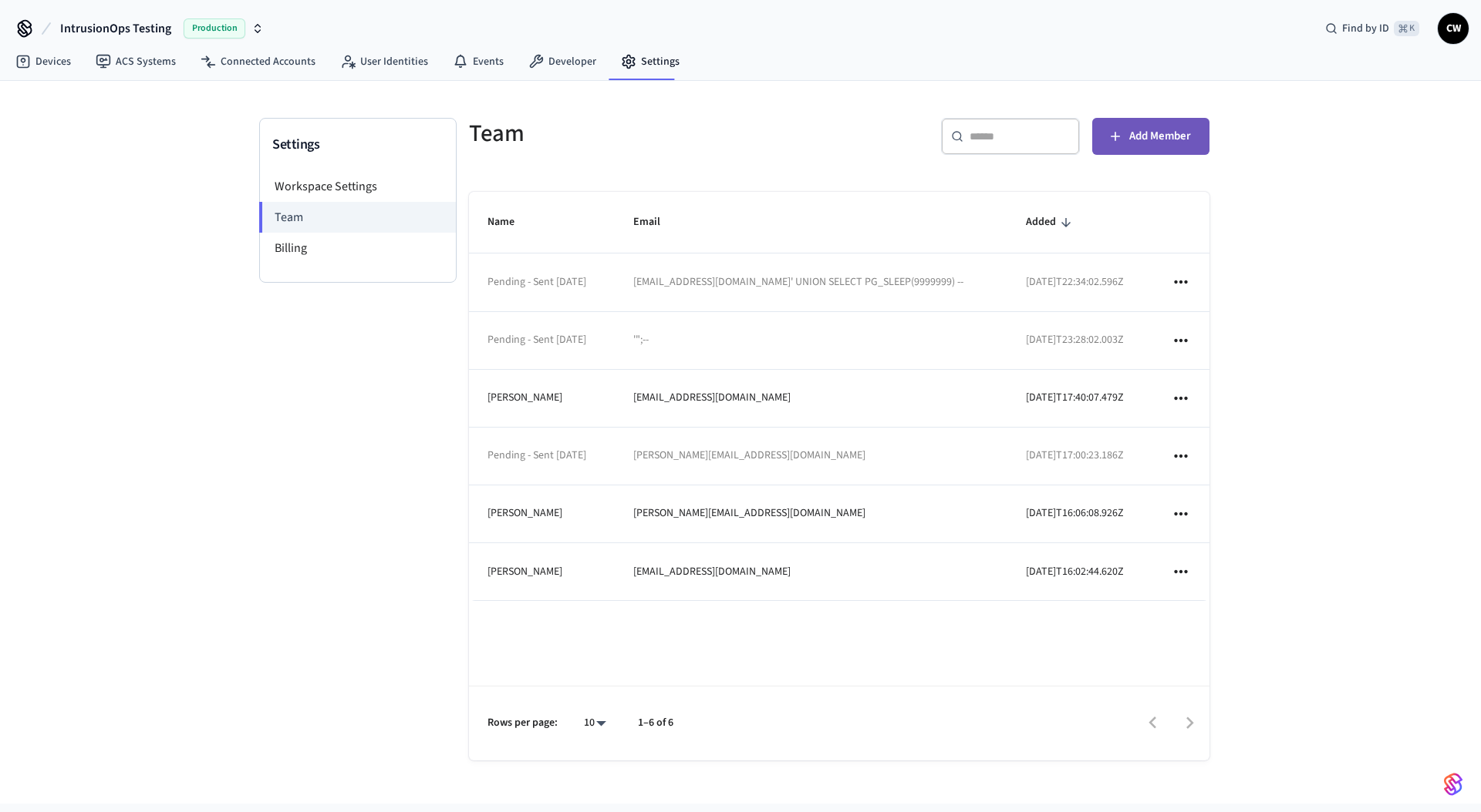
click at [1192, 137] on button "Add Member" at bounding box center [1150, 137] width 117 height 37
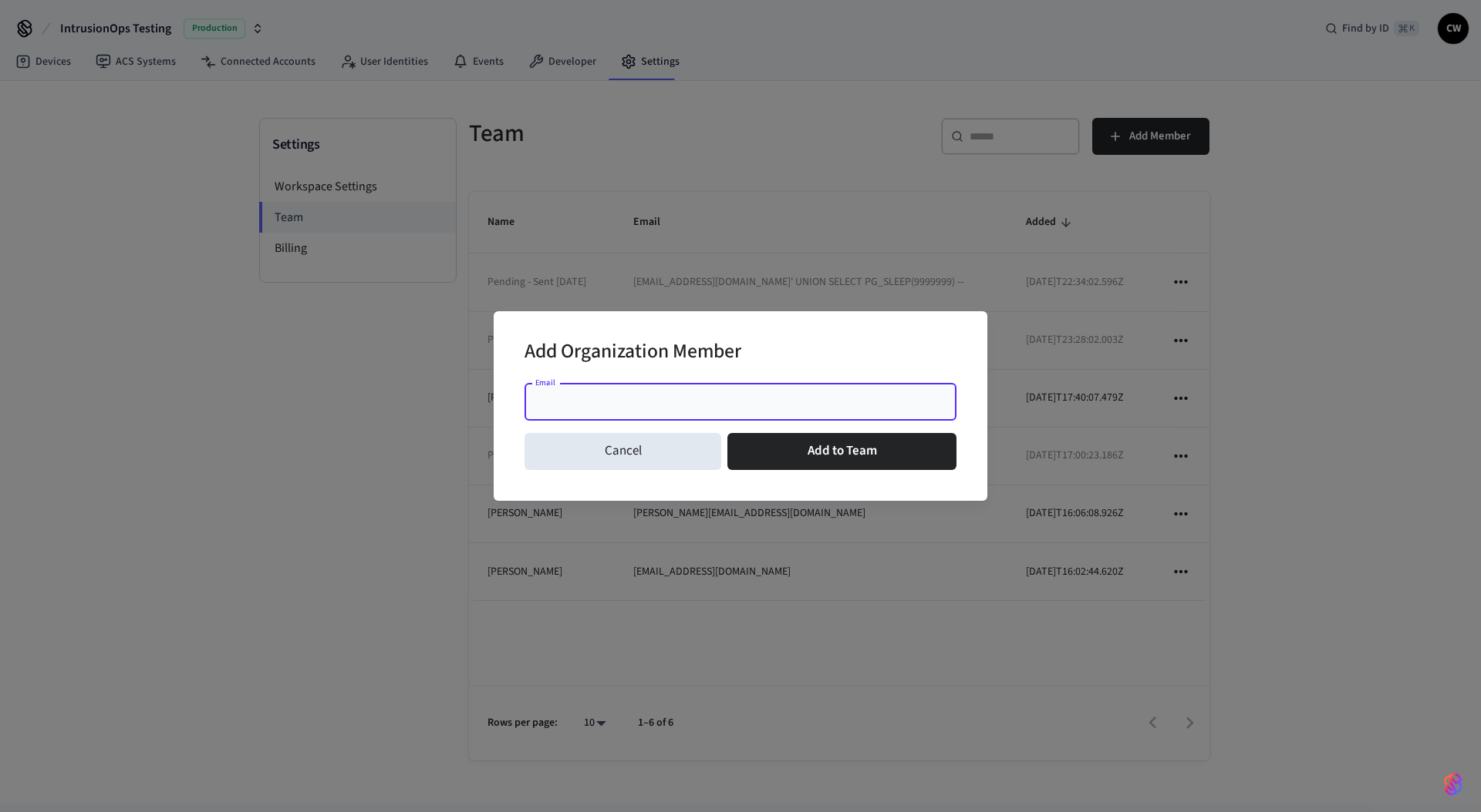
click at [743, 406] on input "Email" at bounding box center [740, 403] width 414 height 16
type input "**********"
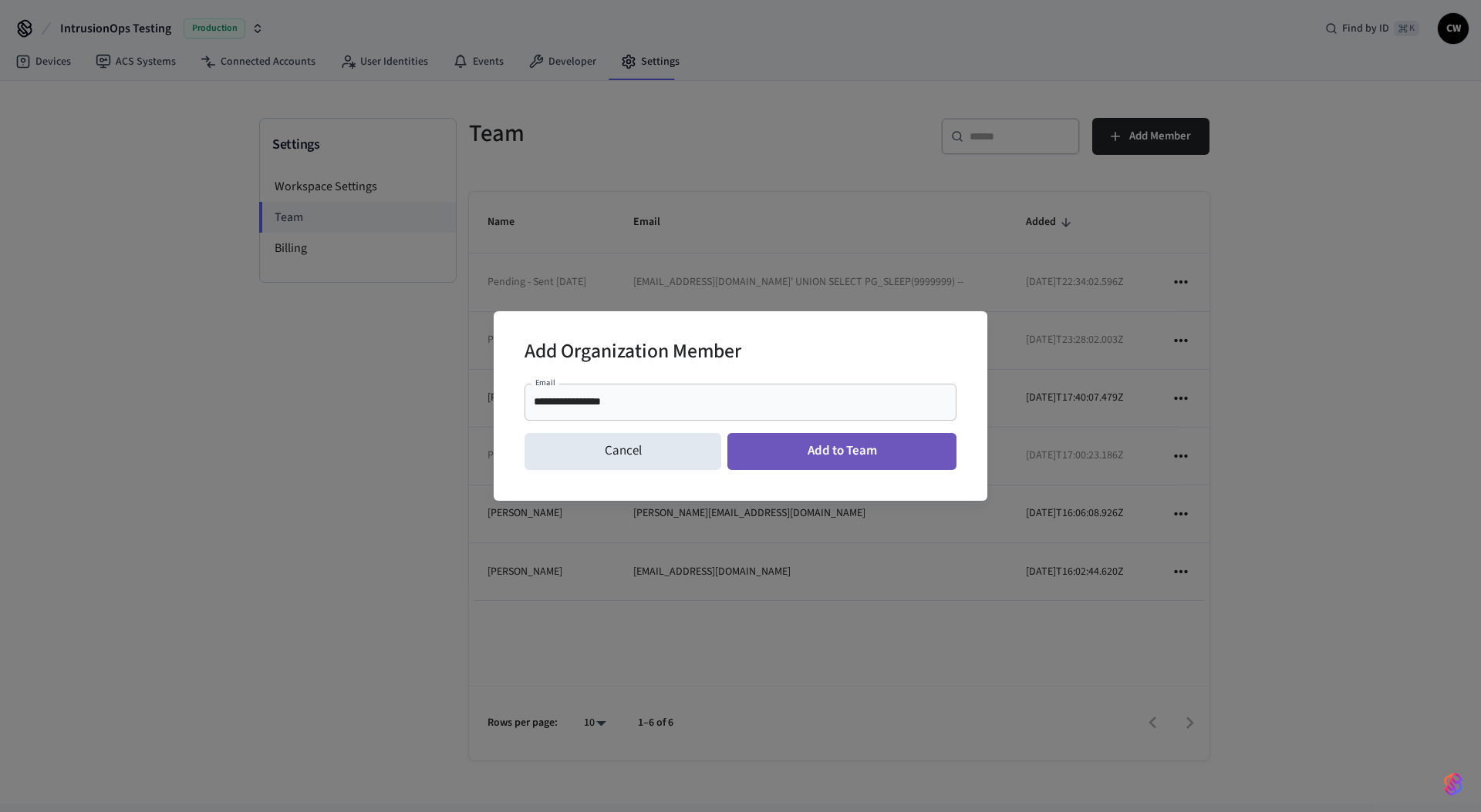
click at [844, 446] on button "Add to Team" at bounding box center [841, 452] width 229 height 37
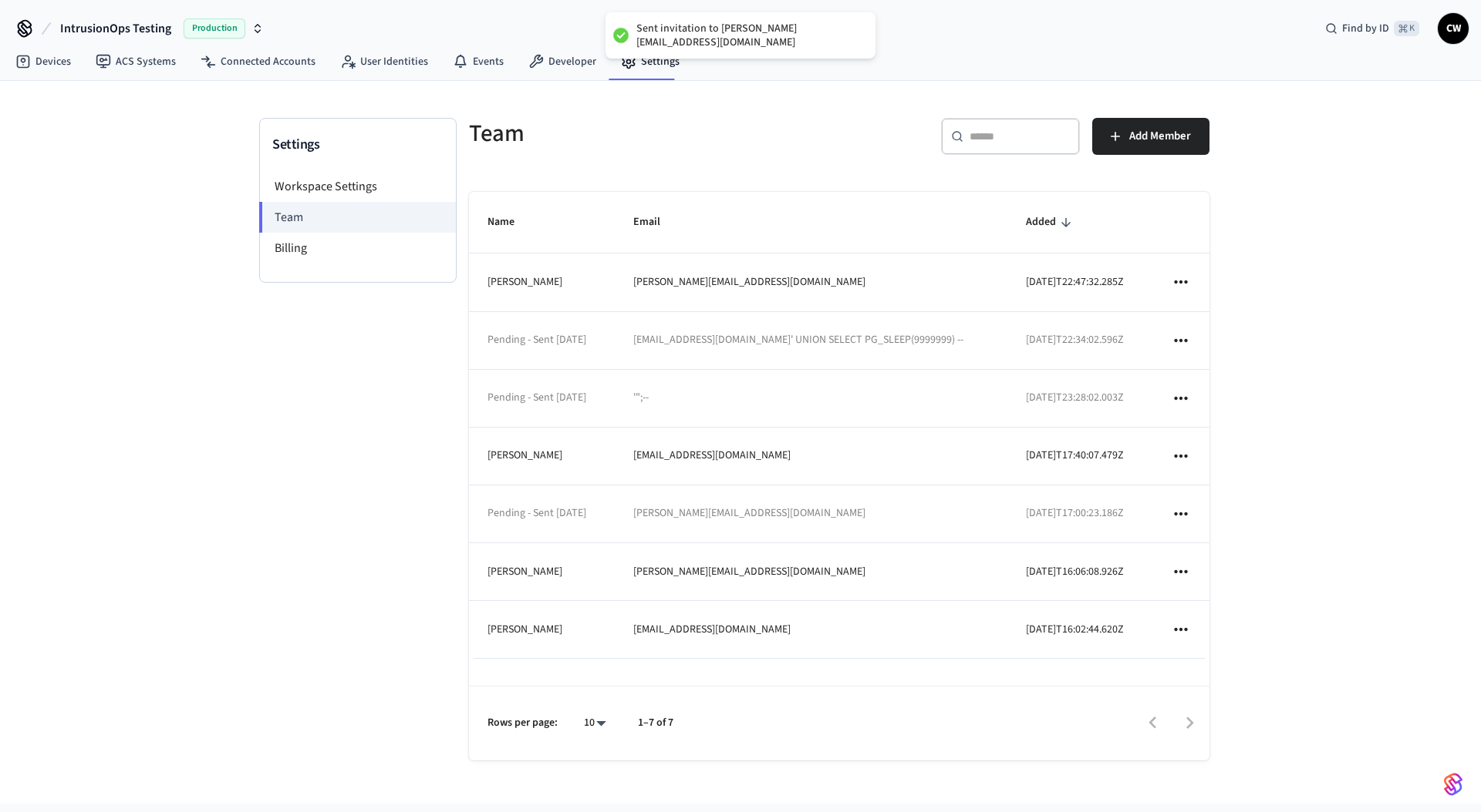
click at [276, 523] on div "Settings Workspace Settings Team Billing" at bounding box center [357, 455] width 197 height 673
click at [161, 484] on div "Settings Workspace Settings Team Billing Team ​ ​ Add Member Name Email Added L…" at bounding box center [740, 442] width 1481 height 723
click at [150, 26] on span "IntrusionOps Testing" at bounding box center [115, 29] width 111 height 19
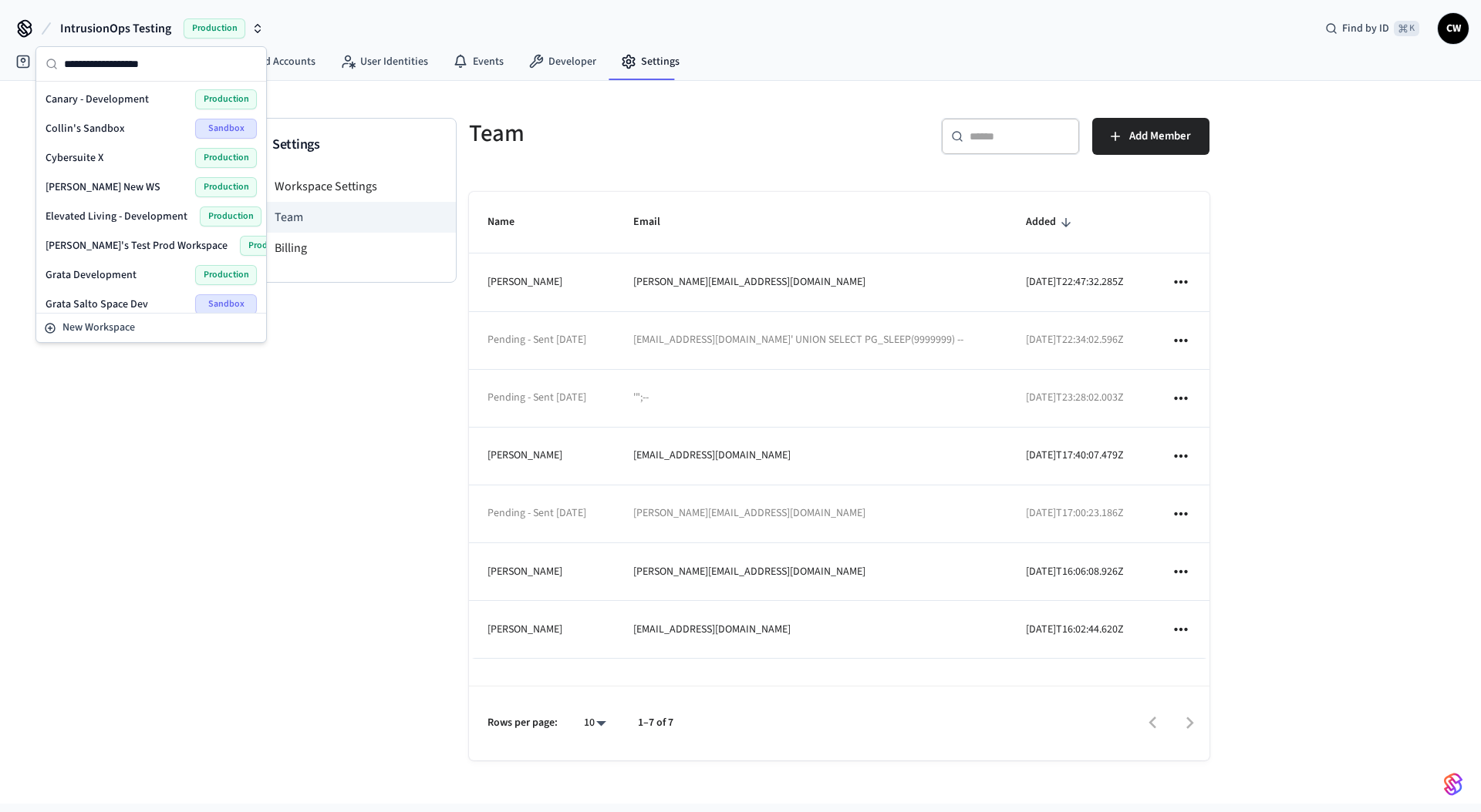
click at [106, 156] on div "Cybersuite X Production" at bounding box center [151, 157] width 212 height 20
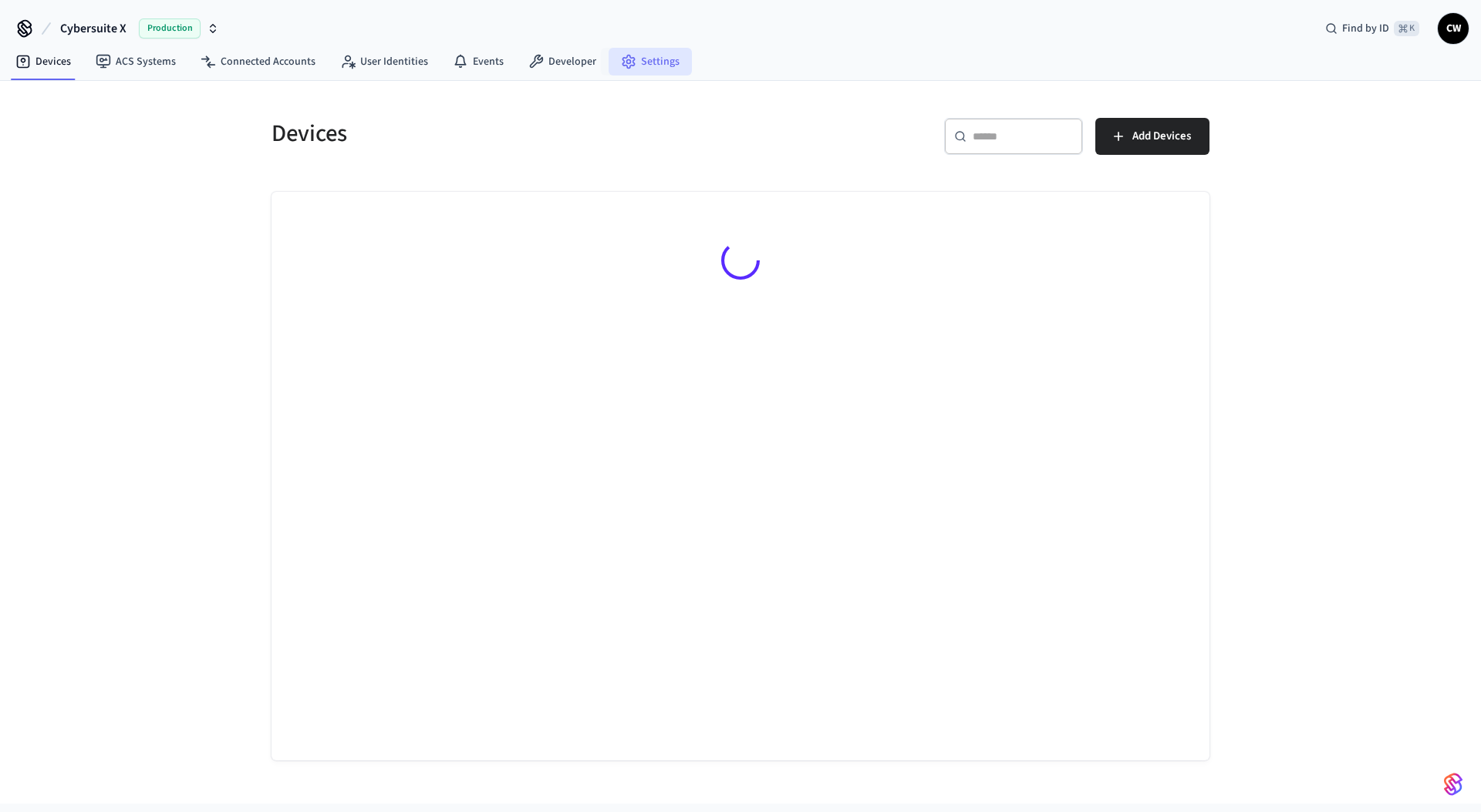
click at [647, 57] on link "Settings" at bounding box center [650, 62] width 84 height 28
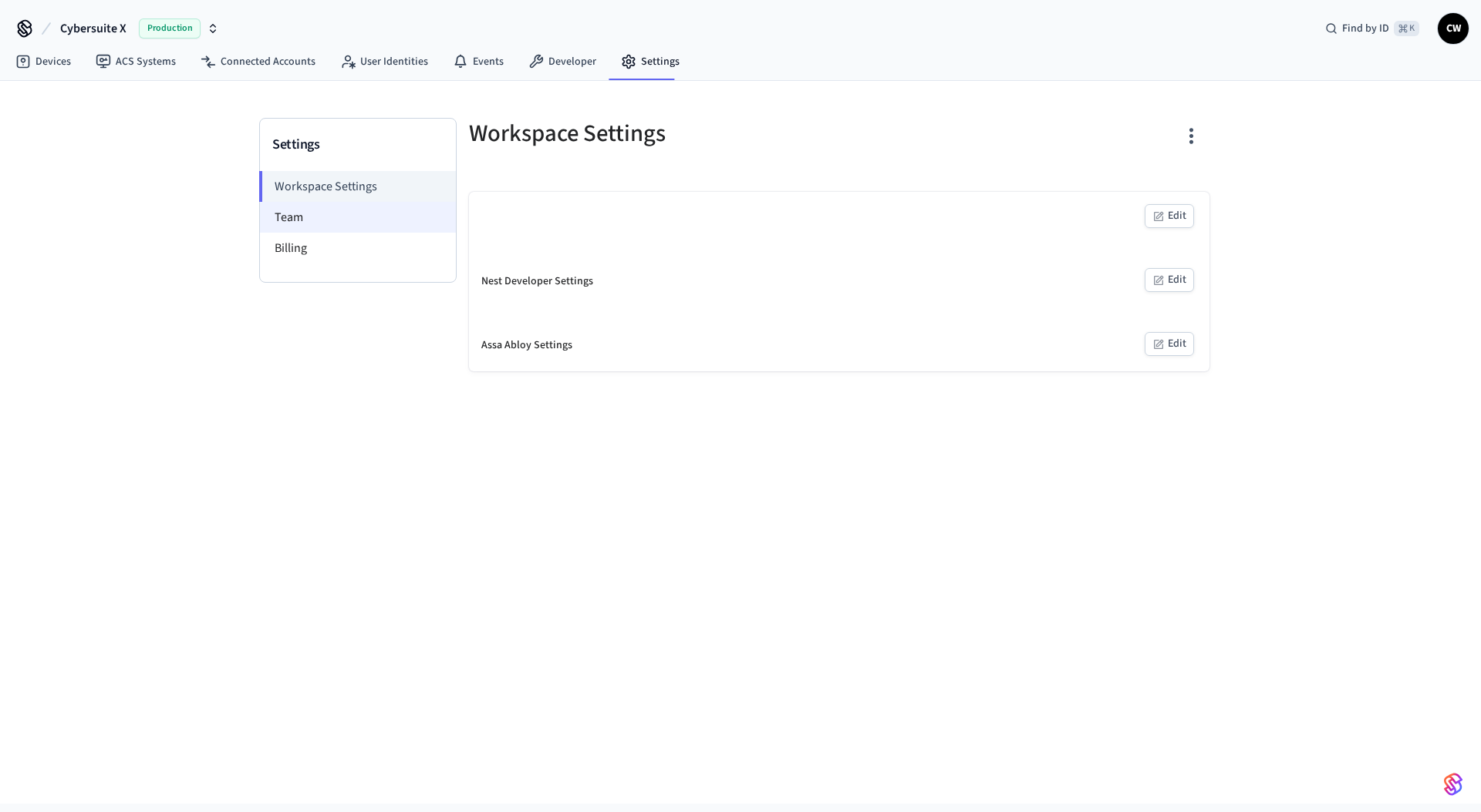
click at [312, 208] on li "Team" at bounding box center [357, 217] width 196 height 31
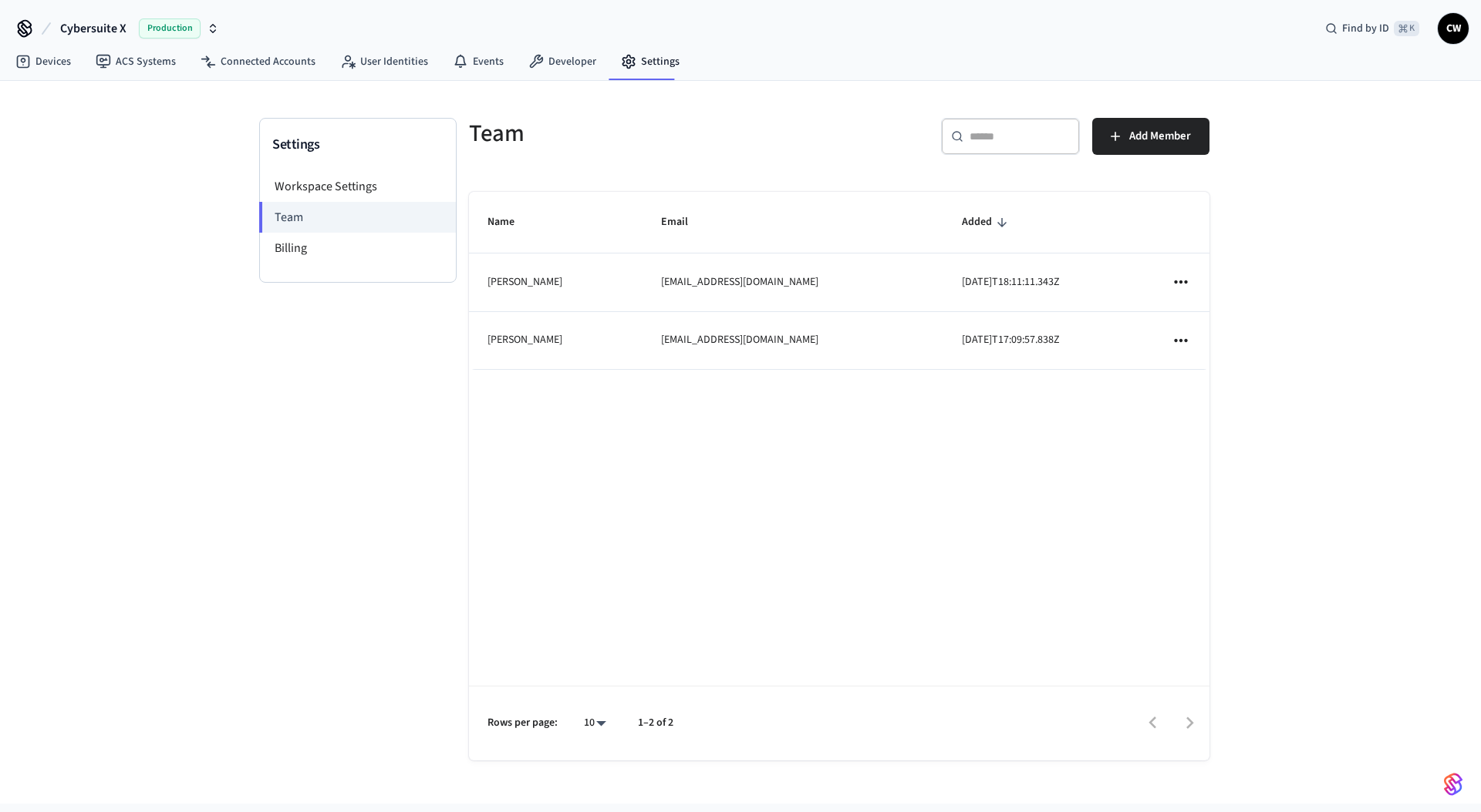
drag, startPoint x: 834, startPoint y: 163, endPoint x: 914, endPoint y: 161, distance: 80.0
click at [834, 162] on div "​ ​ Add Member" at bounding box center [1019, 133] width 379 height 68
click at [1168, 141] on span "Add Member" at bounding box center [1159, 136] width 62 height 20
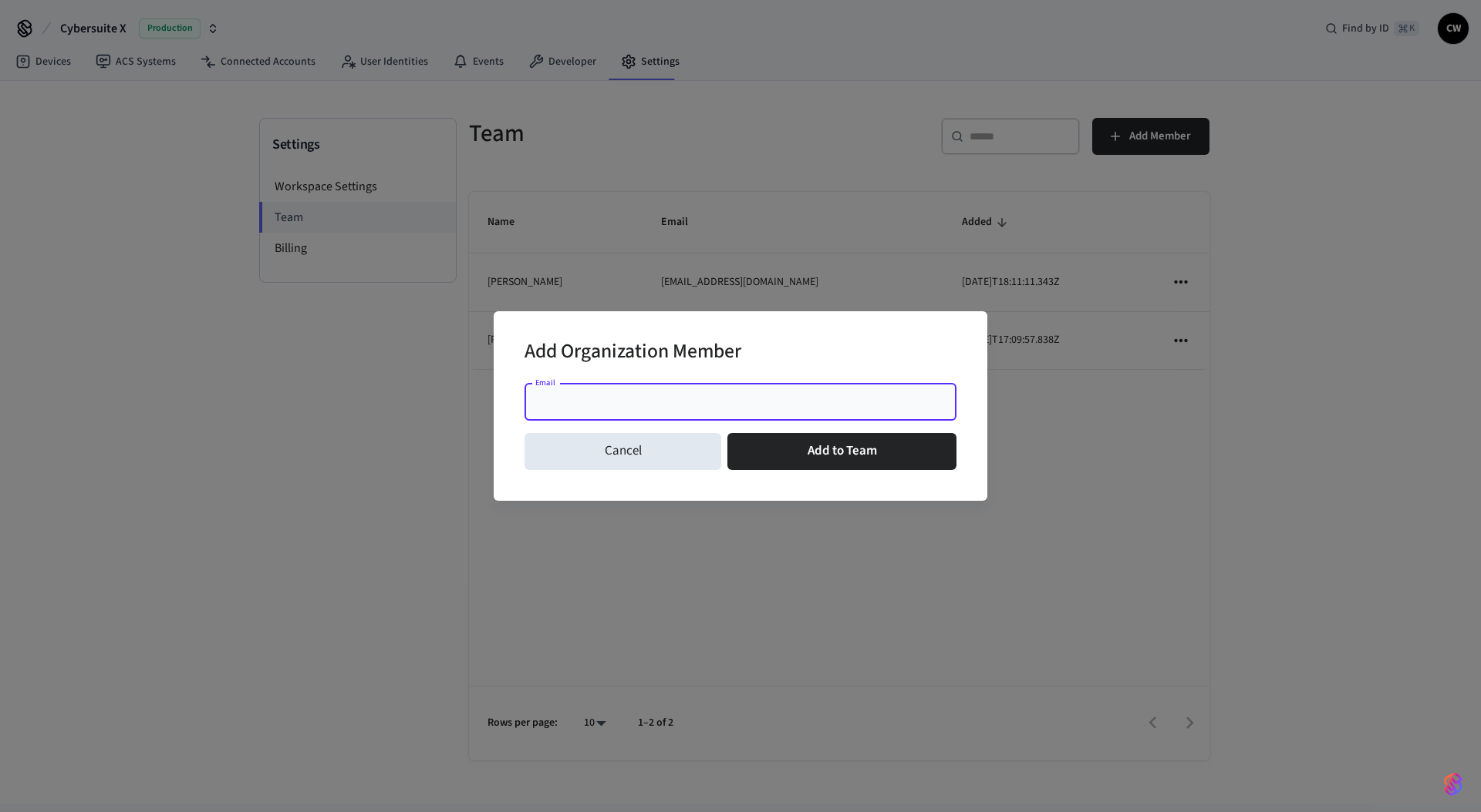
click at [706, 399] on input "Email" at bounding box center [740, 403] width 414 height 16
type input "**********"
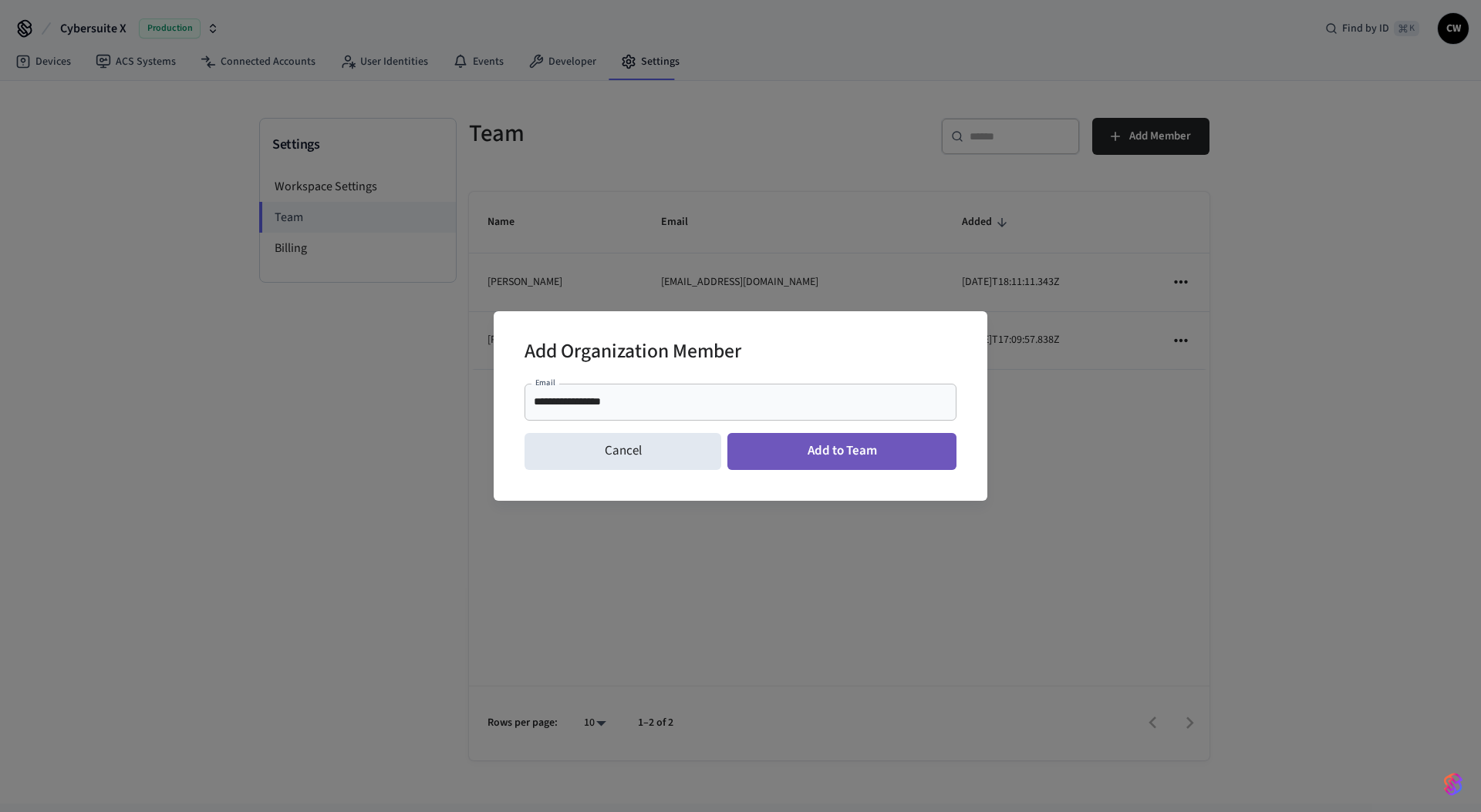
click at [777, 442] on button "Add to Team" at bounding box center [841, 452] width 229 height 37
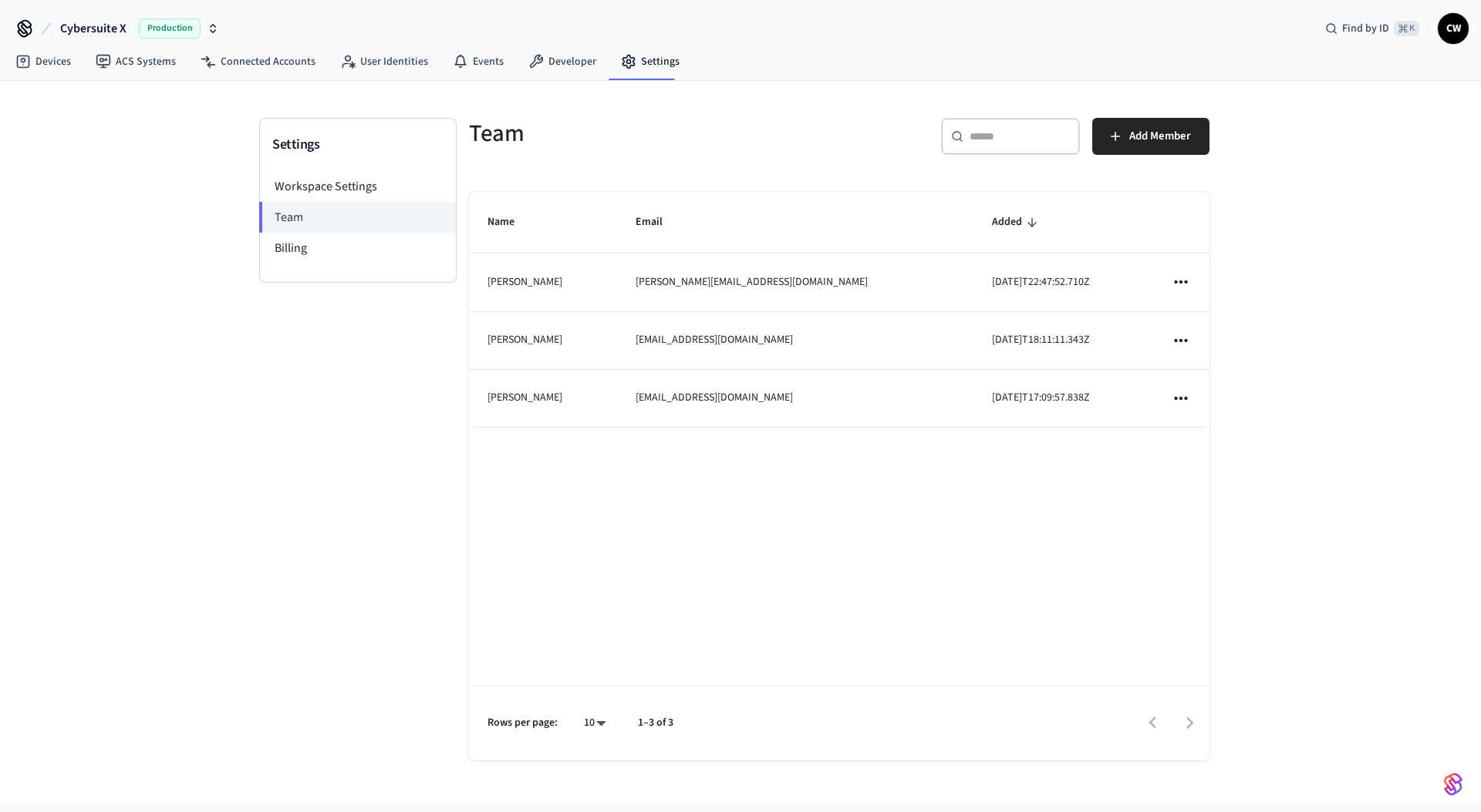
click at [191, 205] on div "Settings Workspace Settings Team Billing Team ​ ​ Add Member Name Email Added L…" at bounding box center [740, 442] width 1481 height 723
click at [181, 63] on link "ACS Systems" at bounding box center [136, 62] width 104 height 28
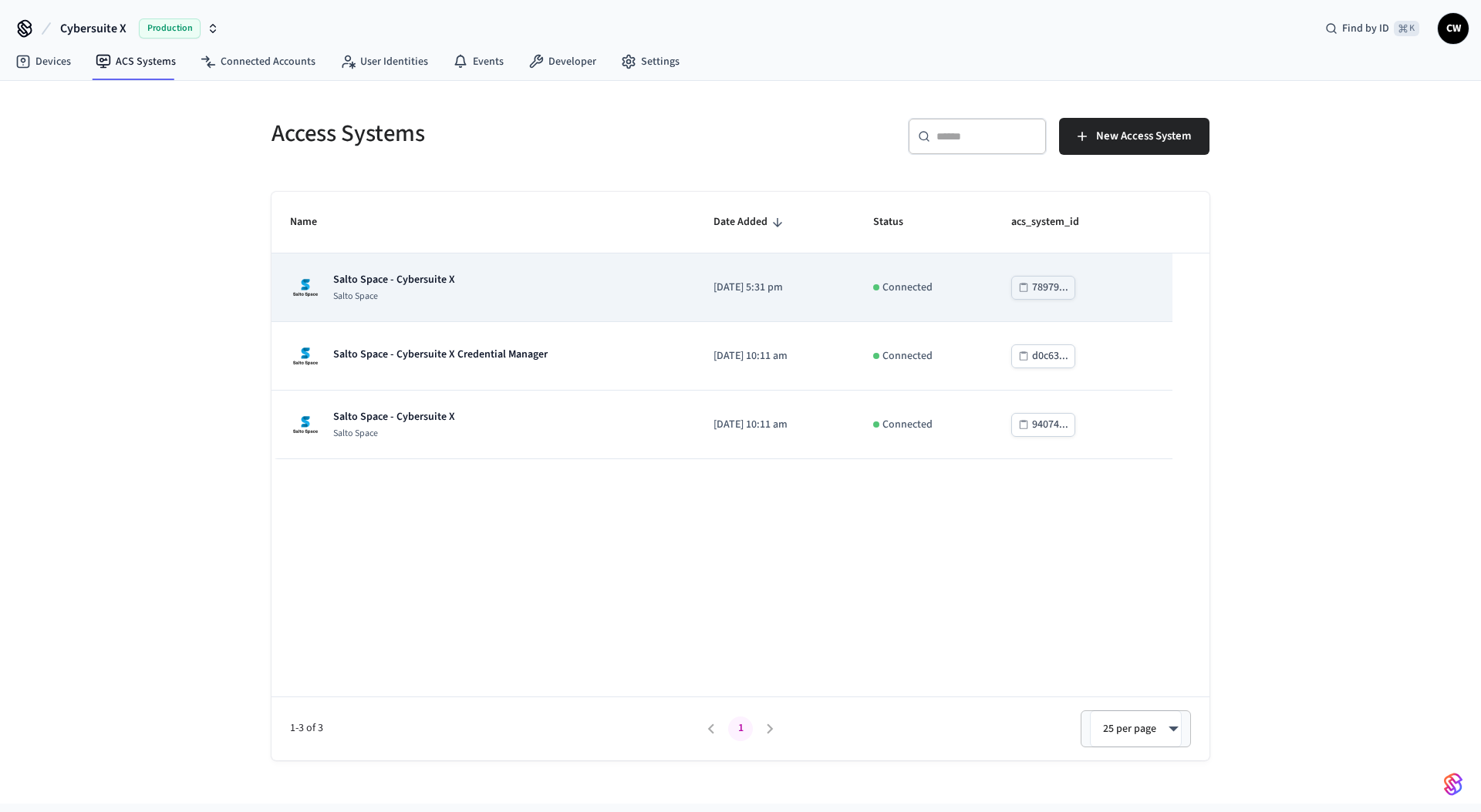
click at [441, 276] on p "Salto Space - Cybersuite X" at bounding box center [394, 280] width 122 height 16
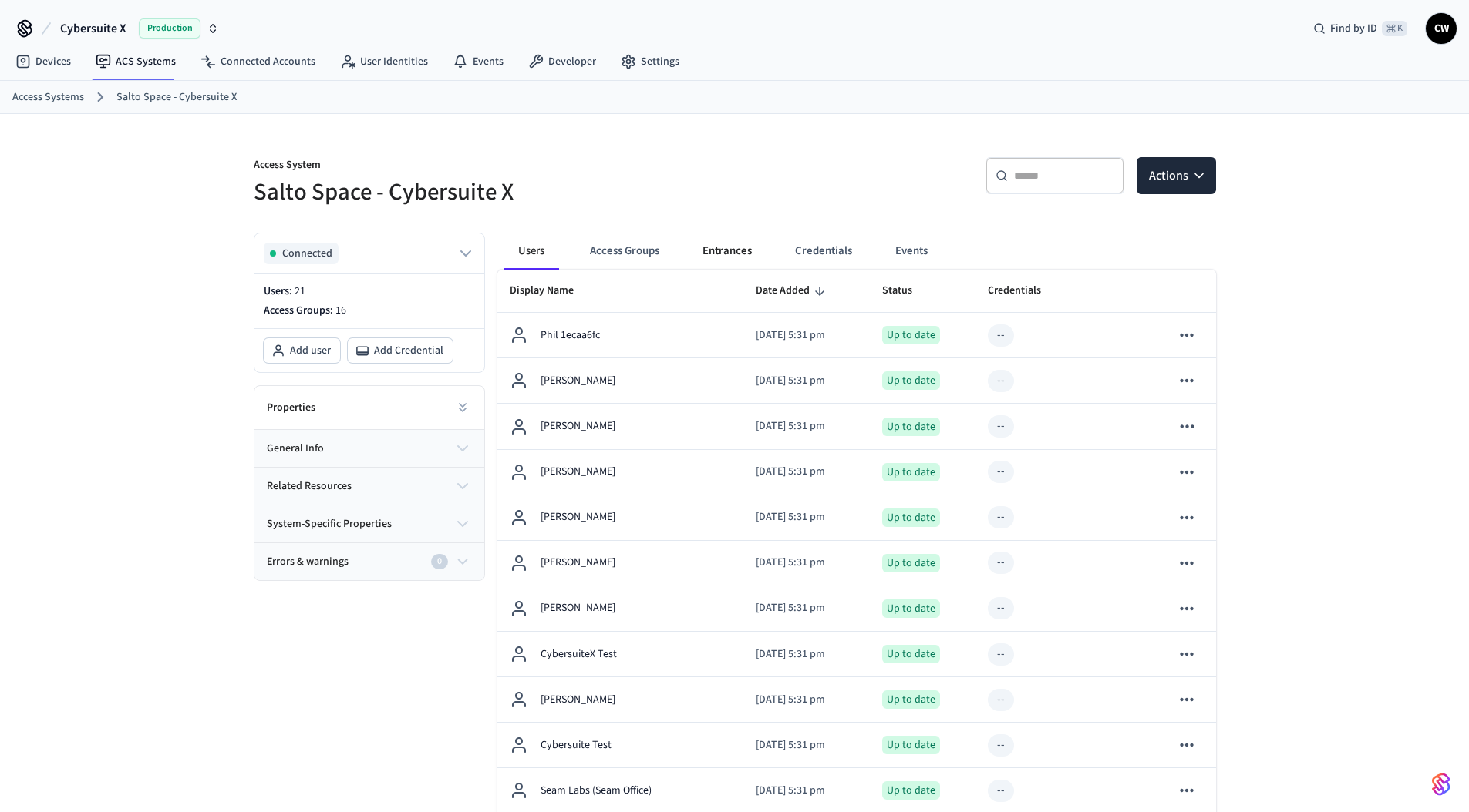
click at [740, 251] on button "Entrances" at bounding box center [727, 251] width 74 height 37
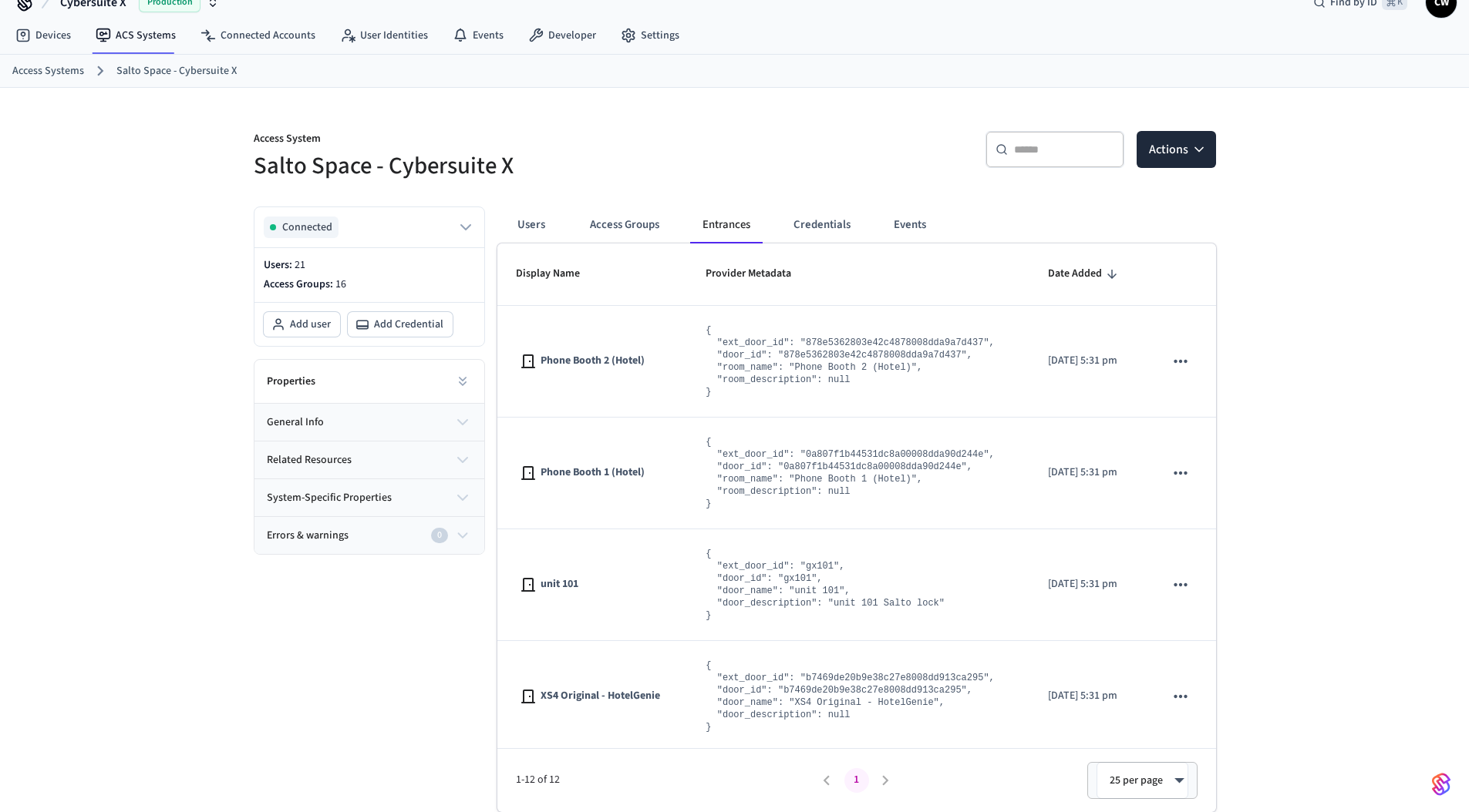
click at [287, 615] on div "Connected Users: 21 Access Groups: 16 Add user Add Credential Properties genera…" at bounding box center [362, 503] width 243 height 618
click at [921, 217] on button "Events" at bounding box center [910, 225] width 57 height 37
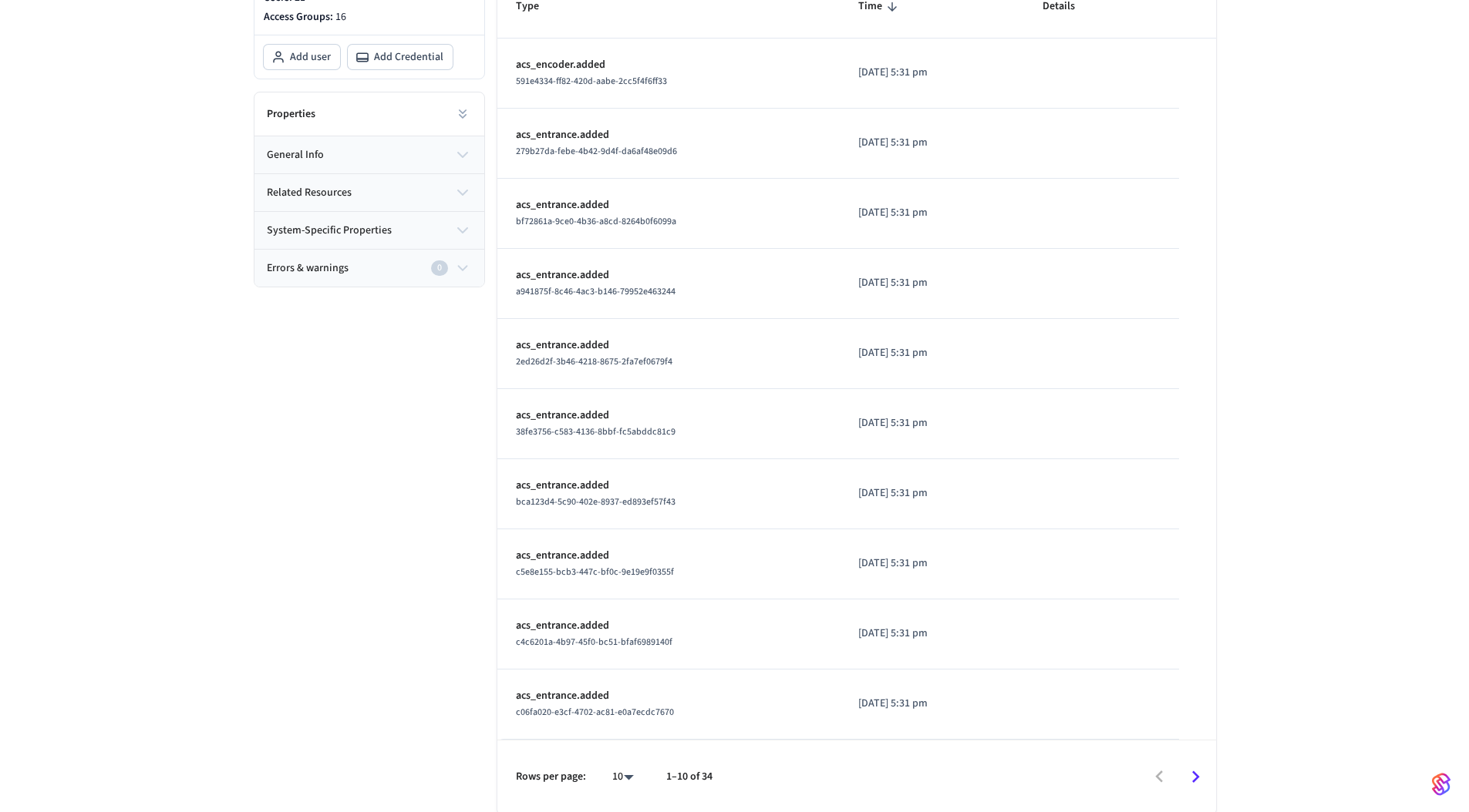
scroll to position [296, 0]
click at [351, 656] on div "Connected Users: 21 Access Groups: 16 Add user Add Credential Properties genera…" at bounding box center [362, 367] width 243 height 887
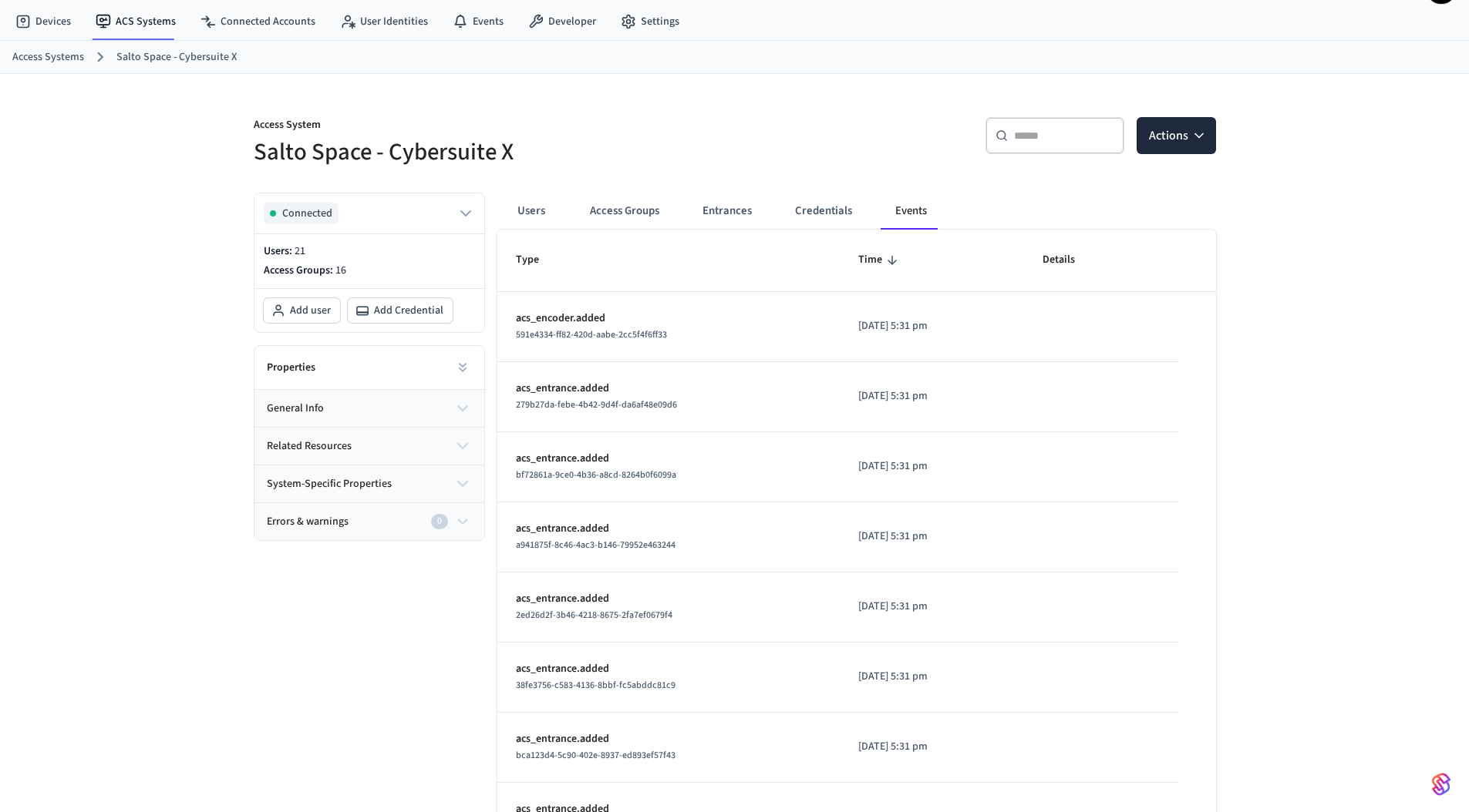
scroll to position [0, 0]
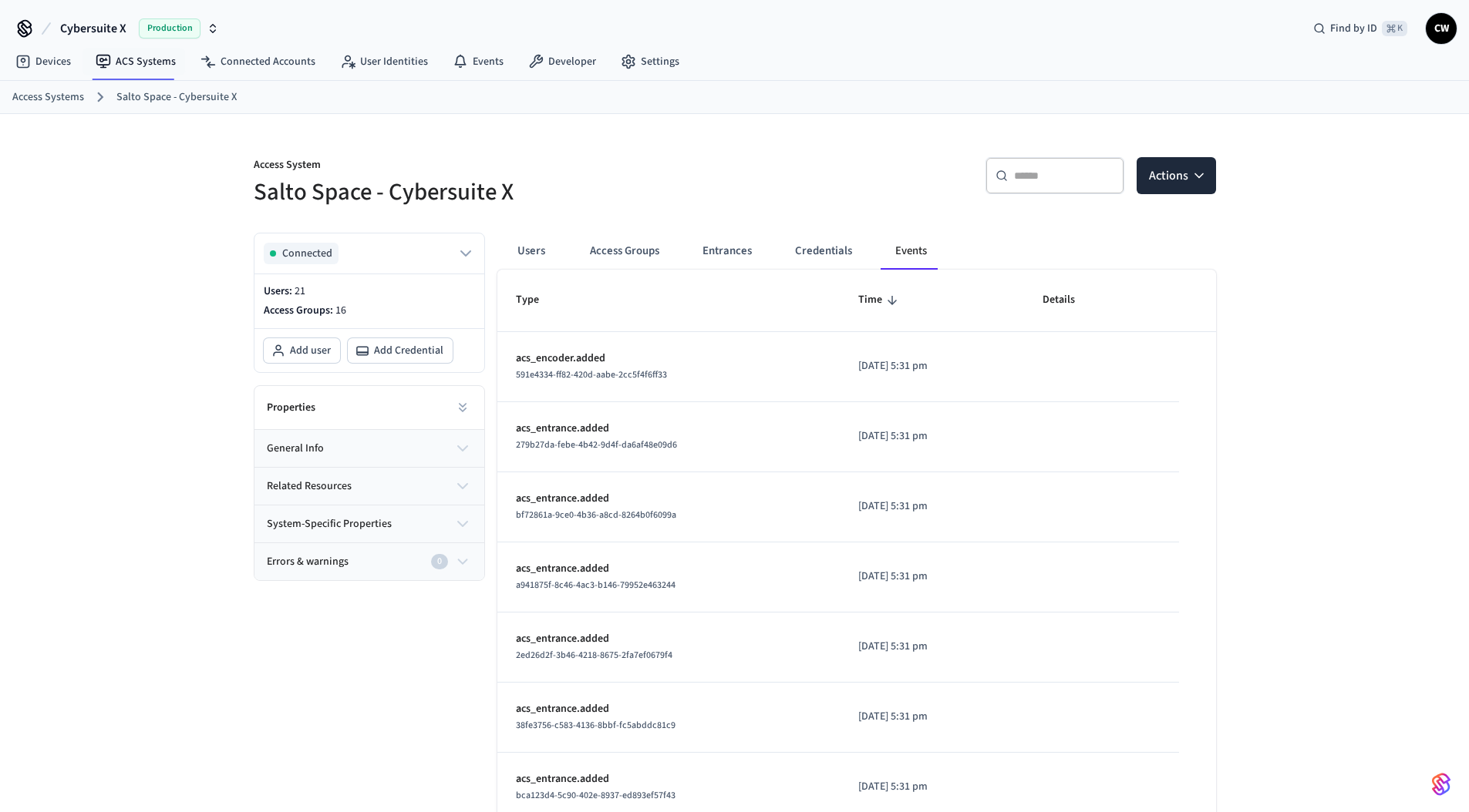
click at [106, 25] on span "Cybersuite X" at bounding box center [93, 29] width 66 height 19
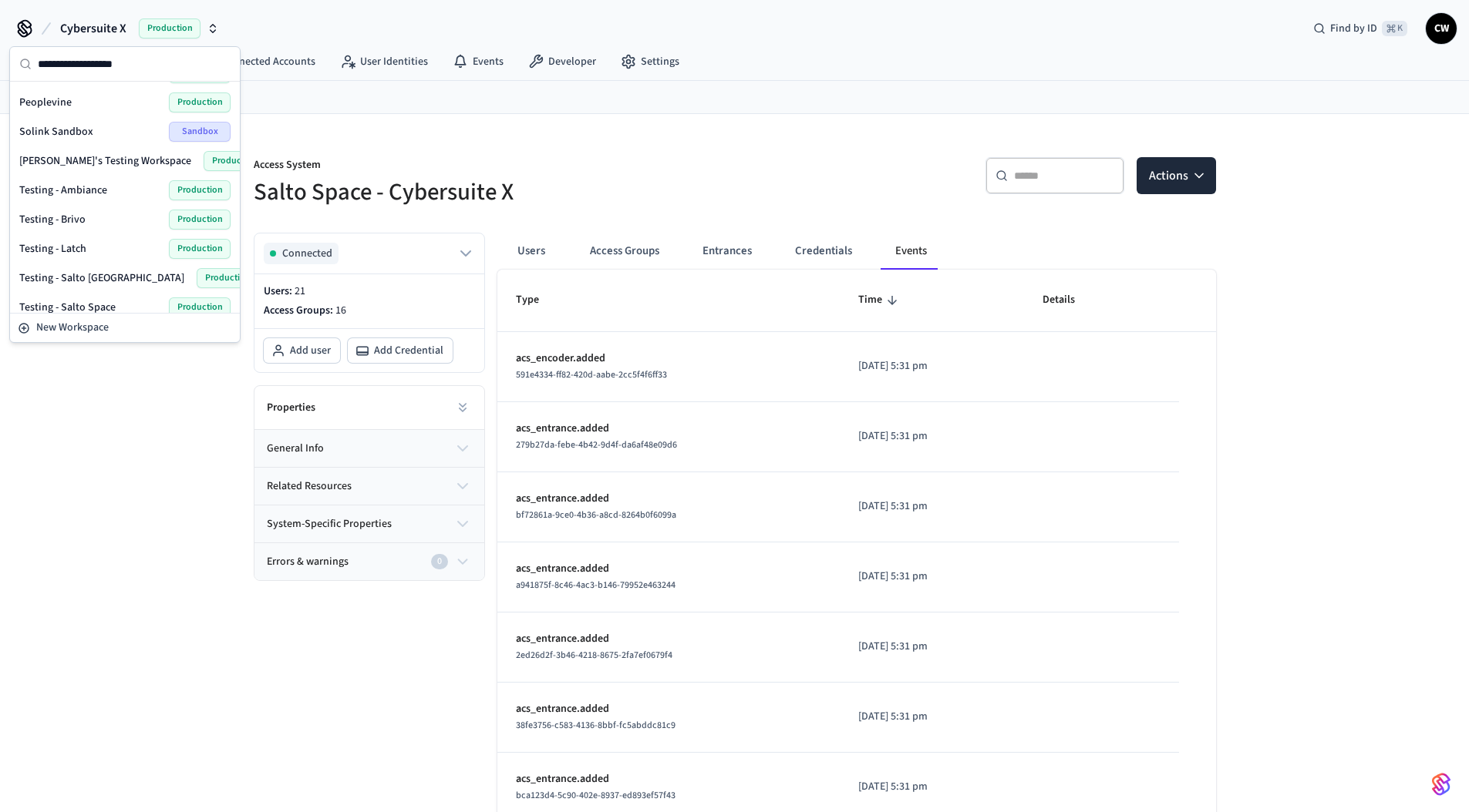
scroll to position [654, 0]
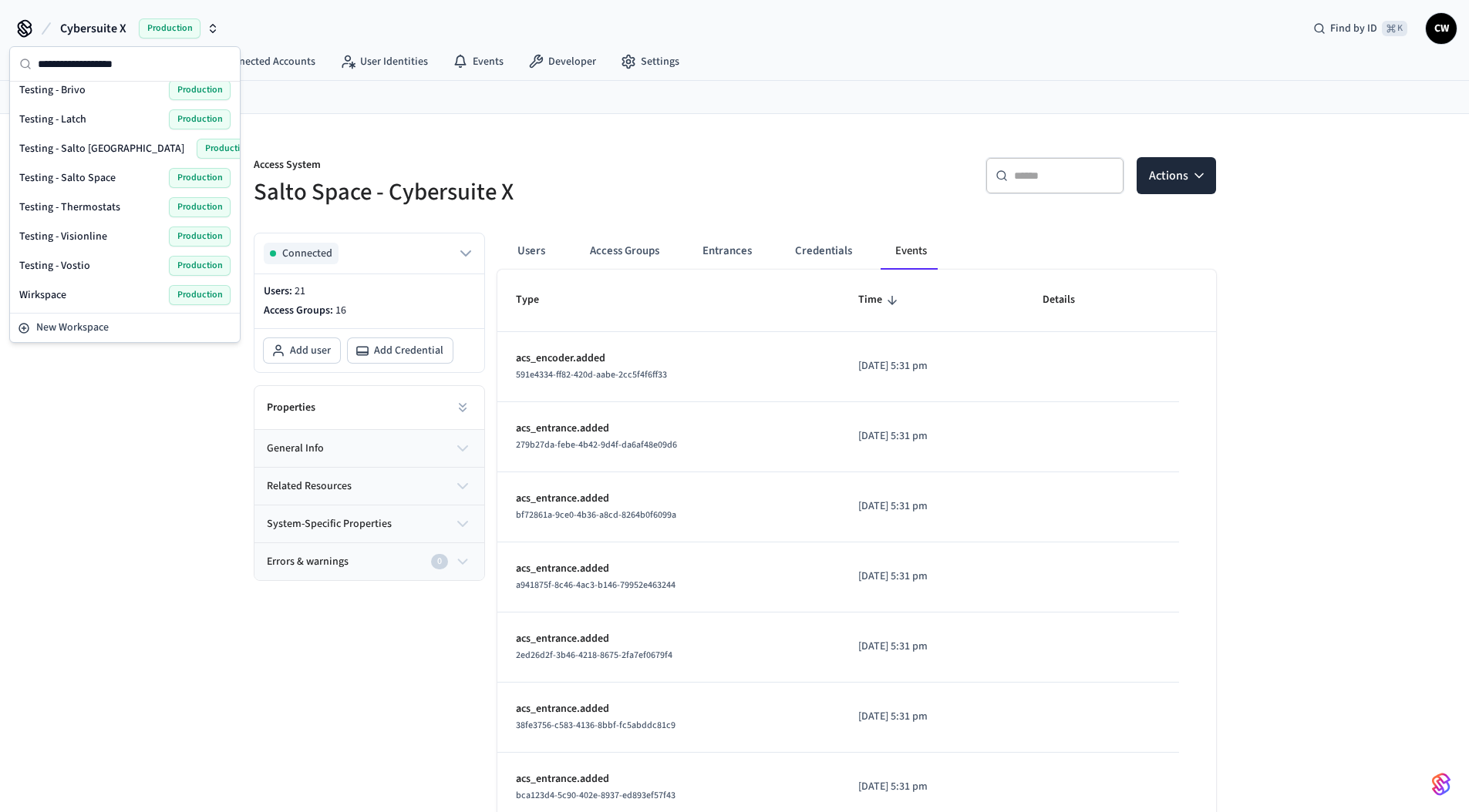
click at [77, 176] on span "Testing - Salto Space" at bounding box center [68, 178] width 96 height 16
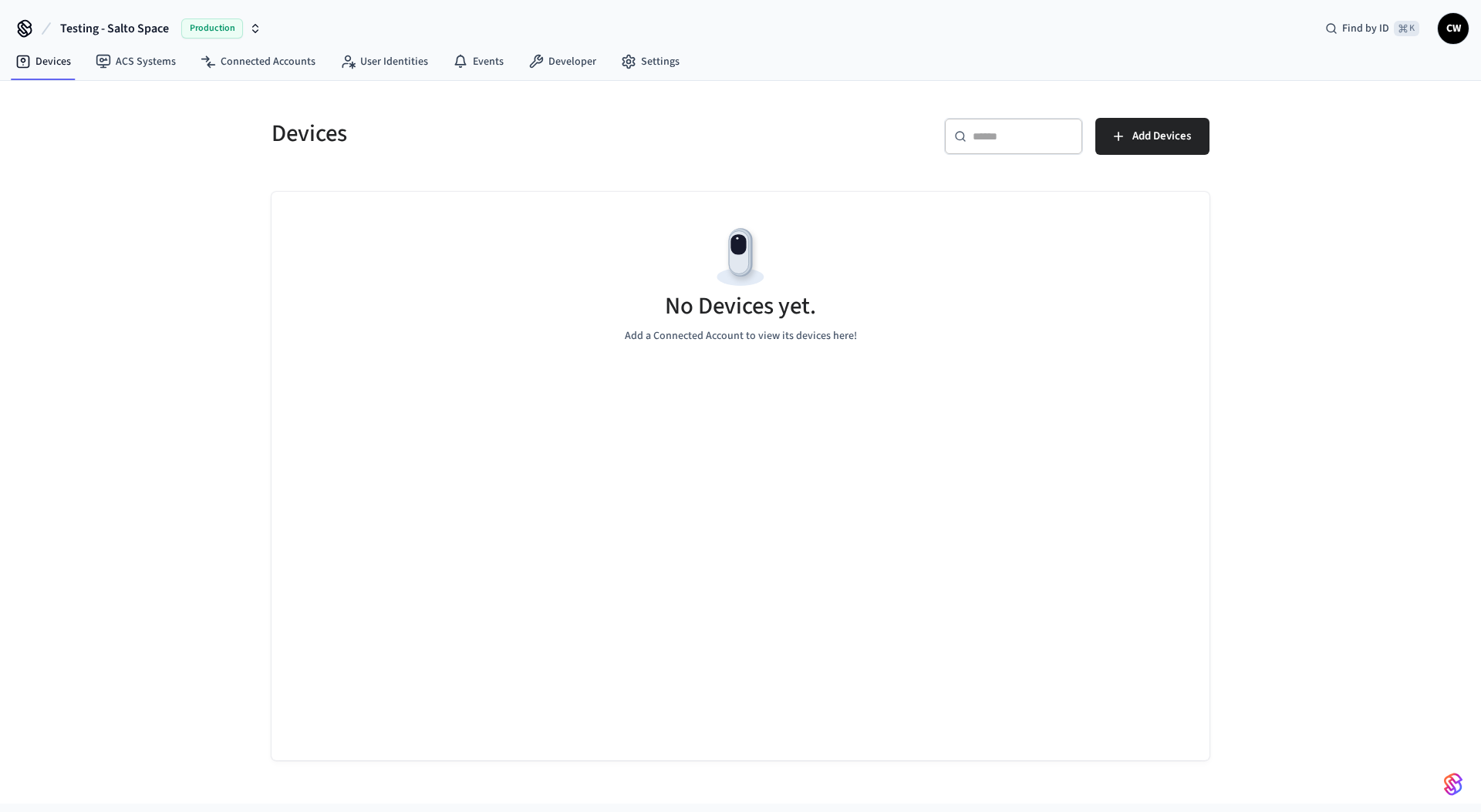
drag, startPoint x: 113, startPoint y: 219, endPoint x: 121, endPoint y: 134, distance: 85.4
click at [115, 211] on div "Devices ​ ​ Add Devices No Devices yet. Add a Connected Account to view its dev…" at bounding box center [740, 442] width 1481 height 723
click at [146, 60] on link "ACS Systems" at bounding box center [136, 62] width 104 height 28
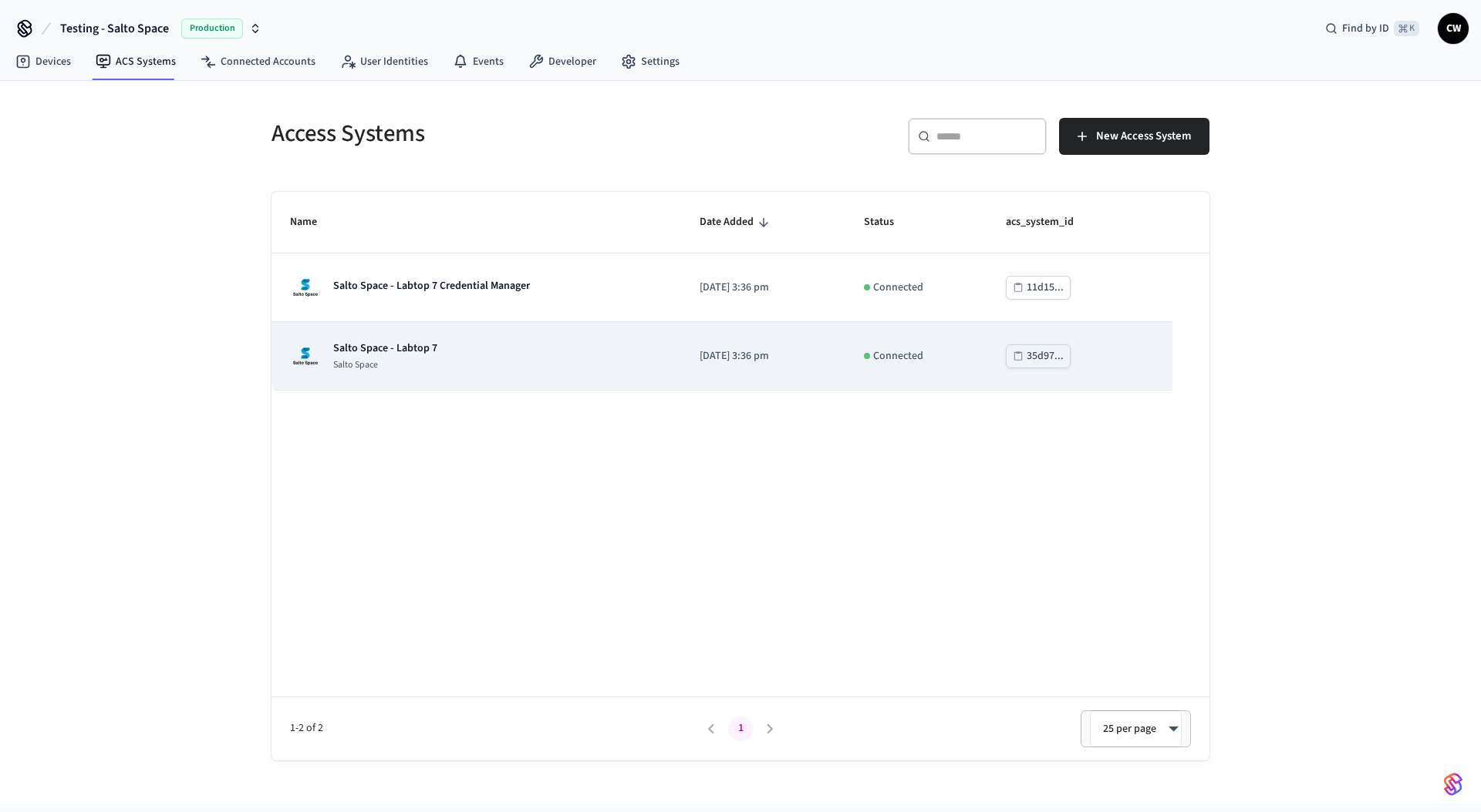
click at [542, 346] on div "Salto Space - Labtop 7 Salto Space" at bounding box center [476, 355] width 372 height 31
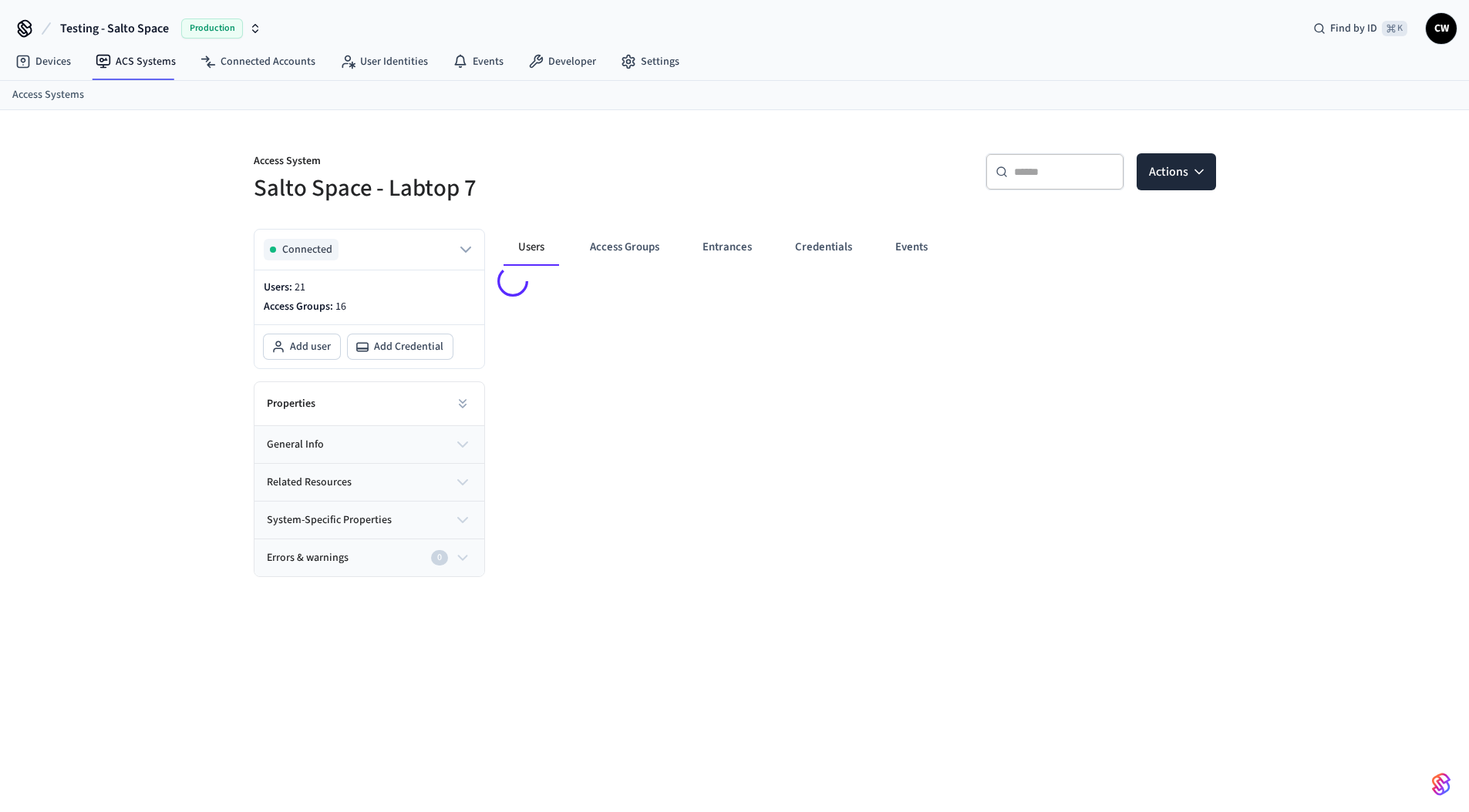
click at [946, 252] on div "Users Access Groups Entrances Credentials Events" at bounding box center [731, 248] width 455 height 37
click at [925, 247] on button "Events" at bounding box center [912, 248] width 57 height 37
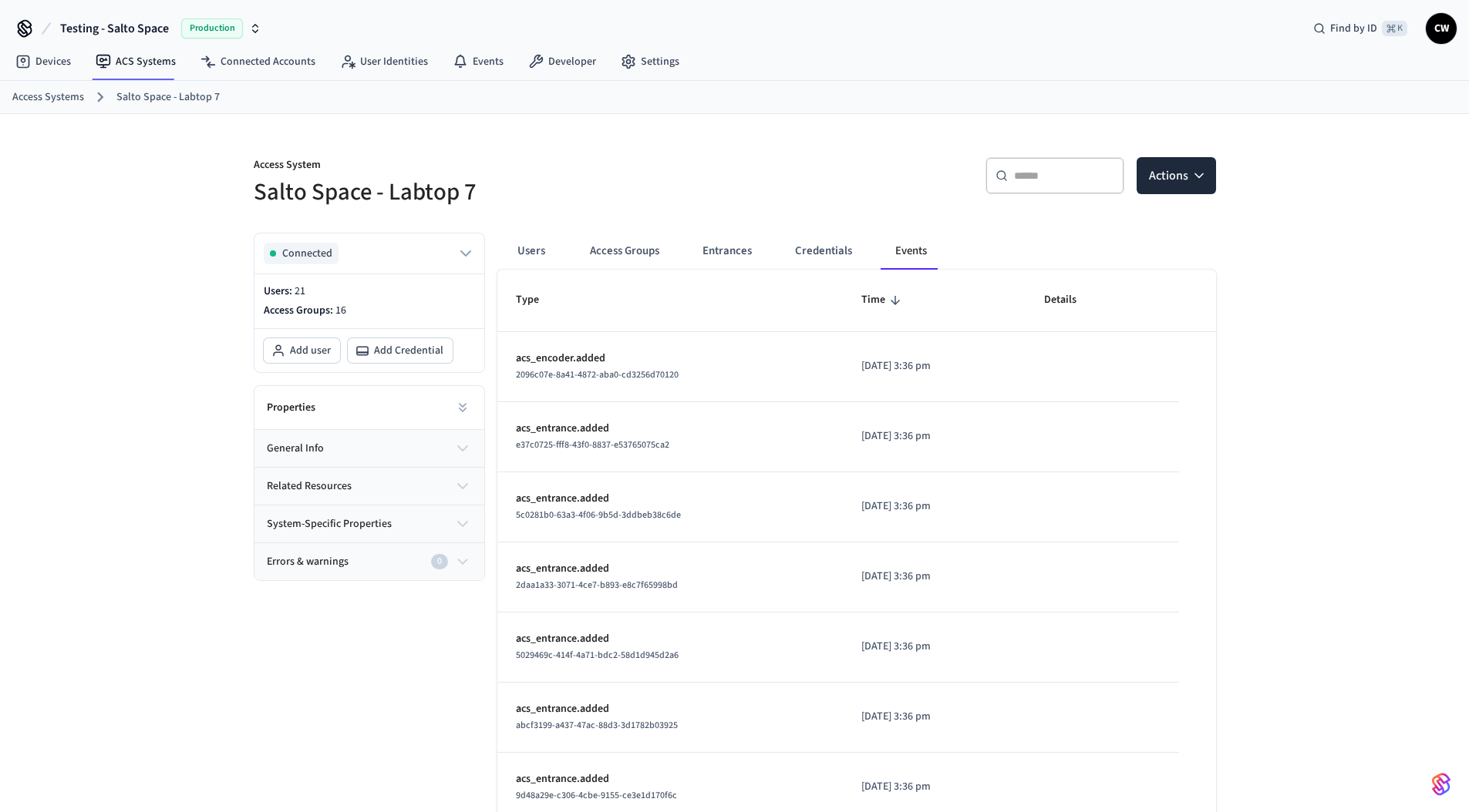
click at [161, 342] on div "Access System Salto Space - Labtop 7 ​ ​ Actions Connected Users: 21 Access Gro…" at bounding box center [734, 611] width 1469 height 994
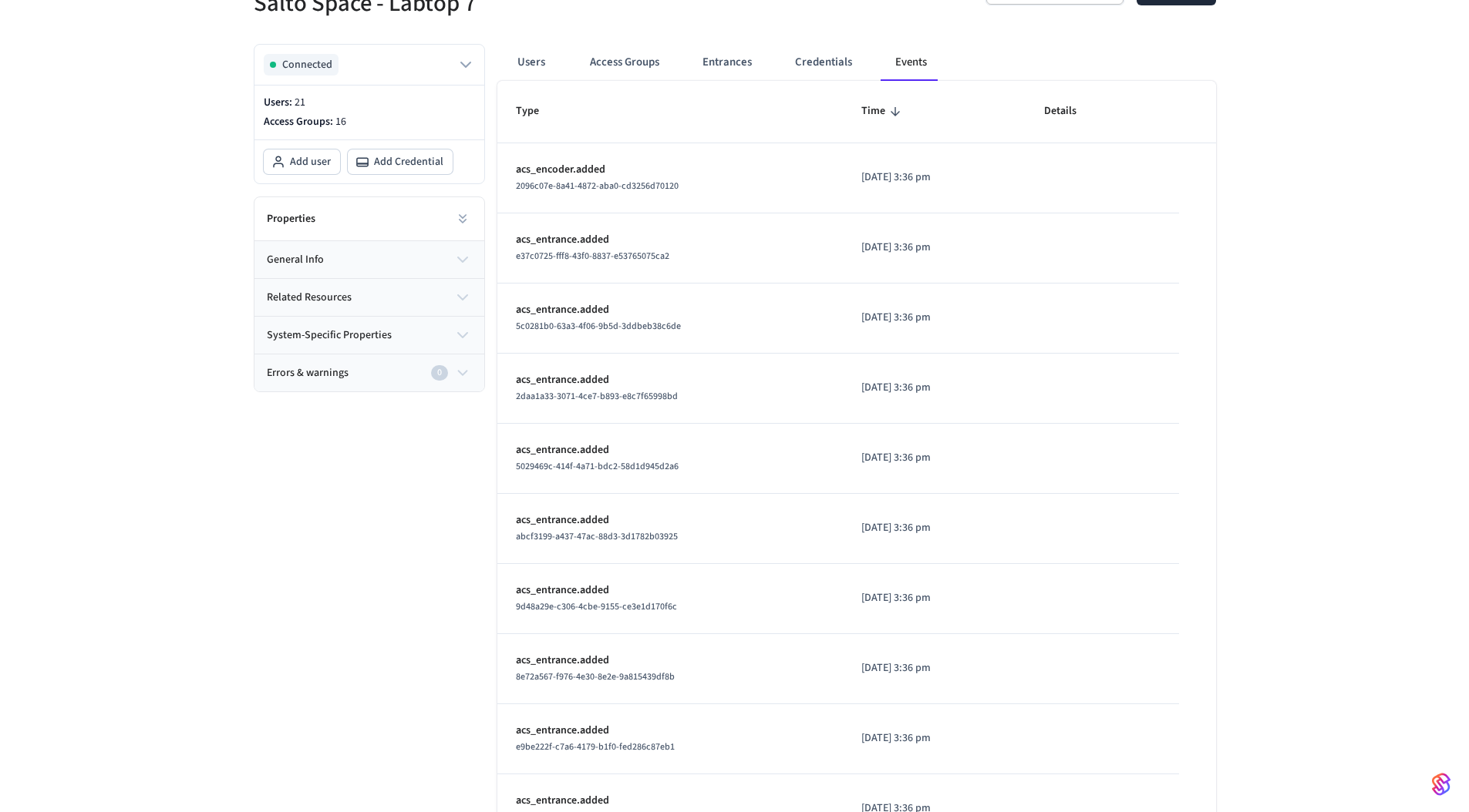
scroll to position [296, 0]
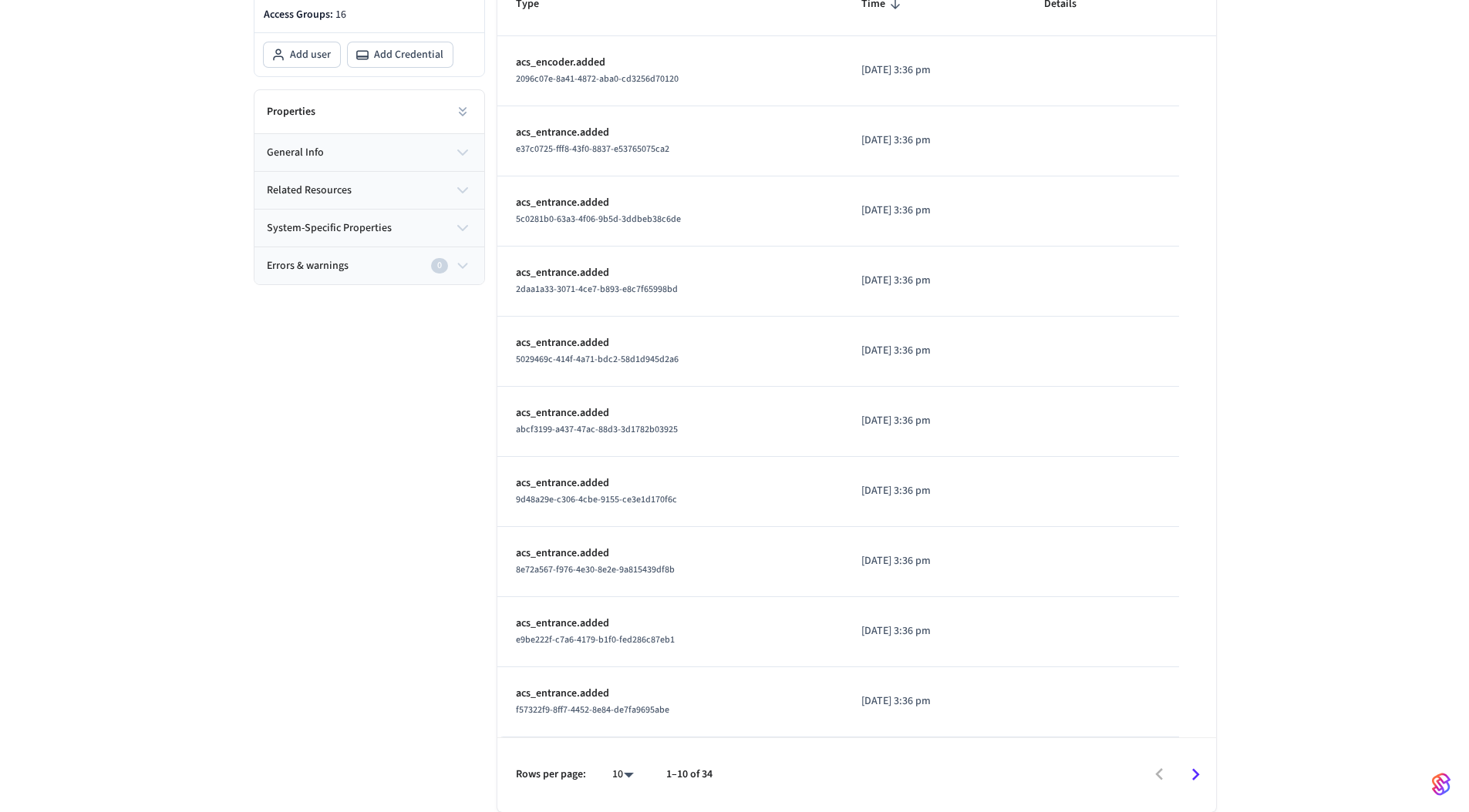
drag, startPoint x: 878, startPoint y: 565, endPoint x: 906, endPoint y: 564, distance: 28.0
click at [906, 564] on p "2025/08/22 at 3:36 pm" at bounding box center [933, 561] width 145 height 16
click at [241, 556] on div "Connected Users: 21 Access Groups: 16 Add user Add Credential Properties genera…" at bounding box center [362, 367] width 243 height 887
click at [1195, 782] on icon "Go to next page" at bounding box center [1195, 775] width 24 height 24
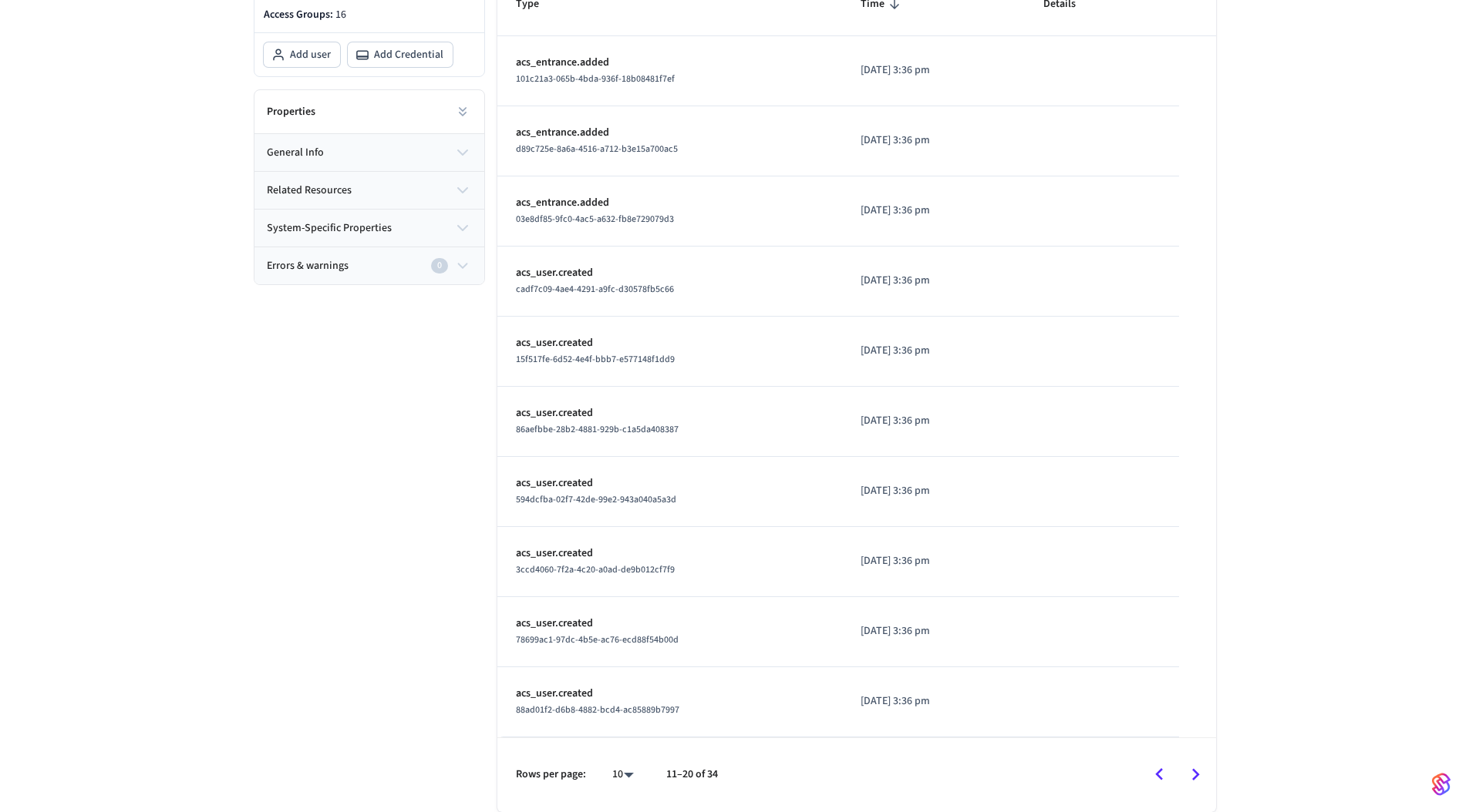
click at [1197, 780] on icon "Go to next page" at bounding box center [1195, 775] width 24 height 24
click at [1190, 775] on icon "Go to next page" at bounding box center [1195, 775] width 24 height 24
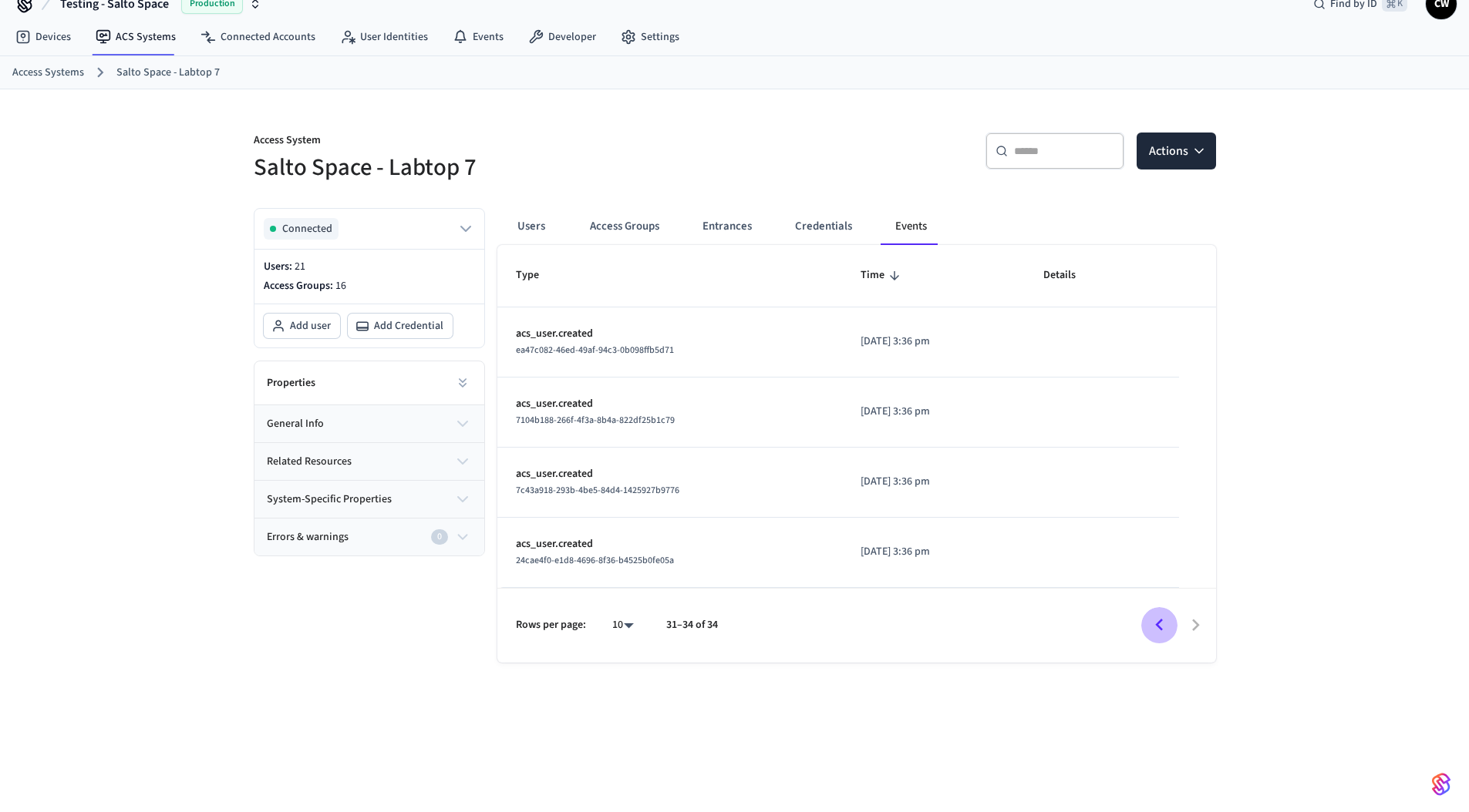
click at [1155, 637] on icon "Go to previous page" at bounding box center [1159, 625] width 24 height 24
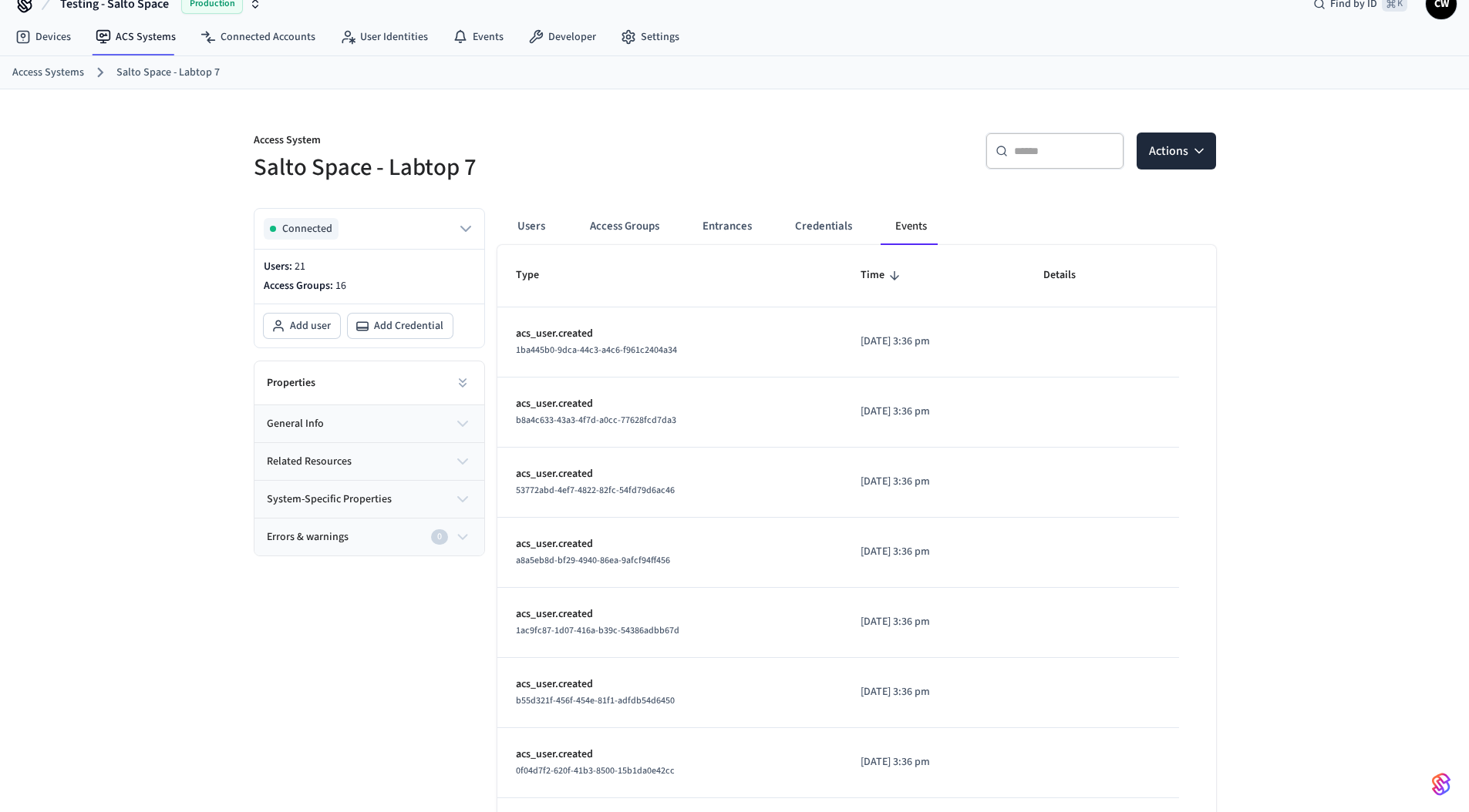
scroll to position [296, 0]
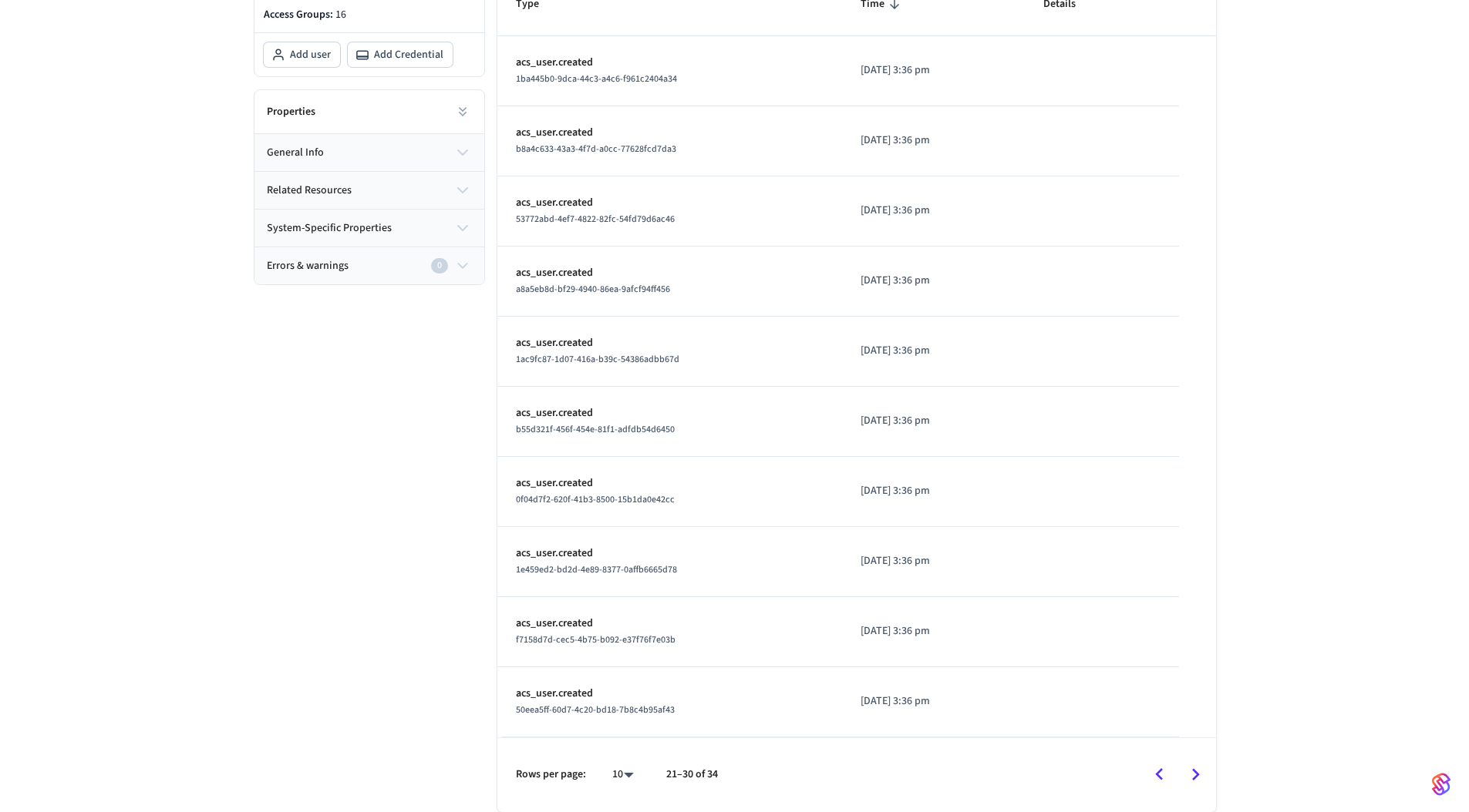
click at [1166, 780] on icon "Go to previous page" at bounding box center [1159, 775] width 24 height 24
click at [1162, 780] on icon "Go to previous page" at bounding box center [1159, 775] width 24 height 24
click at [287, 534] on div "Connected Users: 21 Access Groups: 16 Add user Add Credential Properties genera…" at bounding box center [362, 367] width 243 height 887
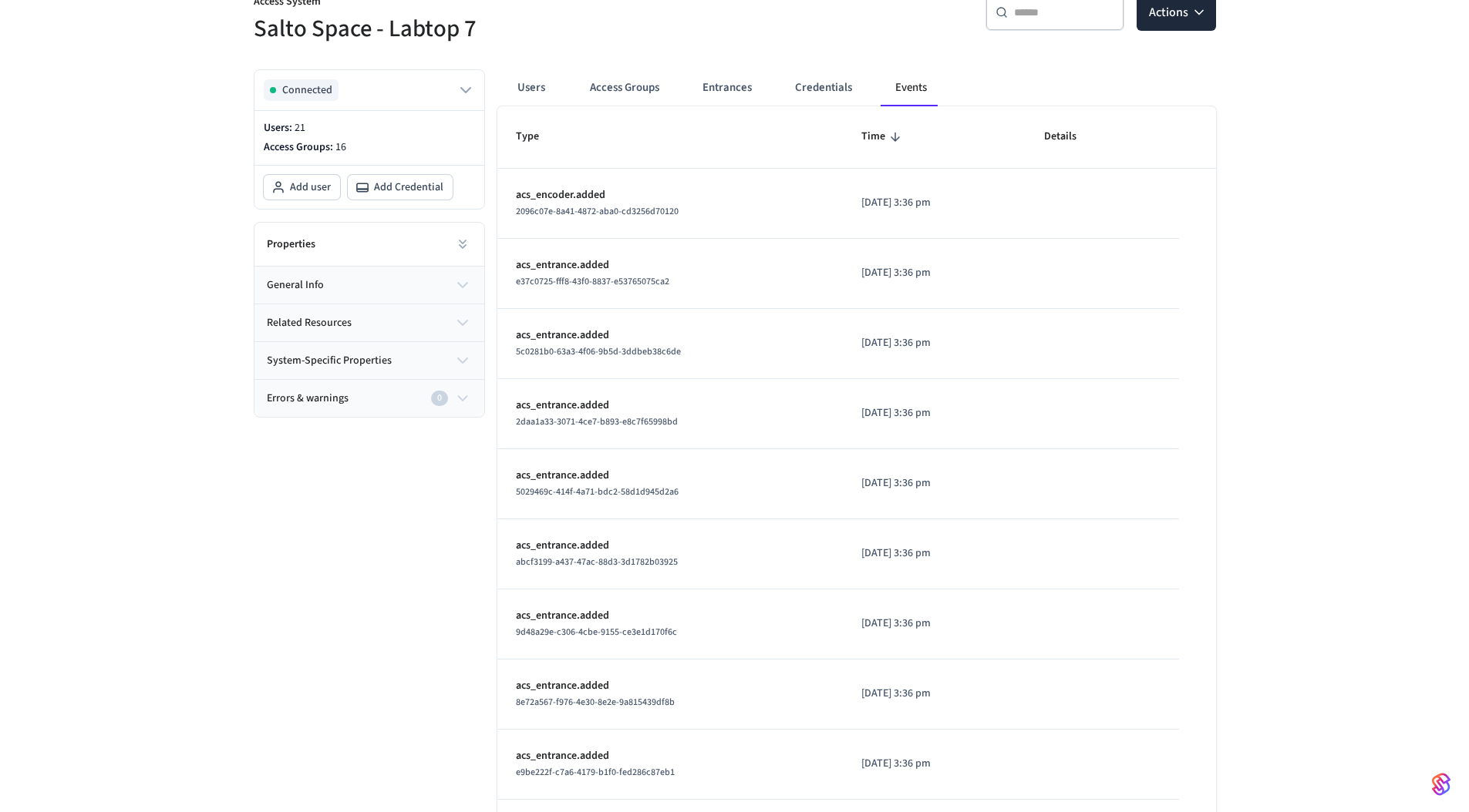
scroll to position [9, 0]
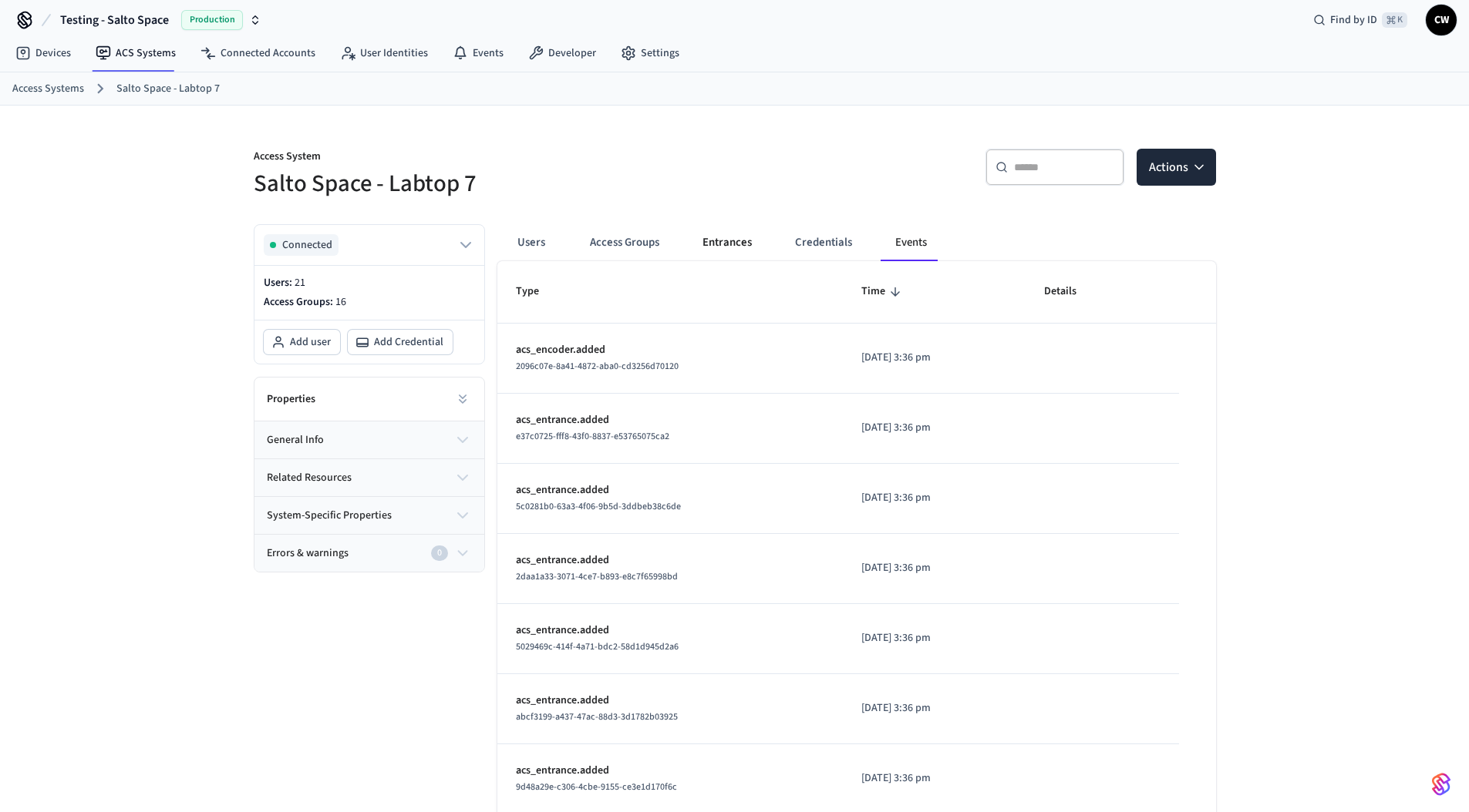
click at [724, 238] on button "Entrances" at bounding box center [727, 243] width 74 height 37
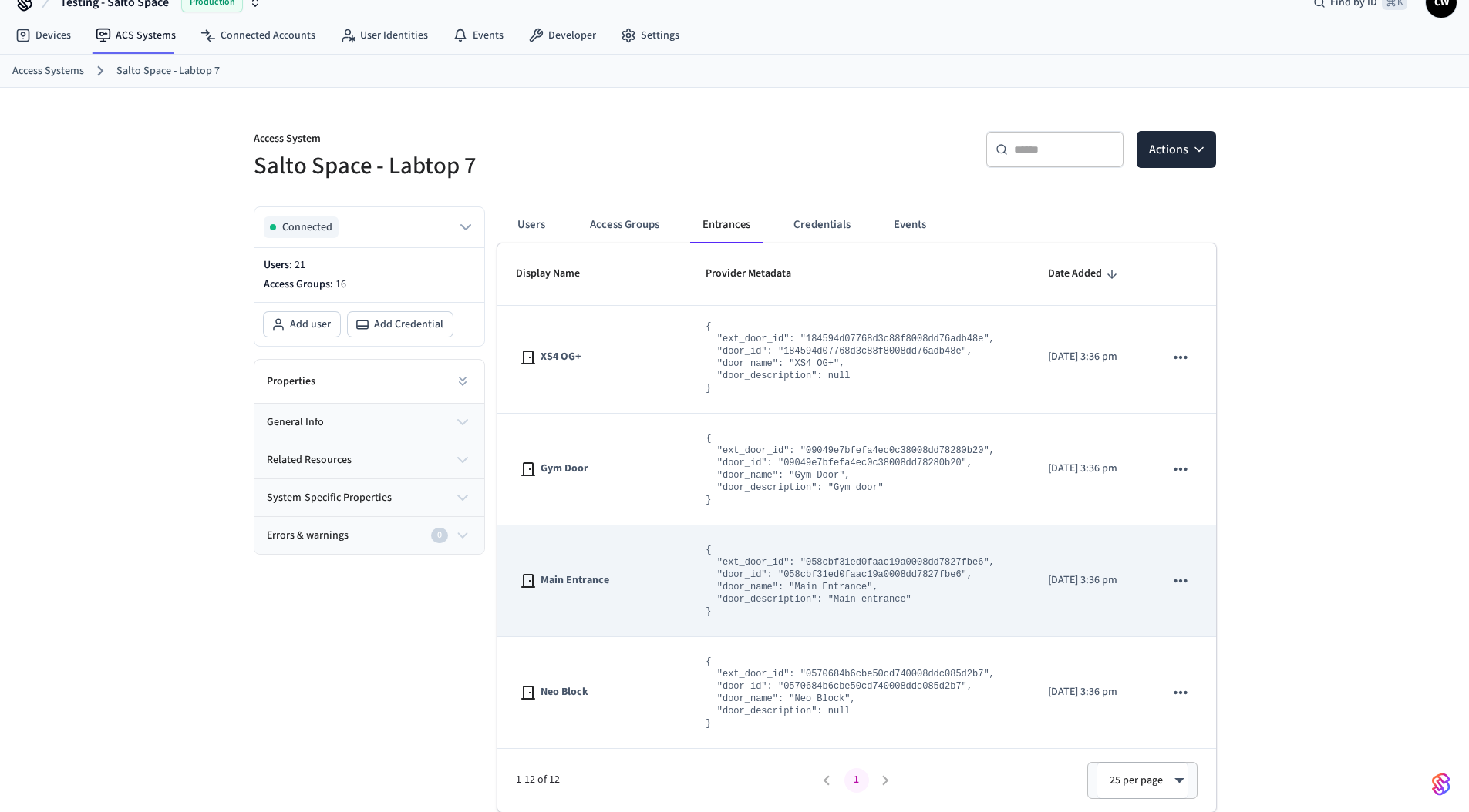
scroll to position [0, 0]
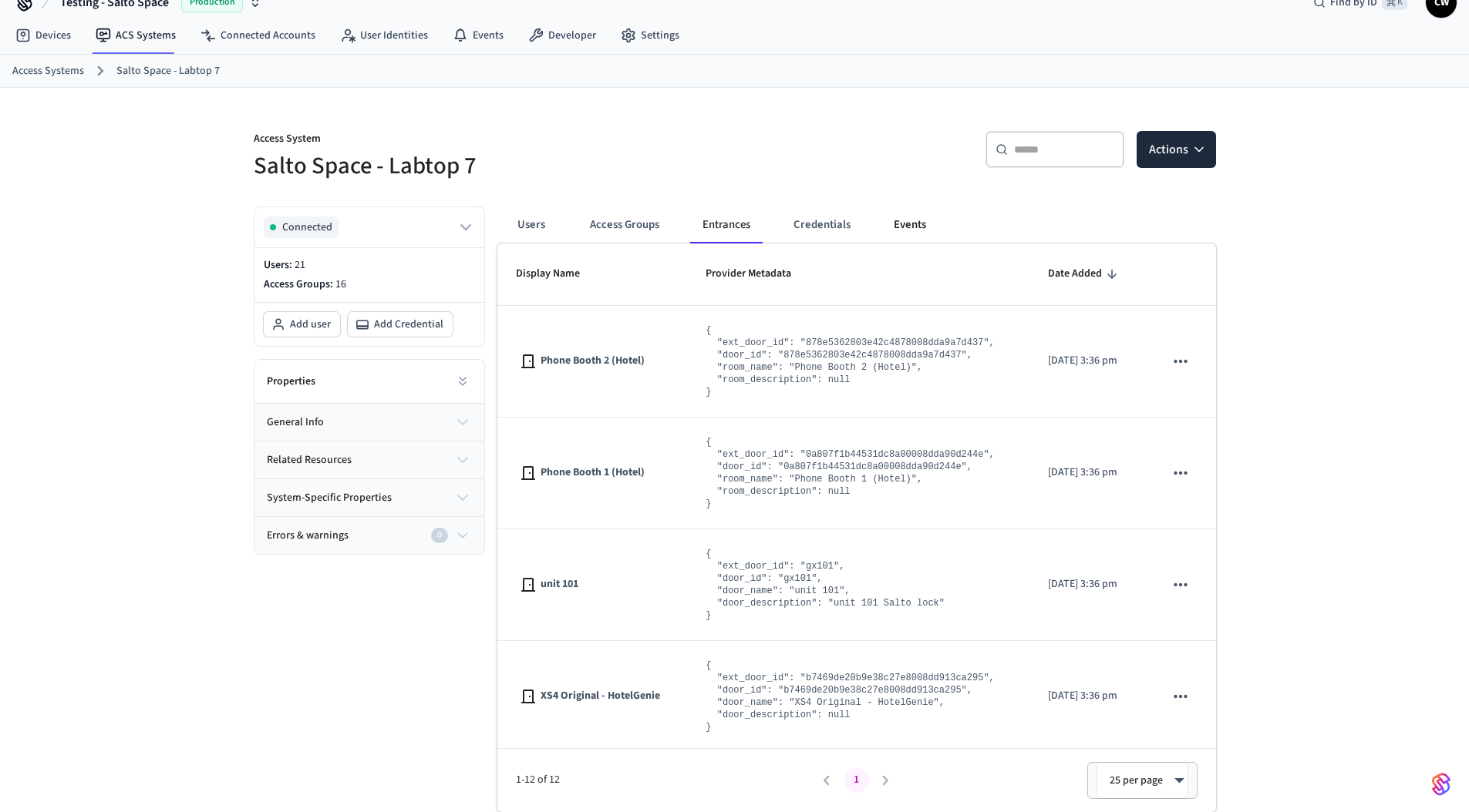
click at [904, 228] on button "Events" at bounding box center [910, 225] width 57 height 37
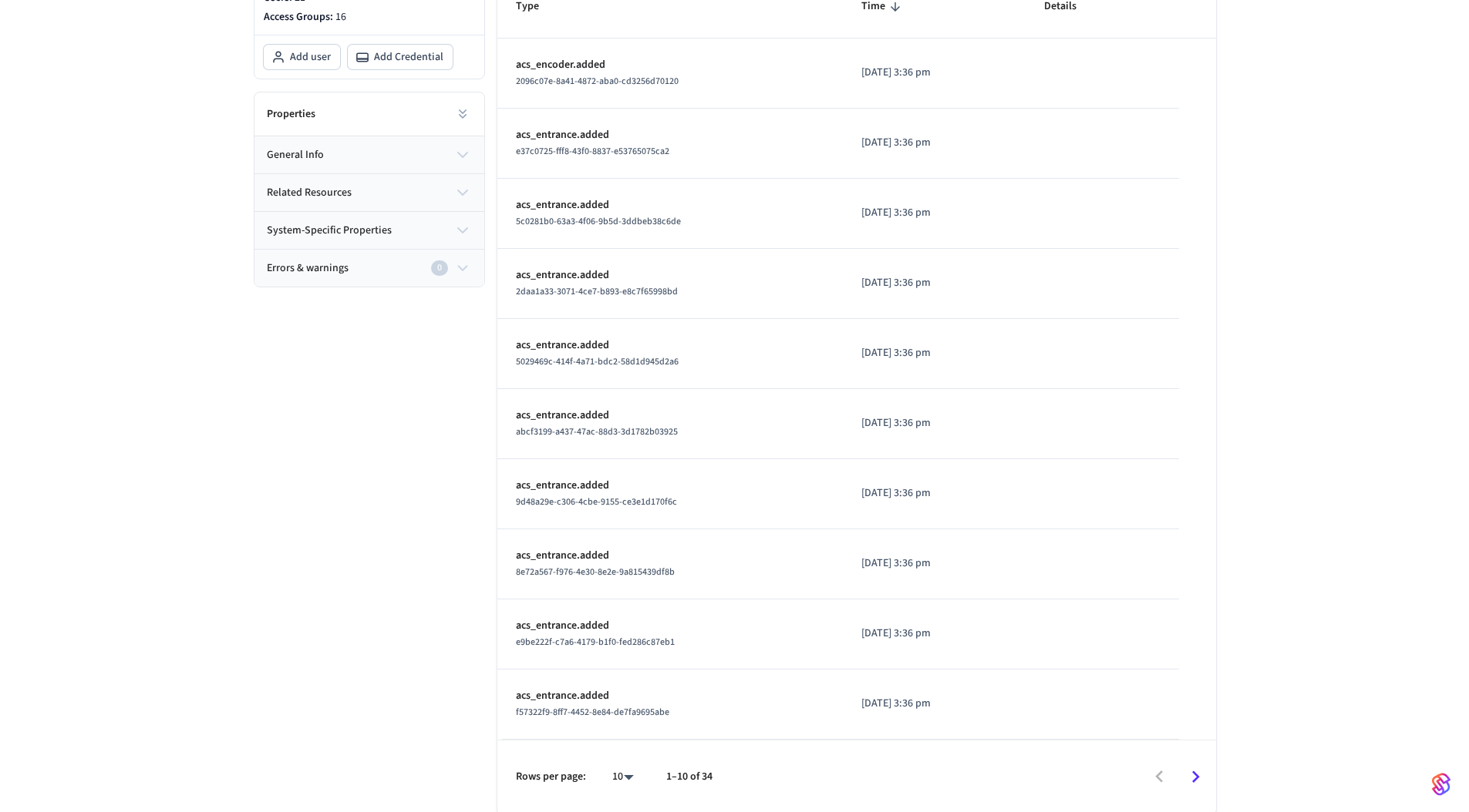
scroll to position [296, 0]
click at [1192, 773] on icon "Go to next page" at bounding box center [1195, 775] width 24 height 24
click at [1159, 777] on icon "Go to previous page" at bounding box center [1159, 775] width 8 height 13
click at [383, 511] on div "Connected Users: 21 Access Groups: 16 Add user Add Credential Properties genera…" at bounding box center [362, 367] width 243 height 887
click at [382, 503] on div "Connected Users: 21 Access Groups: 16 Add user Add Credential Properties genera…" at bounding box center [362, 367] width 243 height 887
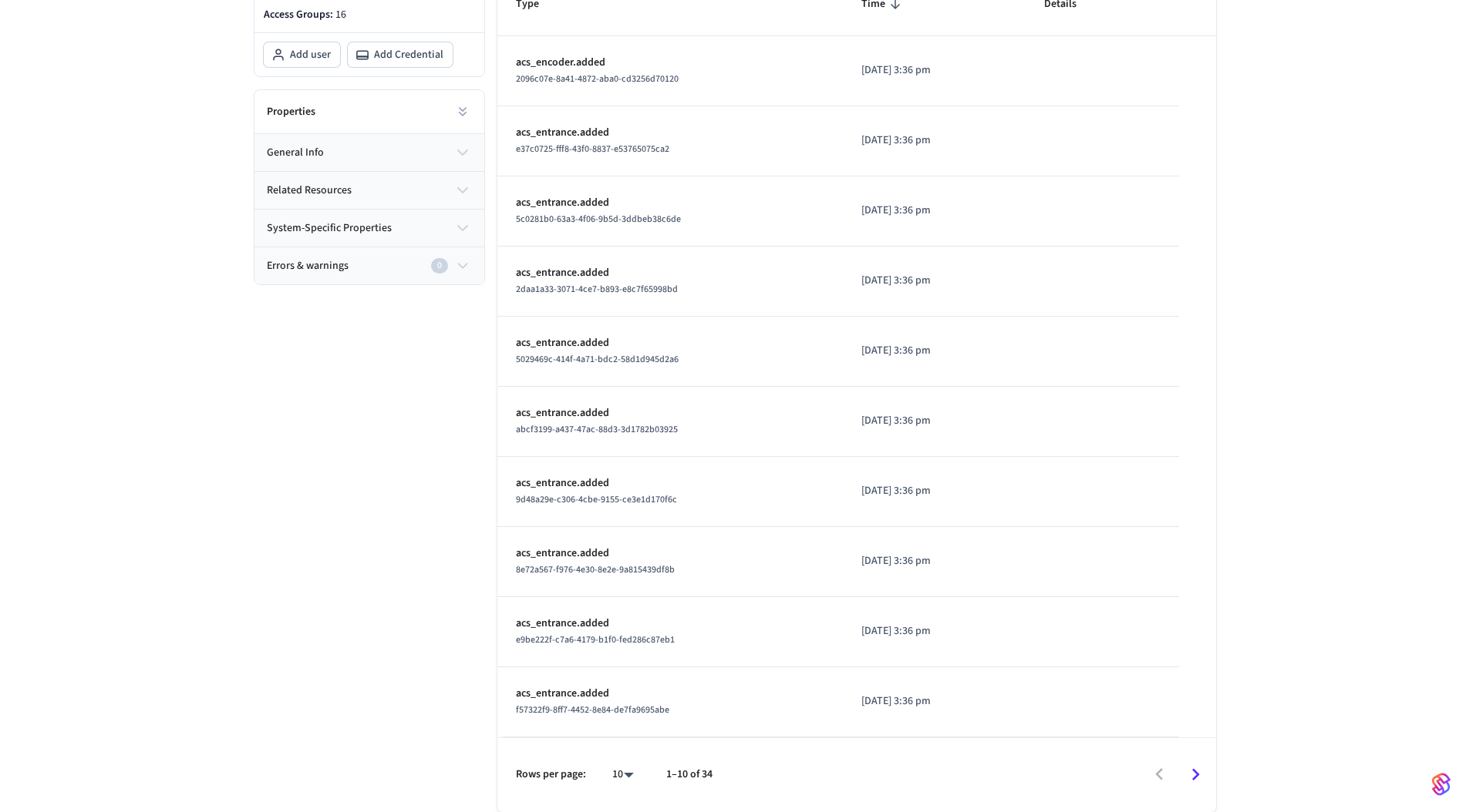
click at [140, 219] on div "Access System Salto Space - Labtop 7 ​ ​ Actions Connected Users: 21 Access Gro…" at bounding box center [734, 315] width 1469 height 994
click at [168, 298] on div "Access System Salto Space - Labtop 7 ​ ​ Actions Connected Users: 21 Access Gro…" at bounding box center [734, 315] width 1469 height 994
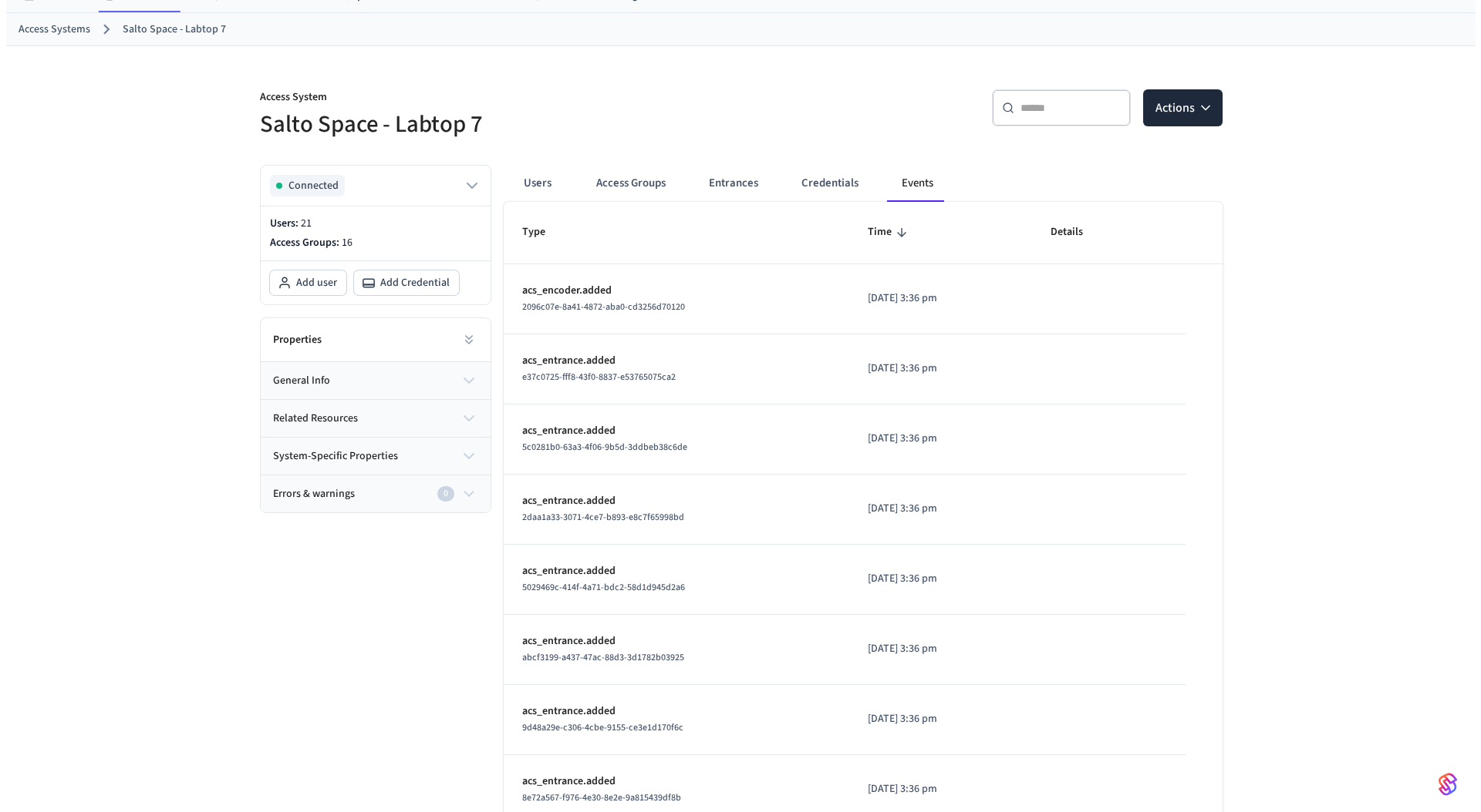
scroll to position [0, 0]
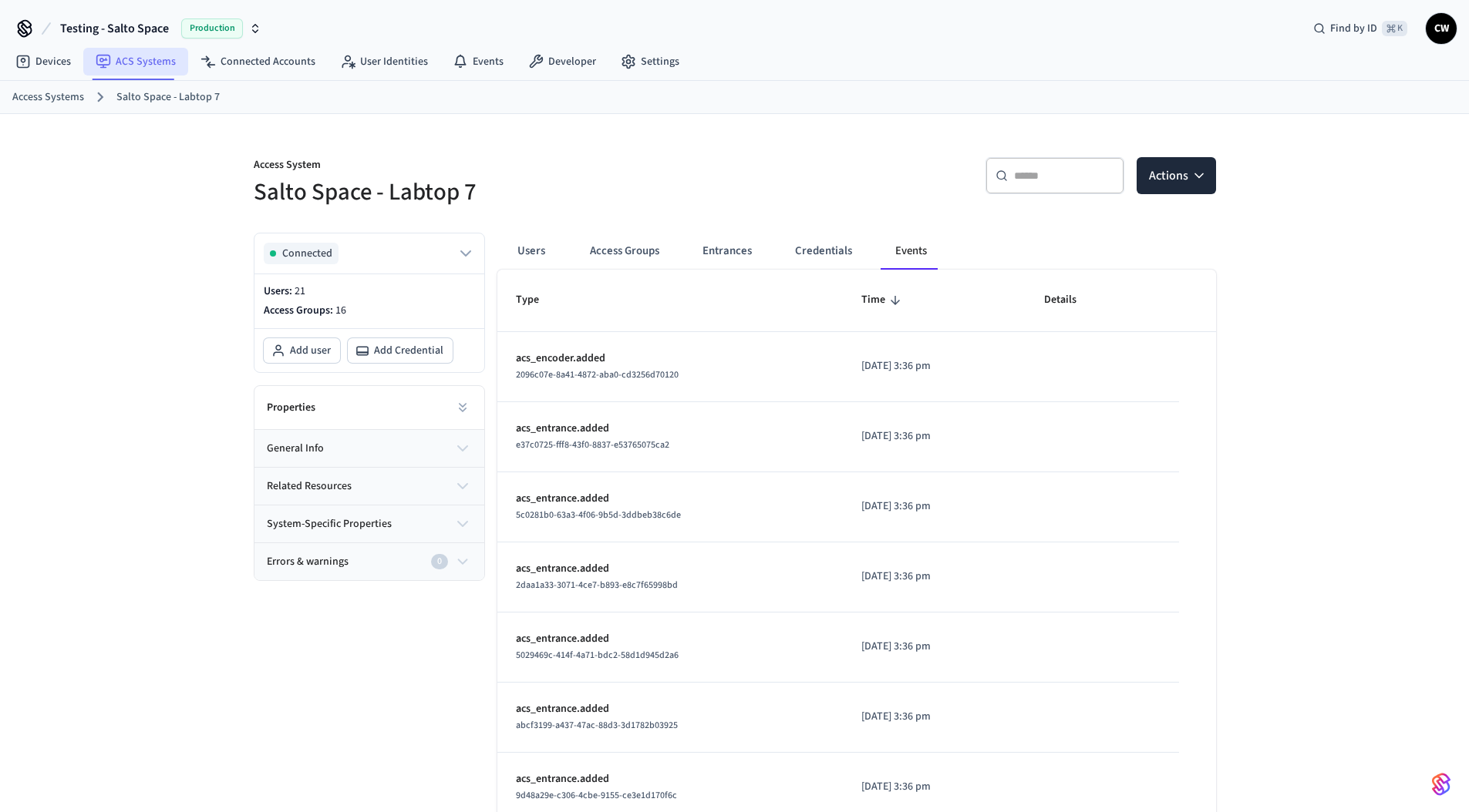
click at [144, 61] on link "ACS Systems" at bounding box center [136, 62] width 104 height 28
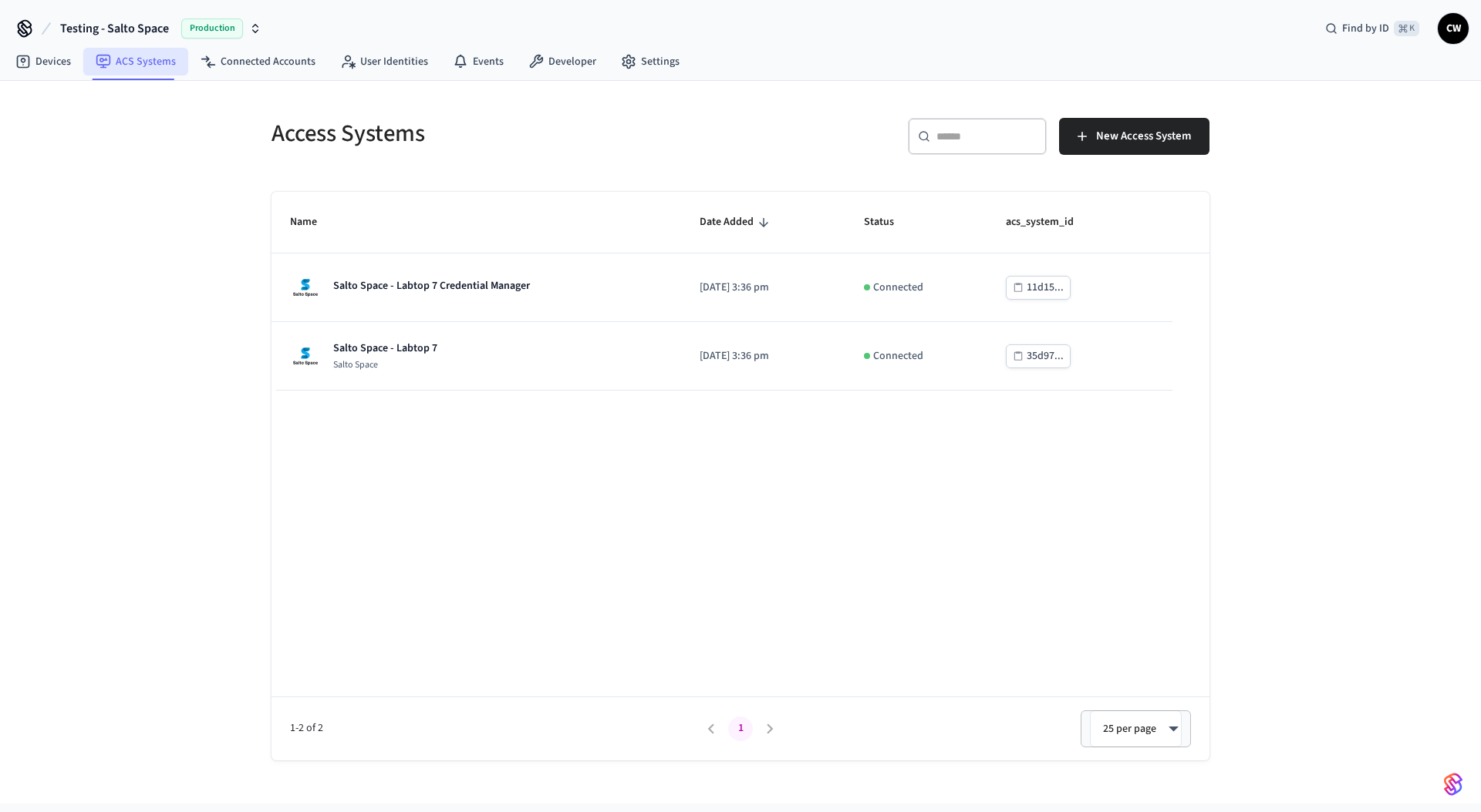
click at [133, 74] on link "ACS Systems" at bounding box center [136, 62] width 104 height 28
click at [152, 172] on div "Access Systems ​ ​ New Access System Name Date Added Status acs_system_id Salto…" at bounding box center [740, 442] width 1481 height 723
click at [262, 281] on div "Access Systems ​ ​ New Access System Name Date Added Status acs_system_id Salto…" at bounding box center [740, 430] width 962 height 661
click at [190, 149] on div "Access Systems ​ ​ New Access System Name Date Added Status acs_system_id Salto…" at bounding box center [740, 442] width 1481 height 723
click at [236, 222] on div "Access Systems ​ ​ New Access System Name Date Added Status acs_system_id Salto…" at bounding box center [740, 442] width 1481 height 723
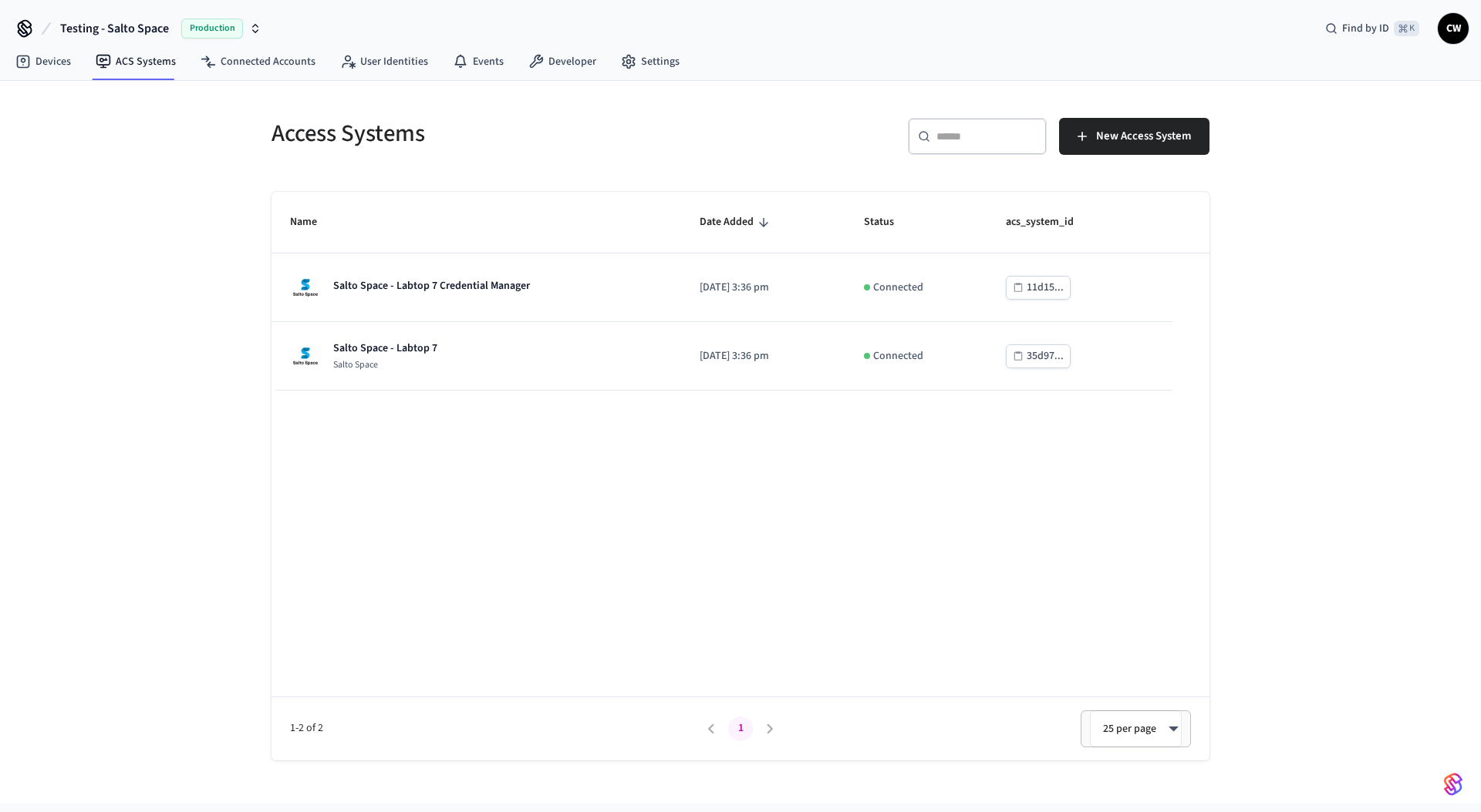
click at [172, 257] on div "Access Systems ​ ​ New Access System Name Date Added Status acs_system_id Salto…" at bounding box center [740, 442] width 1481 height 723
drag, startPoint x: 133, startPoint y: 34, endPoint x: 137, endPoint y: 45, distance: 11.7
click at [133, 34] on span "Testing - Salto Space" at bounding box center [114, 29] width 108 height 19
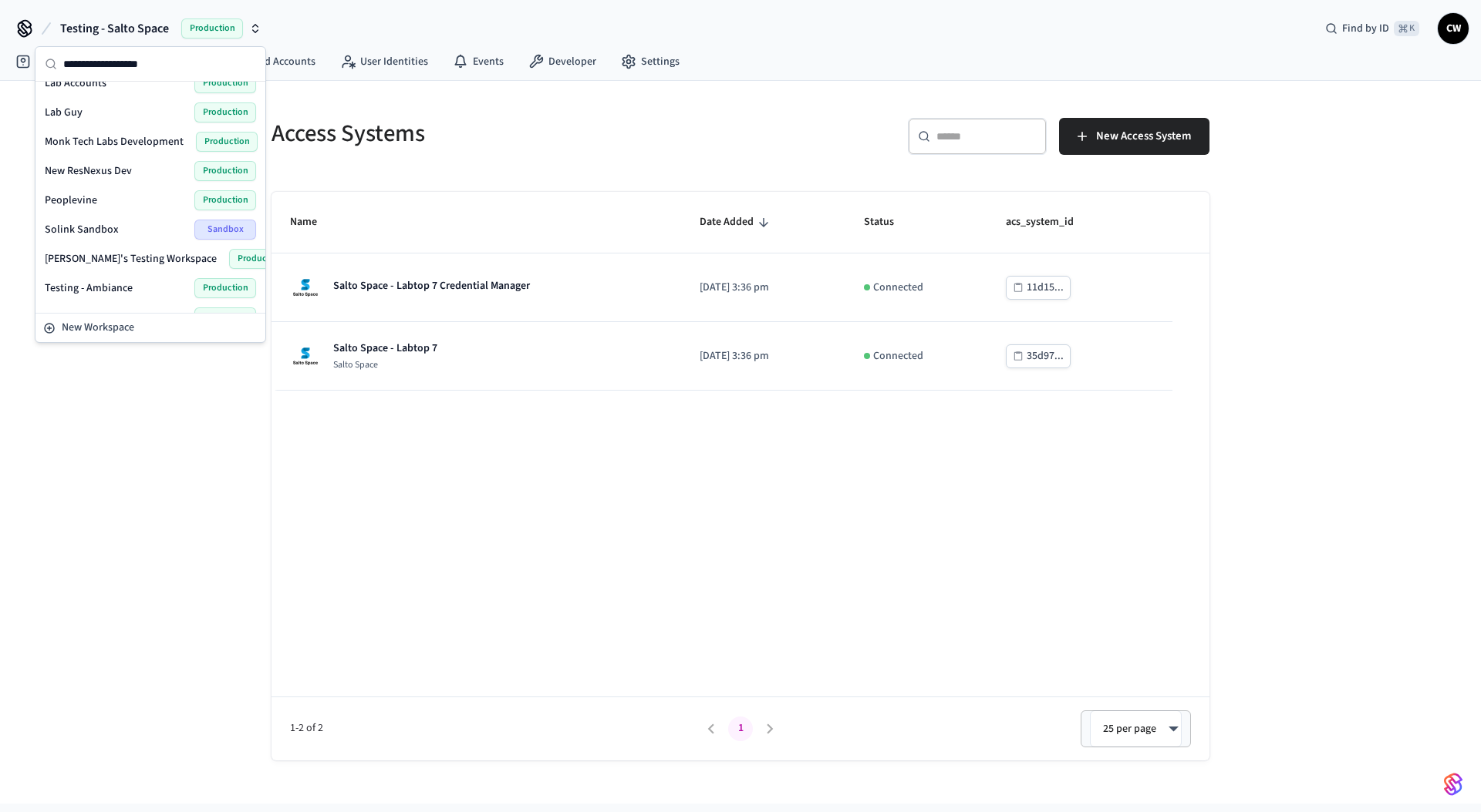
scroll to position [427, 0]
click at [150, 382] on div "Access Systems ​ ​ New Access System Name Date Added Status acs_system_id Salto…" at bounding box center [740, 442] width 1481 height 723
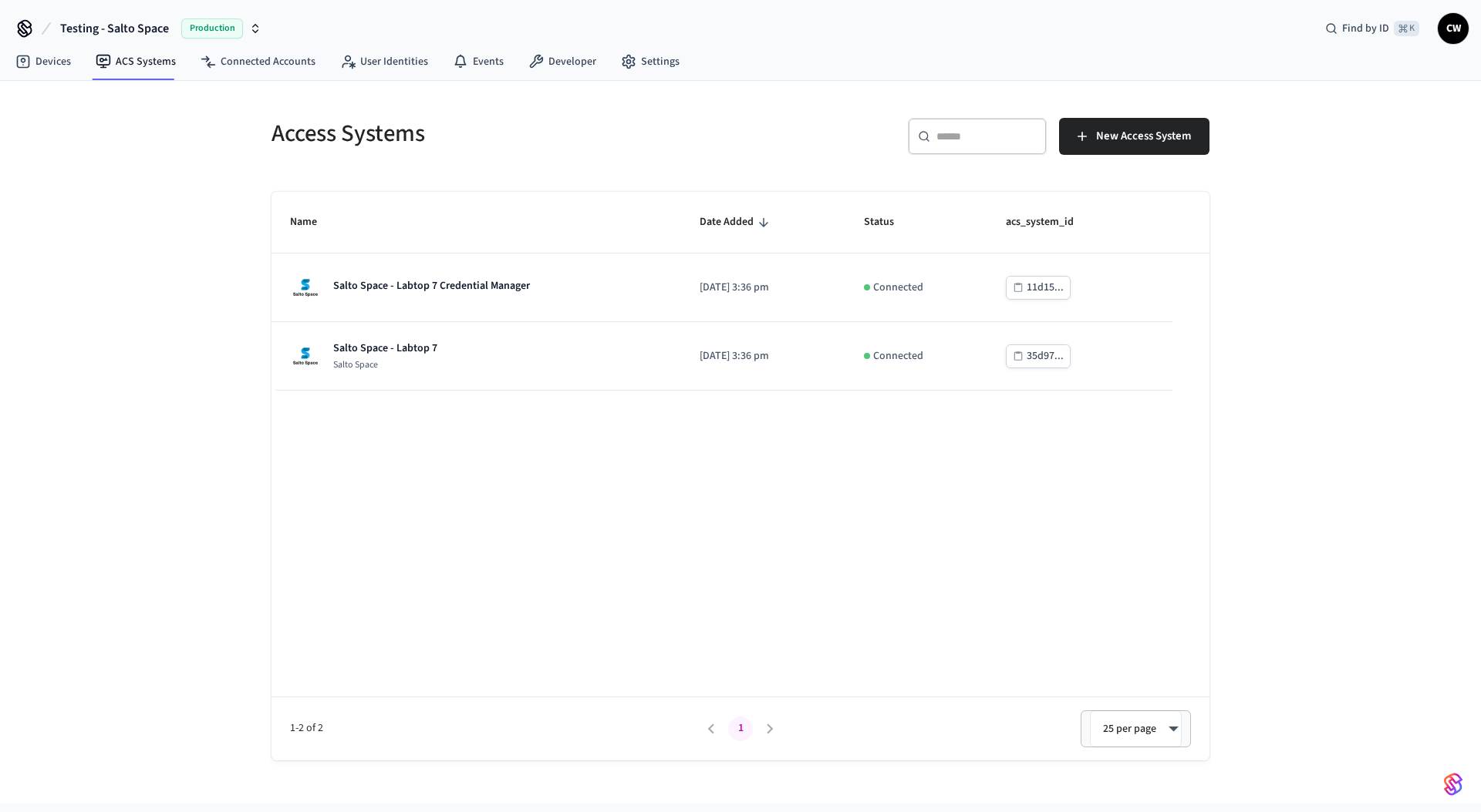
click at [187, 200] on div "Access Systems ​ ​ New Access System Name Date Added Status acs_system_id Salto…" at bounding box center [740, 442] width 1481 height 723
